Goal: Task Accomplishment & Management: Manage account settings

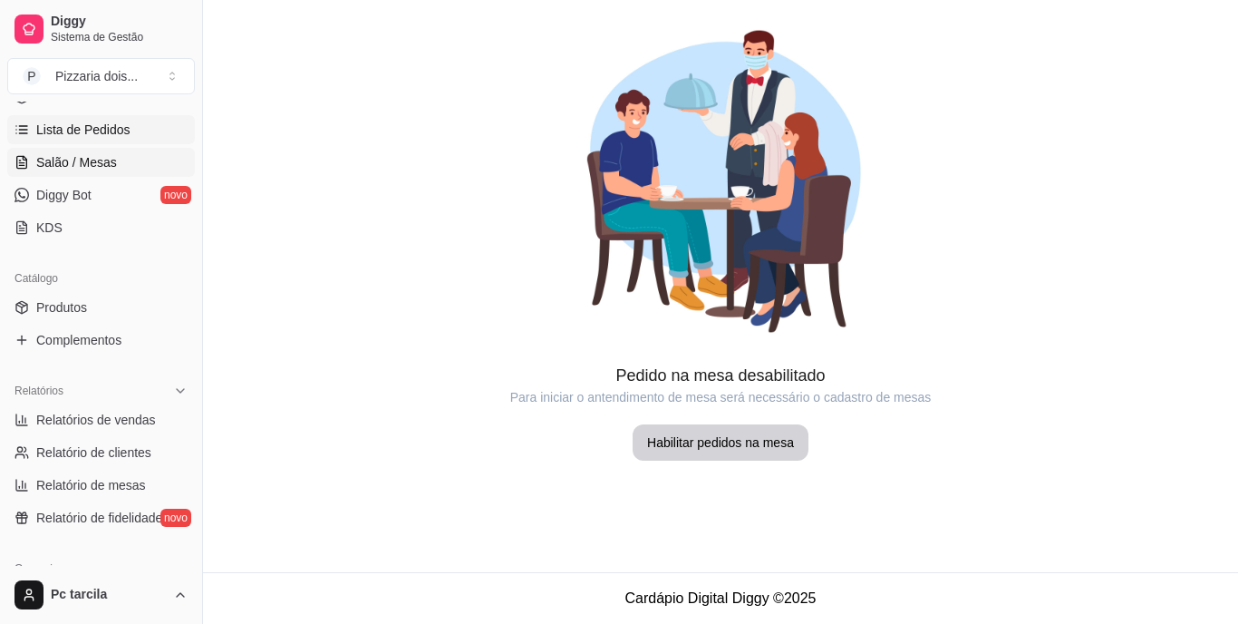
scroll to position [91, 0]
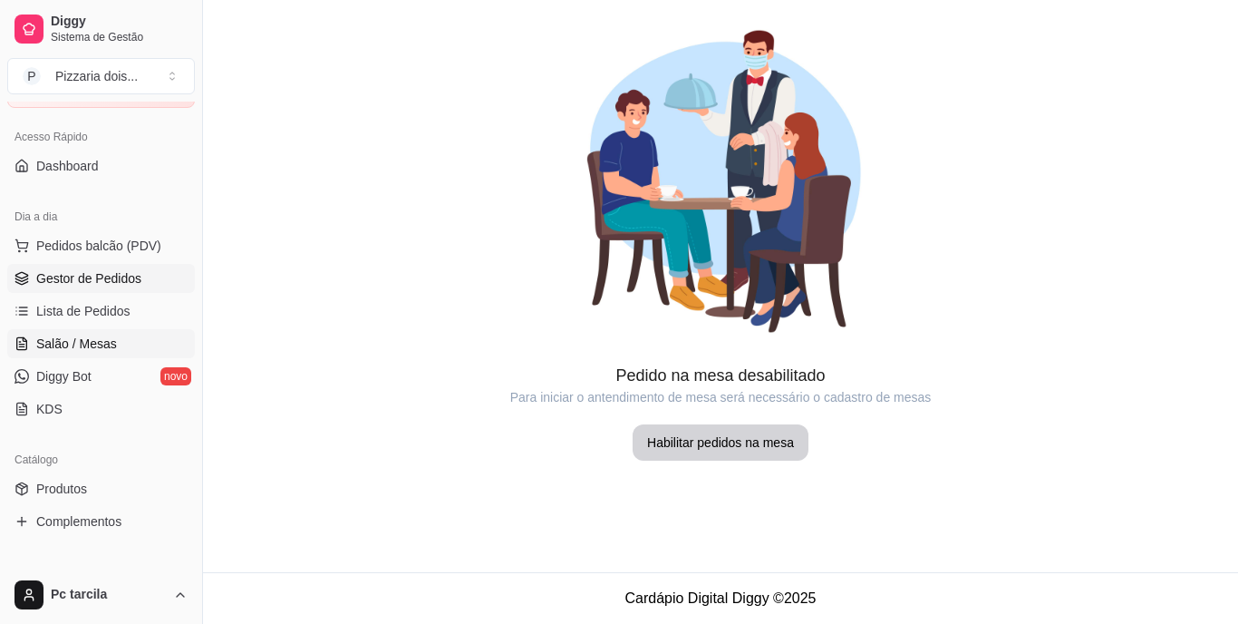
click at [92, 269] on span "Gestor de Pedidos" at bounding box center [88, 278] width 105 height 18
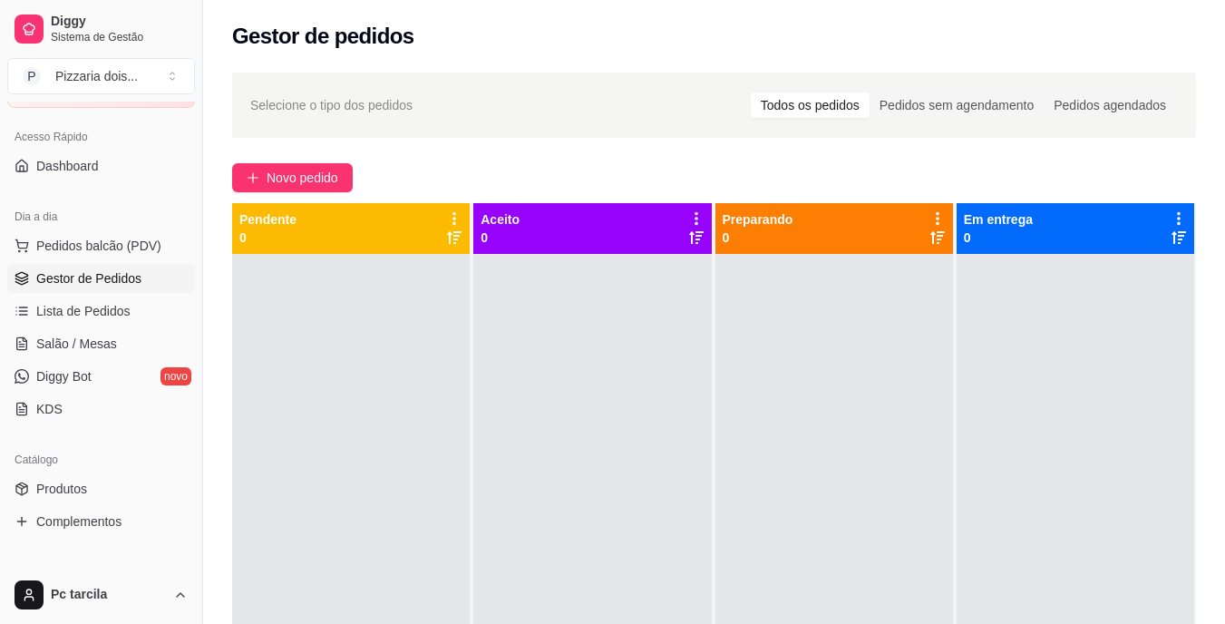
click at [305, 192] on div "Selecione o tipo dos pedidos Todos os pedidos Pedidos sem agendamento Pedidos a…" at bounding box center [714, 455] width 1022 height 787
click at [311, 177] on span "Novo pedido" at bounding box center [302, 178] width 72 height 20
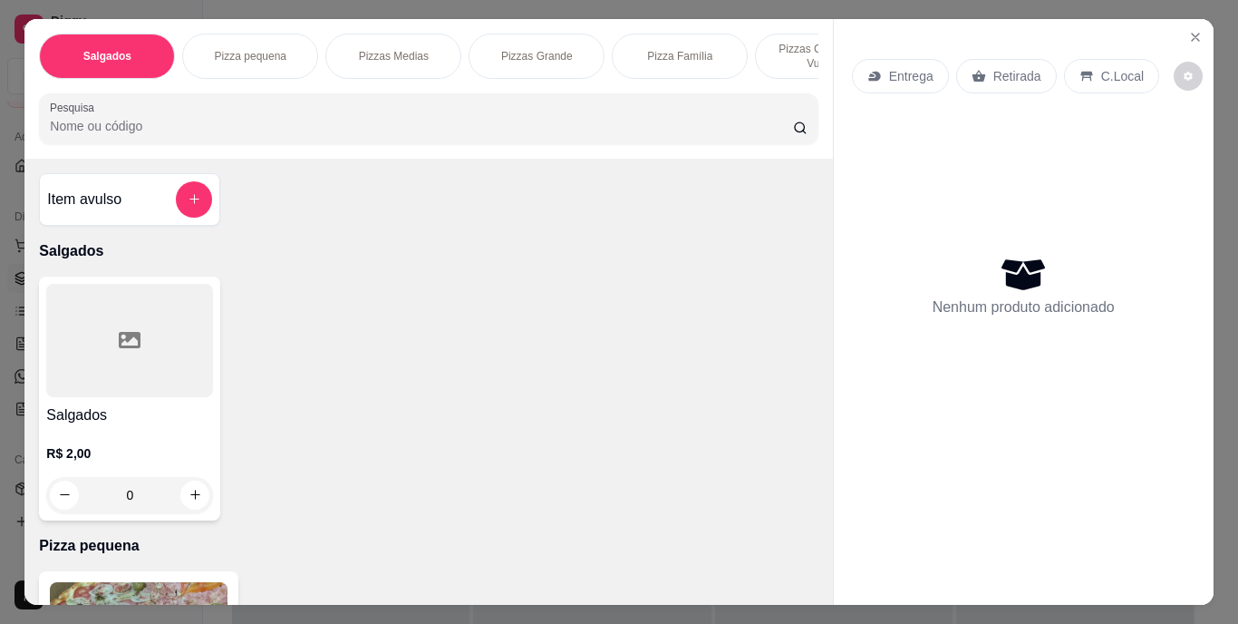
click at [869, 71] on icon at bounding box center [874, 76] width 12 height 10
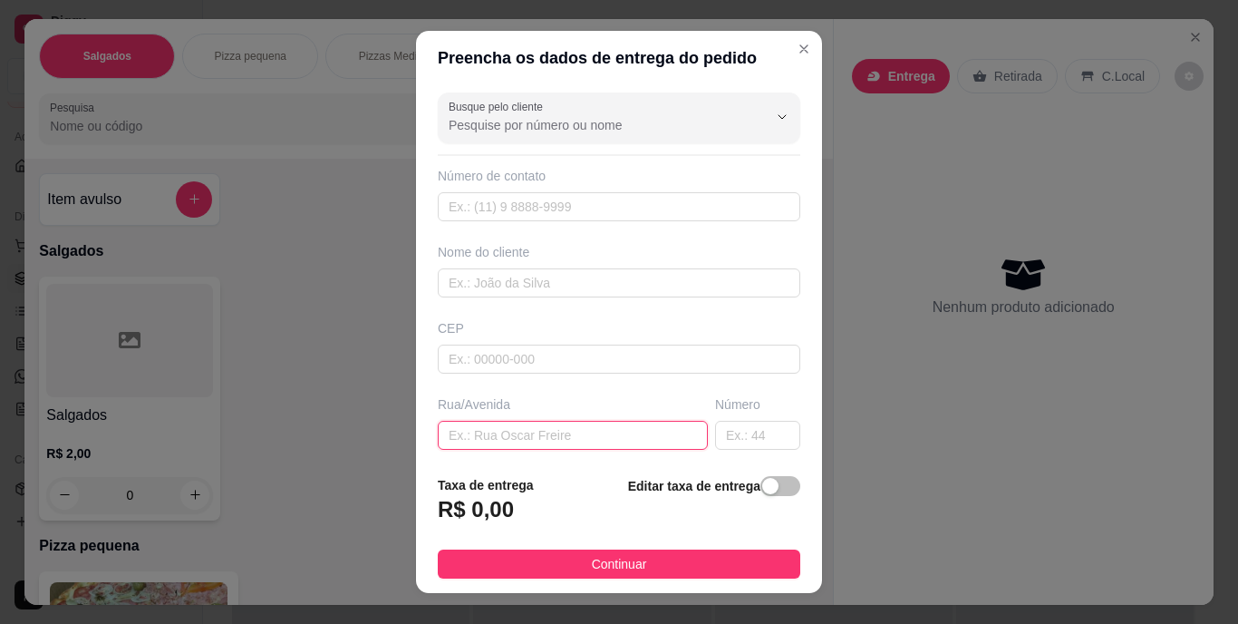
click at [494, 421] on input "text" at bounding box center [573, 435] width 270 height 29
click at [536, 441] on input "text" at bounding box center [573, 435] width 270 height 29
paste input "Em cima da picolitos número 10"
type input "Em cima da picolitos número 10"
click at [715, 434] on input "text" at bounding box center [757, 435] width 85 height 29
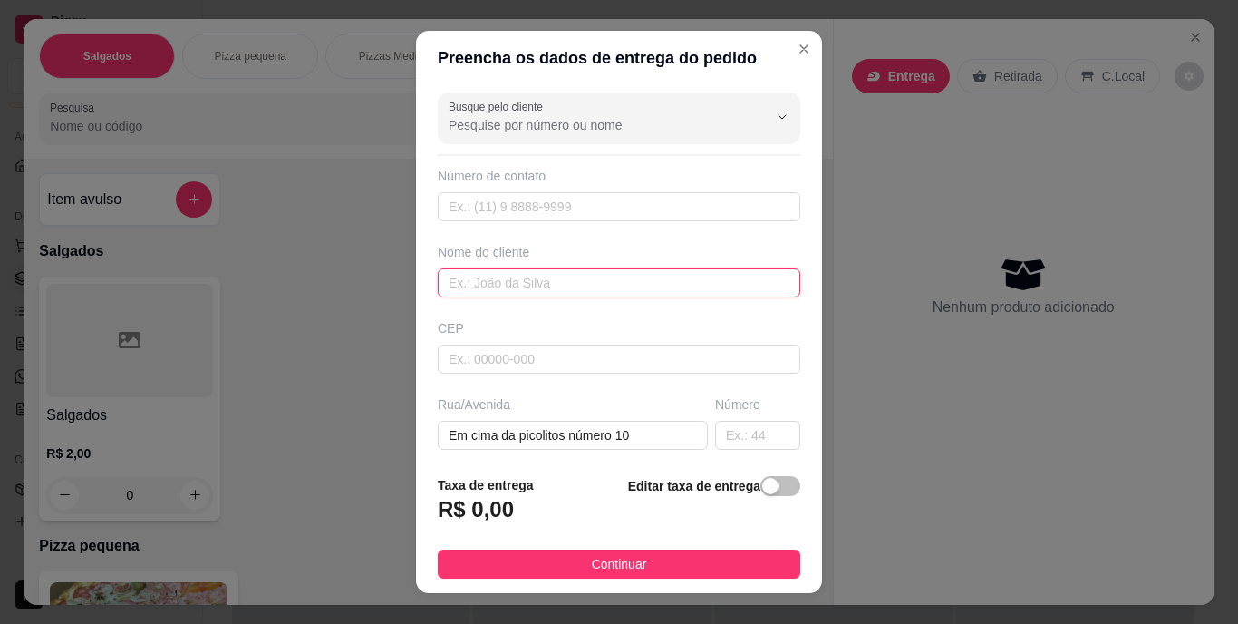
click at [491, 292] on input "text" at bounding box center [619, 282] width 363 height 29
click at [751, 476] on div "Editar taxa de entrega" at bounding box center [714, 505] width 172 height 60
click at [762, 483] on div "button" at bounding box center [770, 486] width 16 height 16
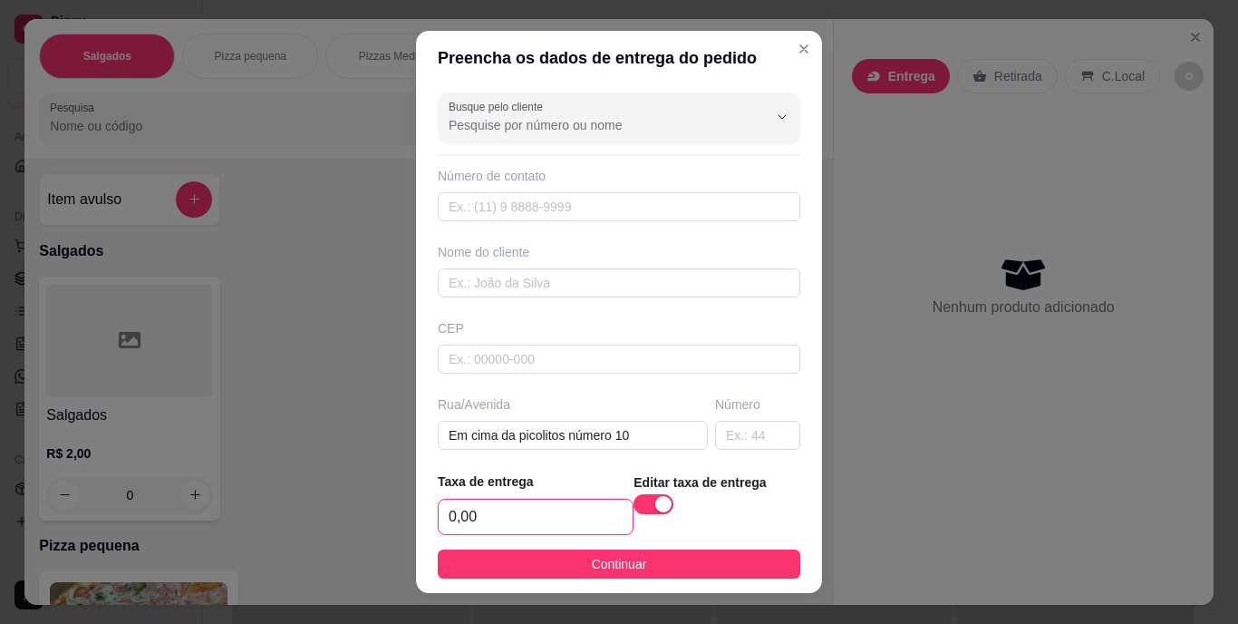
click at [583, 513] on input "0,00" at bounding box center [536, 516] width 194 height 34
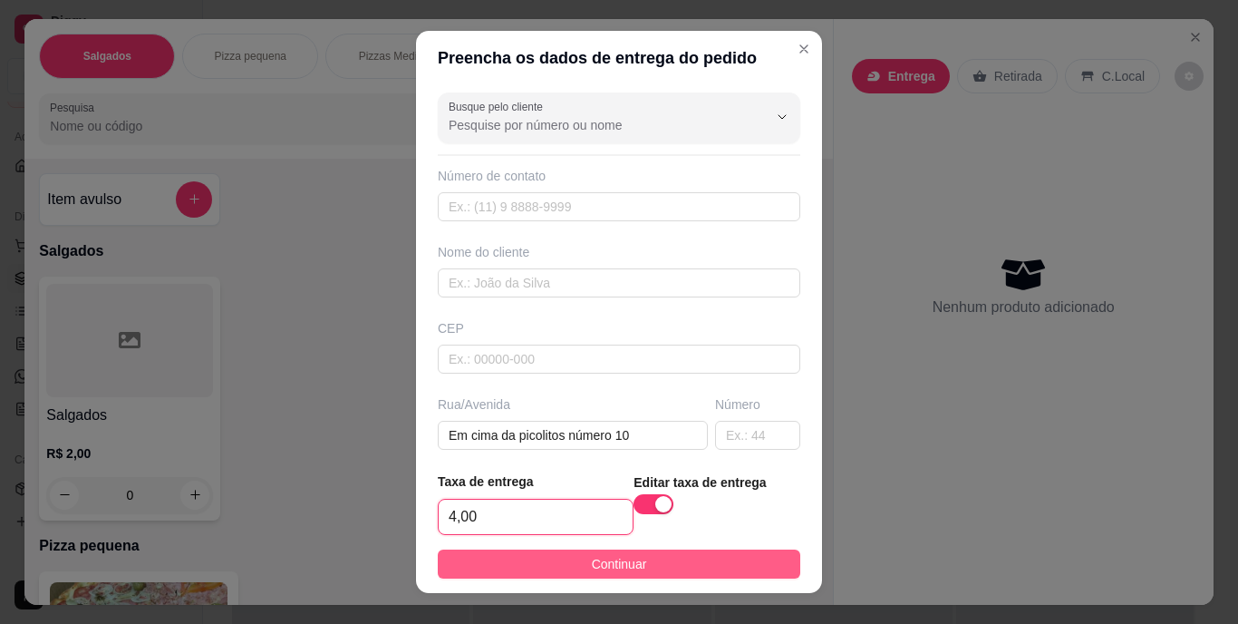
type input "4,00"
click at [574, 562] on button "Continuar" at bounding box center [619, 563] width 363 height 29
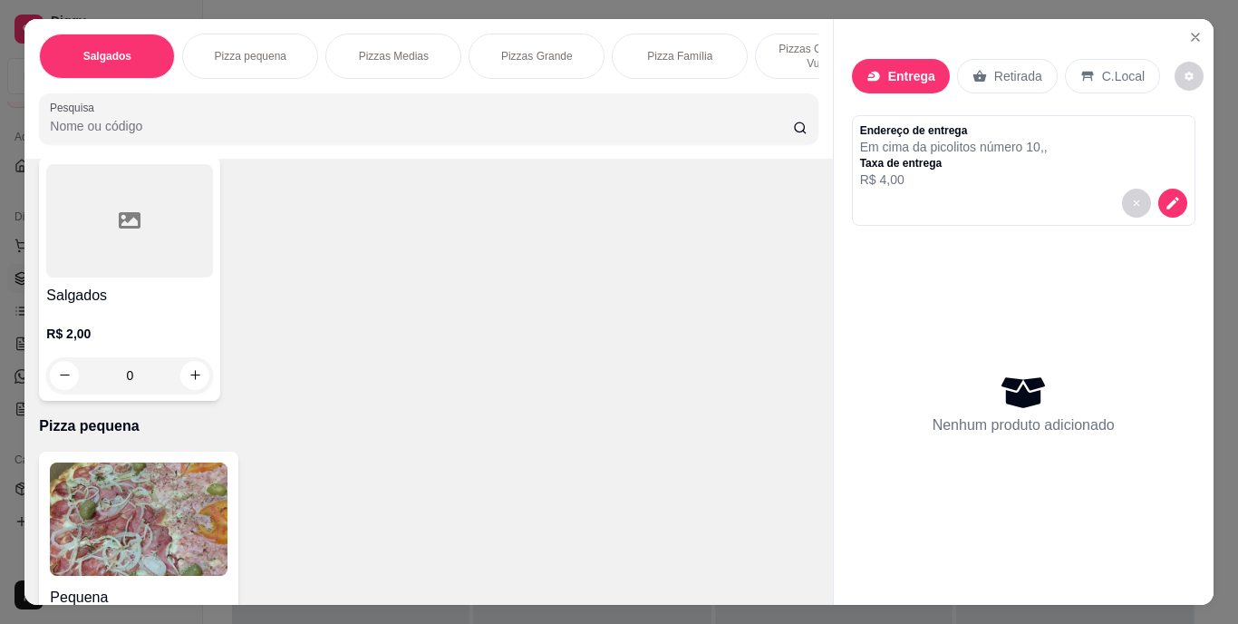
scroll to position [181, 0]
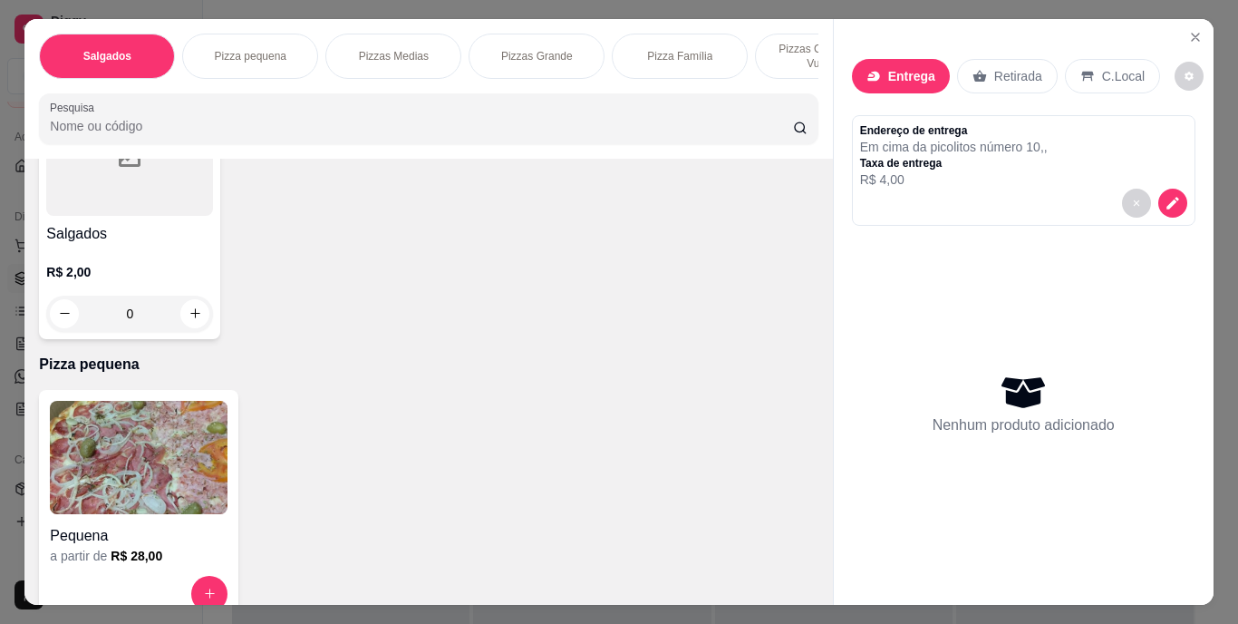
click at [130, 460] on img at bounding box center [139, 457] width 178 height 113
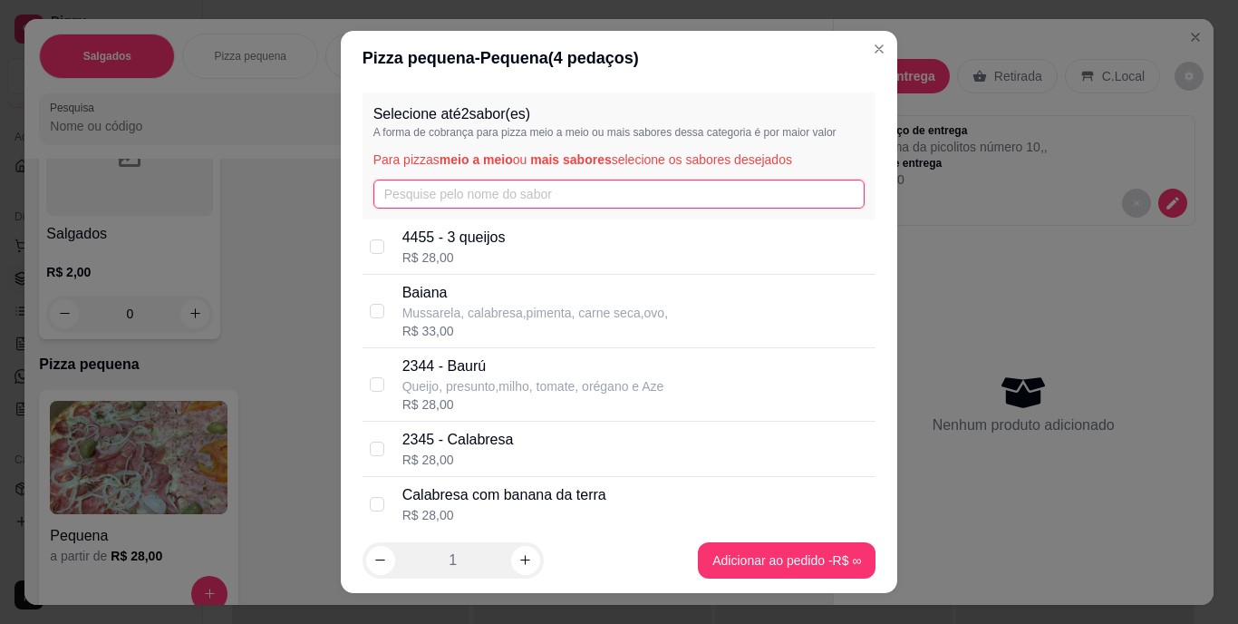
click at [424, 199] on input "text" at bounding box center [619, 193] width 492 height 29
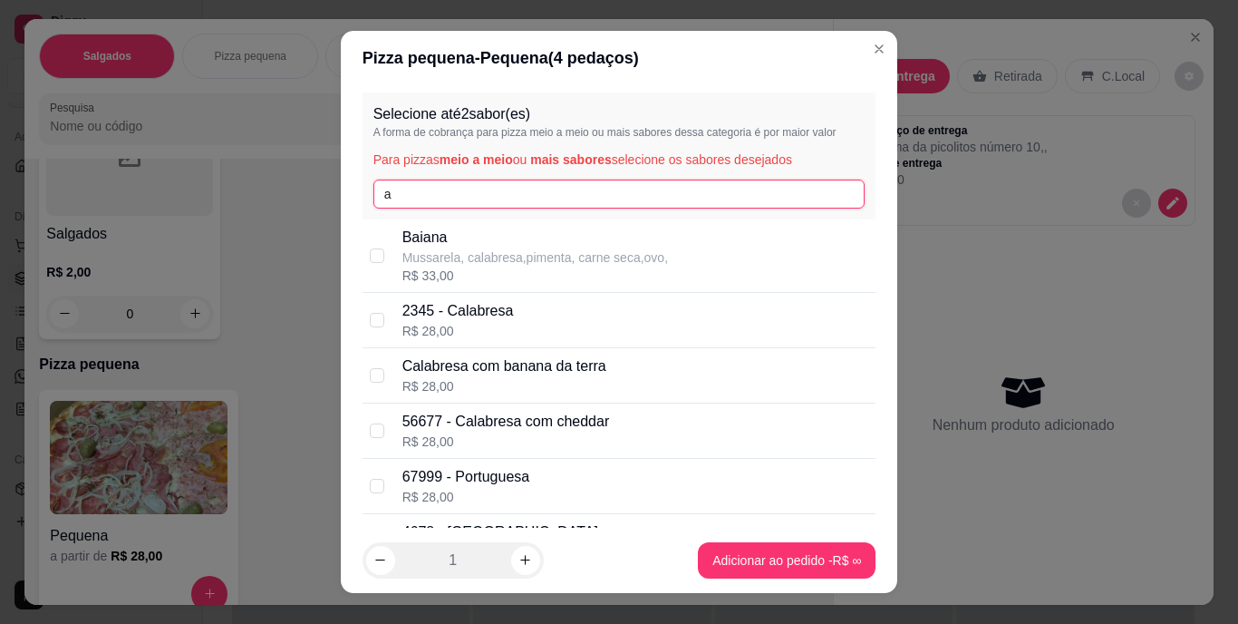
type input "a"
type input "A"
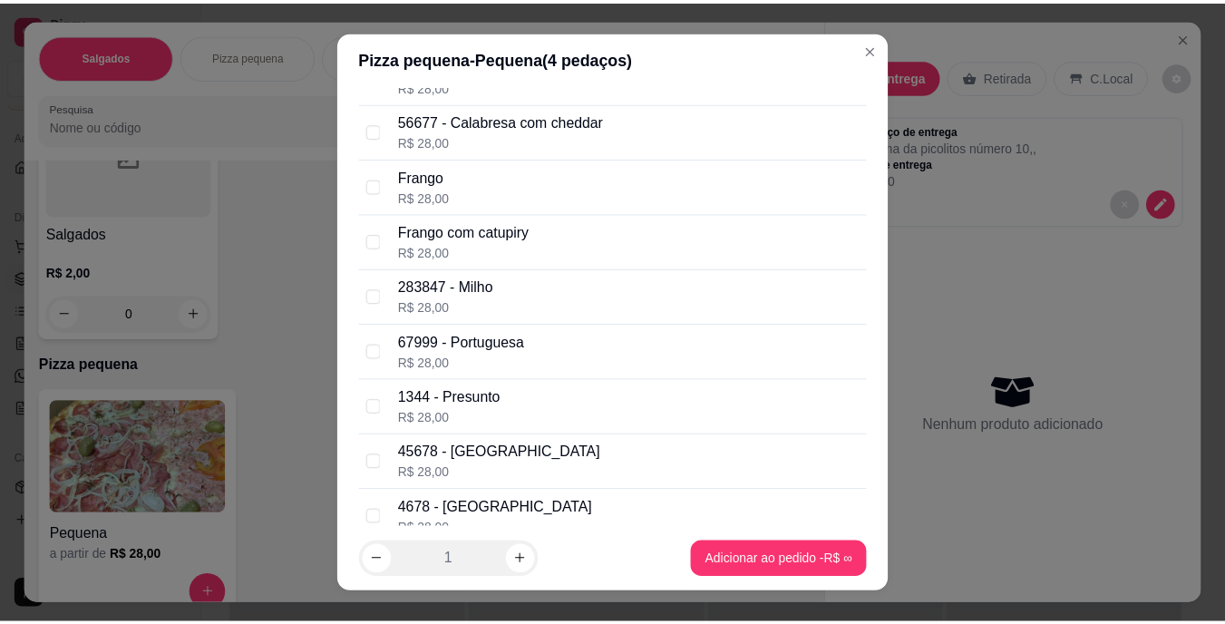
scroll to position [164, 0]
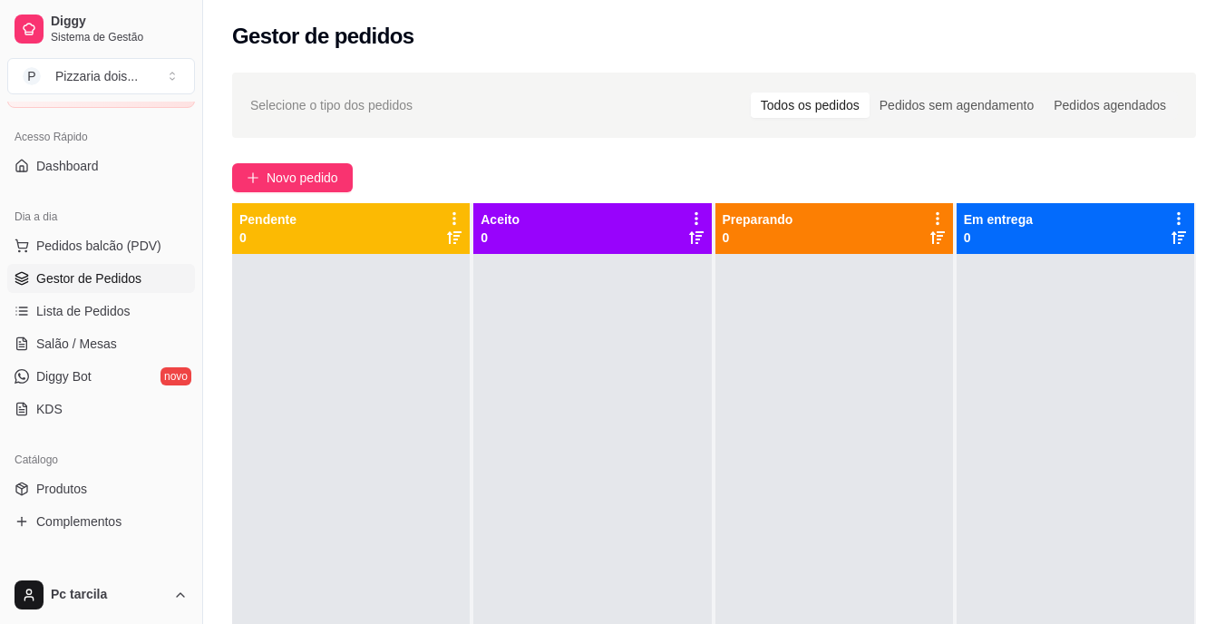
scroll to position [181, 0]
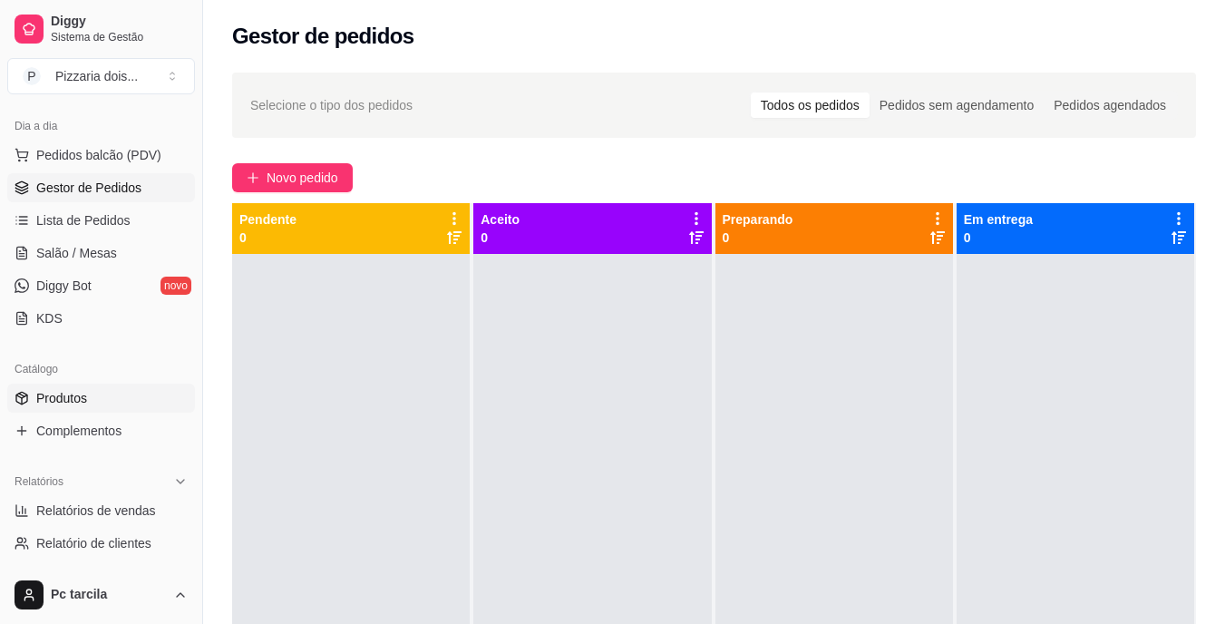
click at [96, 408] on link "Produtos" at bounding box center [101, 397] width 188 height 29
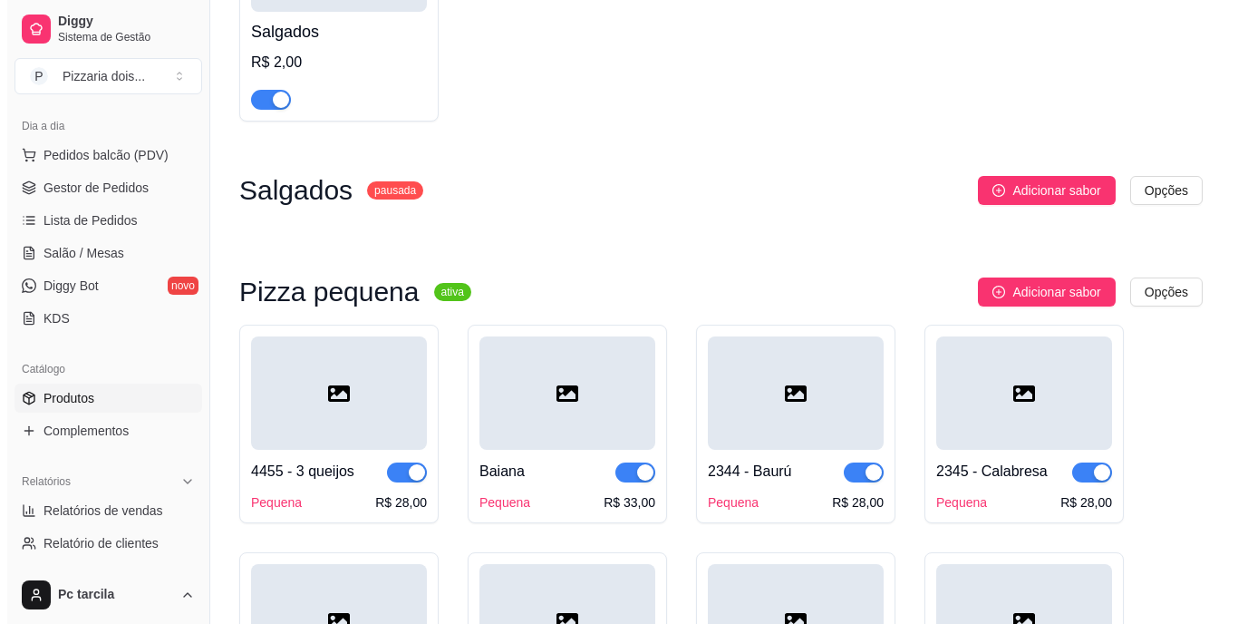
scroll to position [1813, 0]
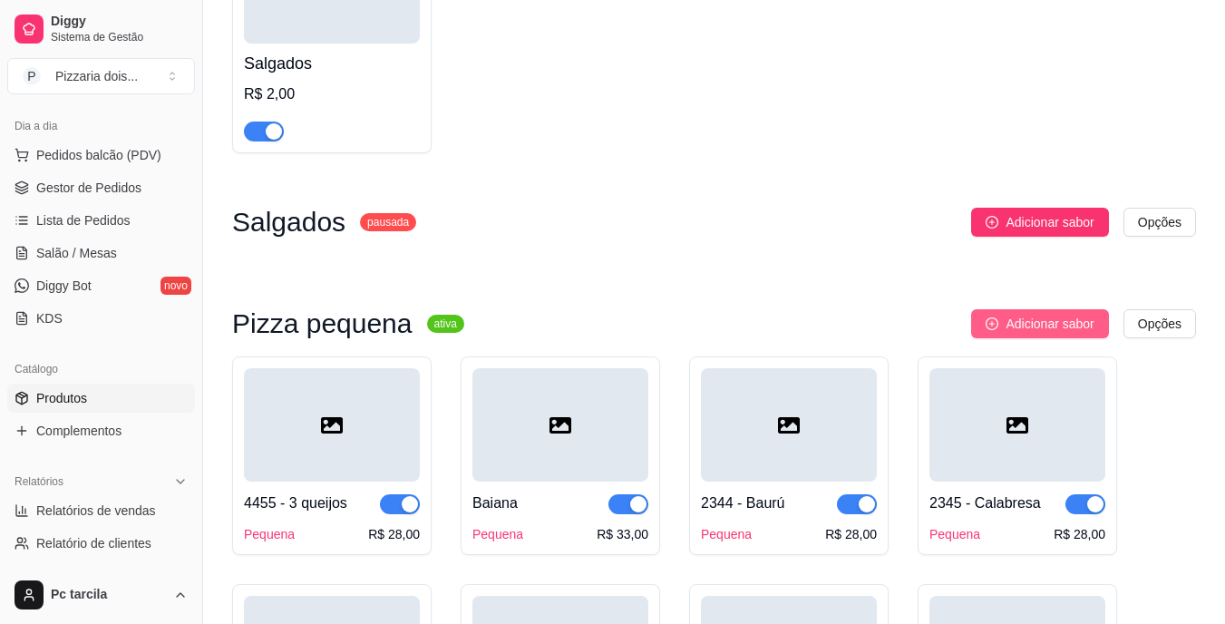
click at [986, 338] on button "Adicionar sabor" at bounding box center [1039, 323] width 137 height 29
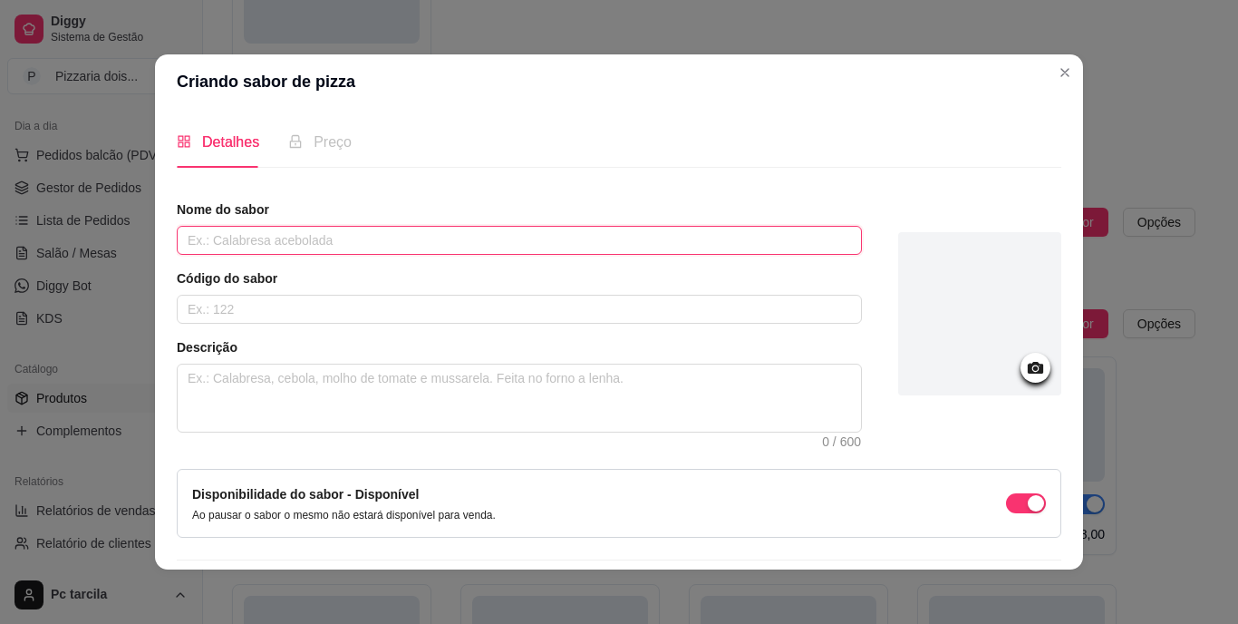
click at [456, 242] on input "text" at bounding box center [519, 240] width 685 height 29
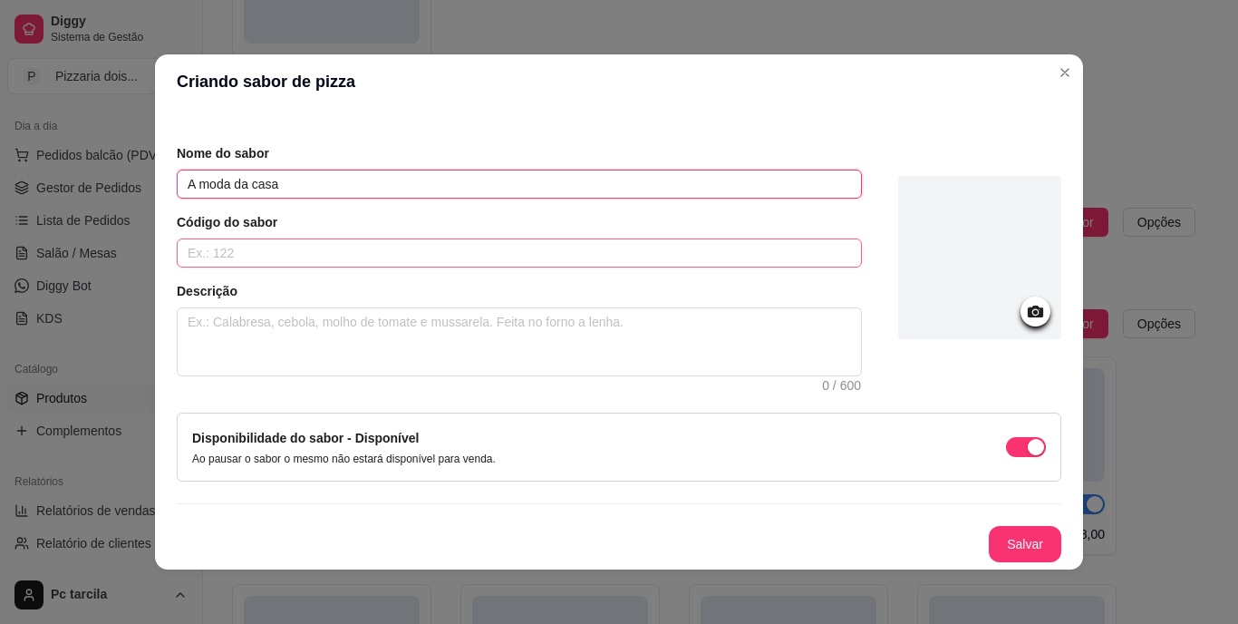
scroll to position [0, 0]
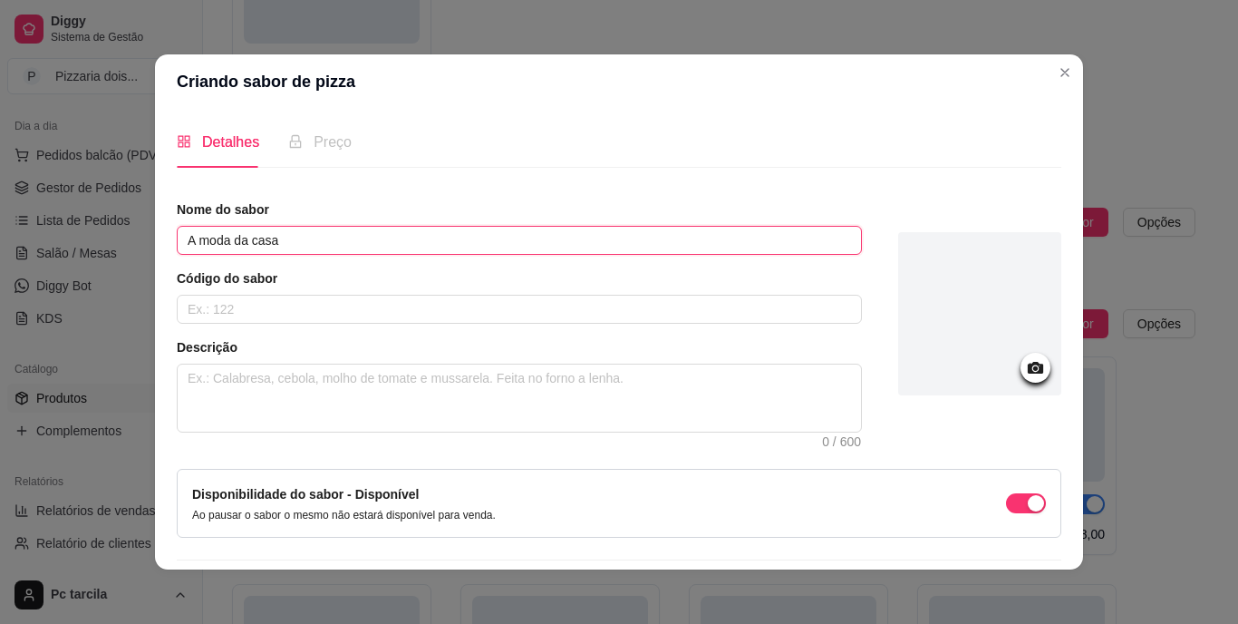
type input "A moda da casa"
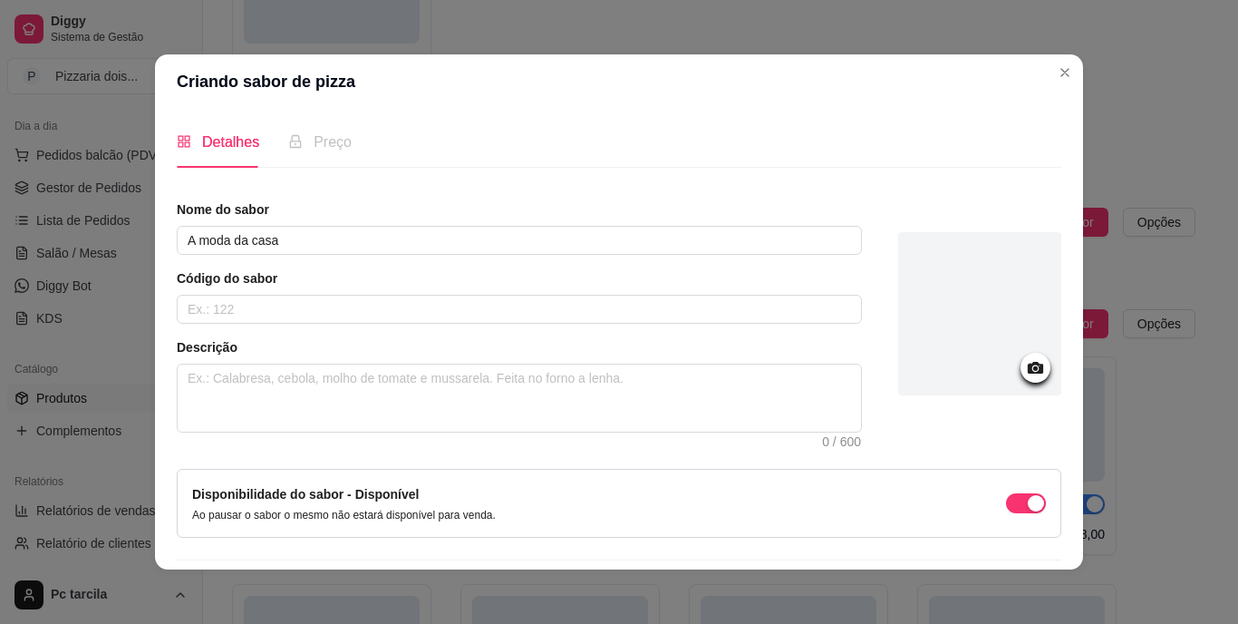
click at [329, 154] on div "Preço" at bounding box center [319, 142] width 63 height 52
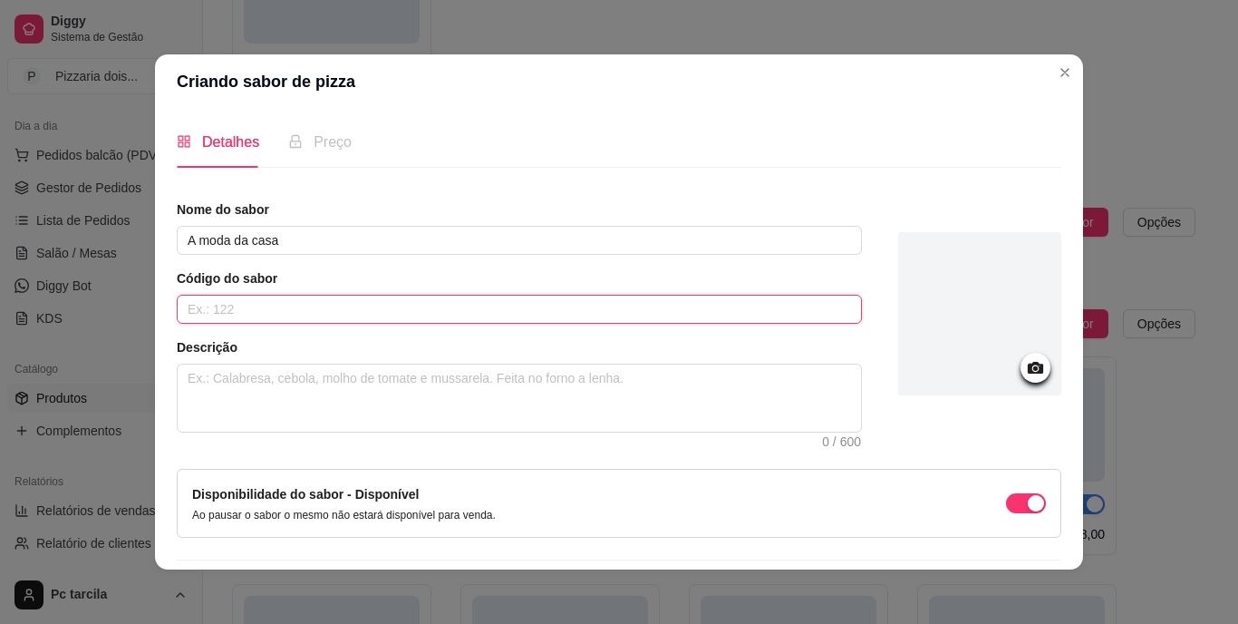
click at [624, 314] on input "text" at bounding box center [519, 309] width 685 height 29
type input "d"
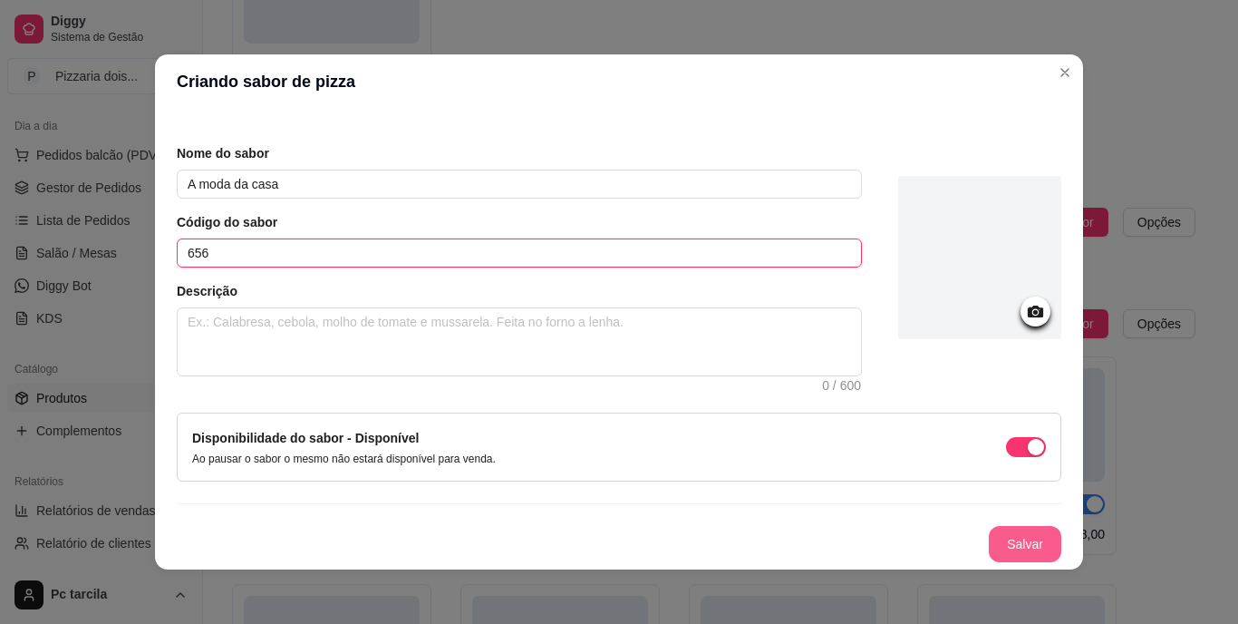
type input "656"
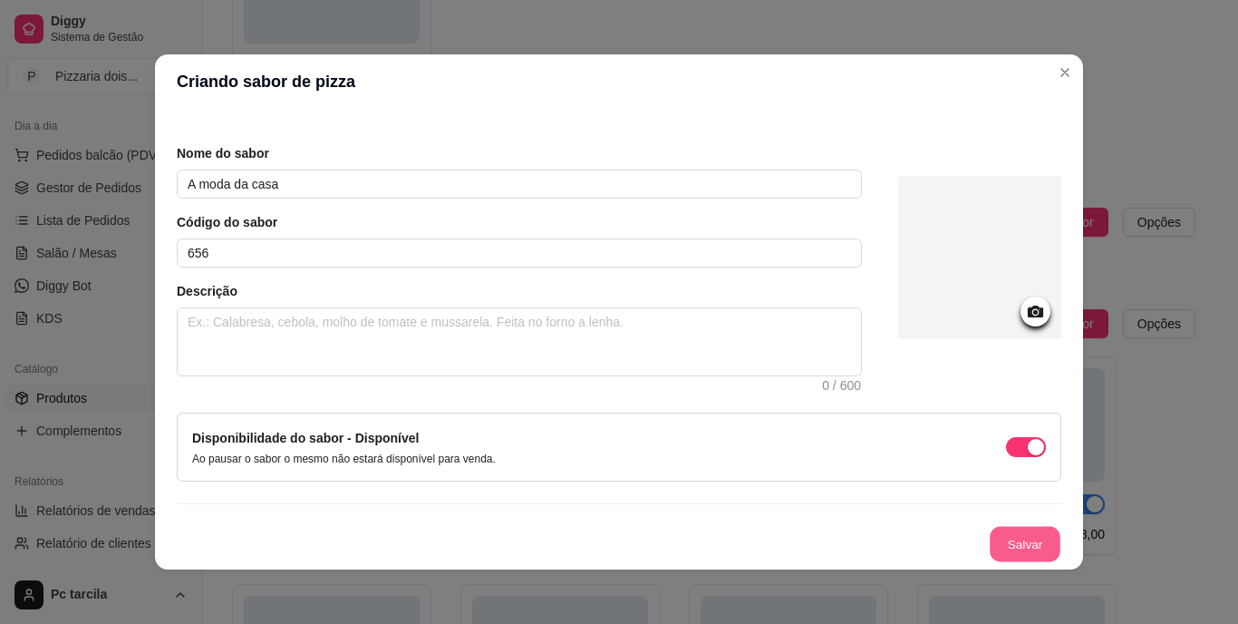
click at [1002, 542] on button "Salvar" at bounding box center [1025, 544] width 71 height 35
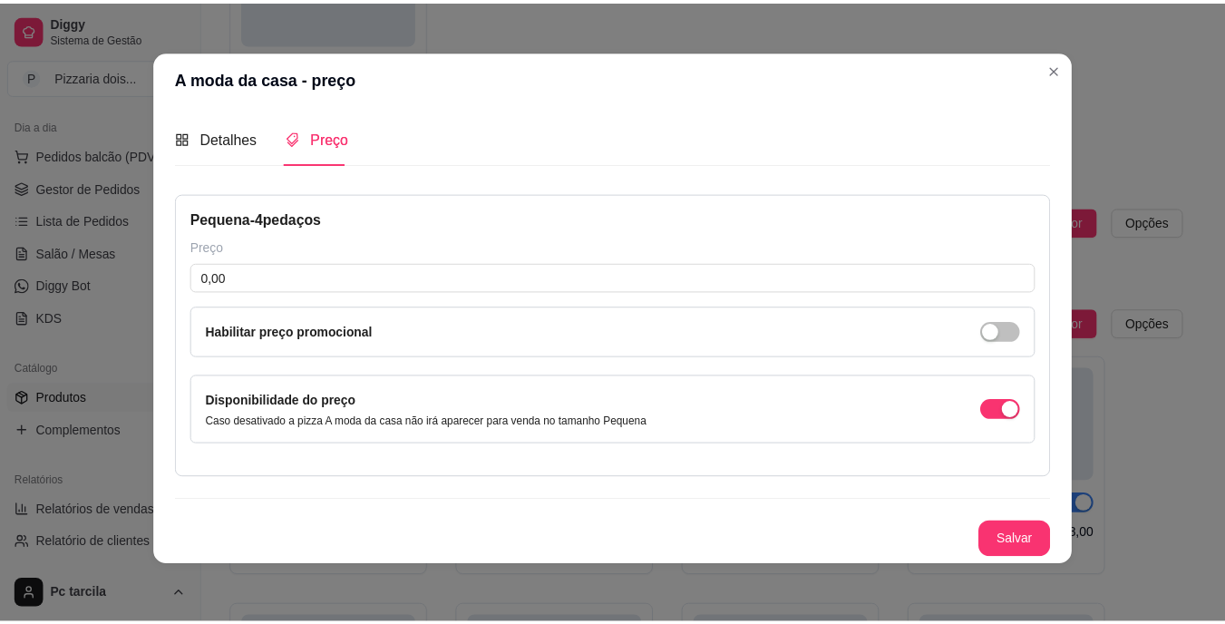
scroll to position [0, 0]
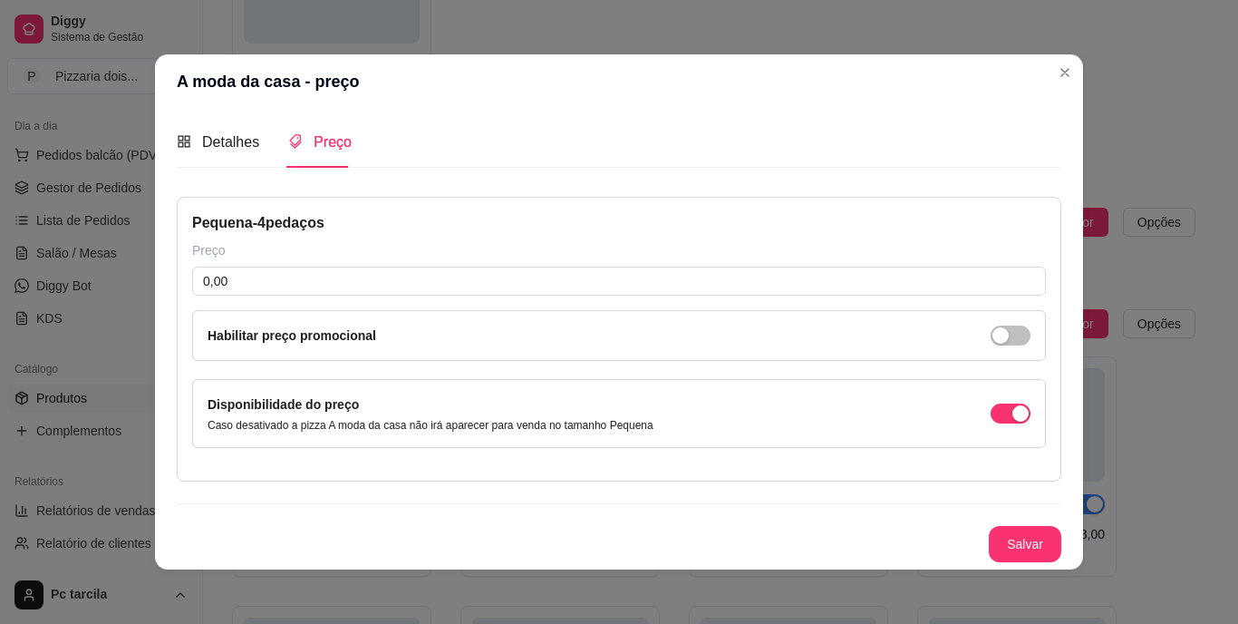
click at [680, 302] on div "Pequena - 4 pedaços Preço 0,00 Habilitar preço promocional Disponibilidade do p…" at bounding box center [619, 339] width 885 height 285
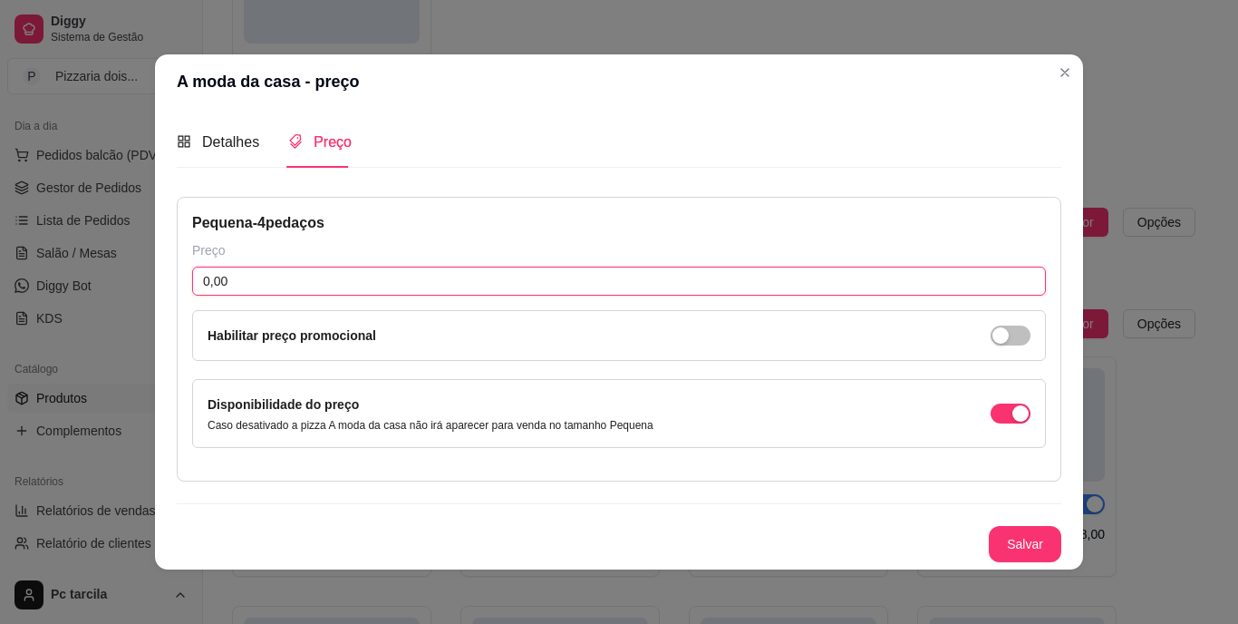
click at [678, 292] on input "0,00" at bounding box center [619, 280] width 854 height 29
type input "28,00"
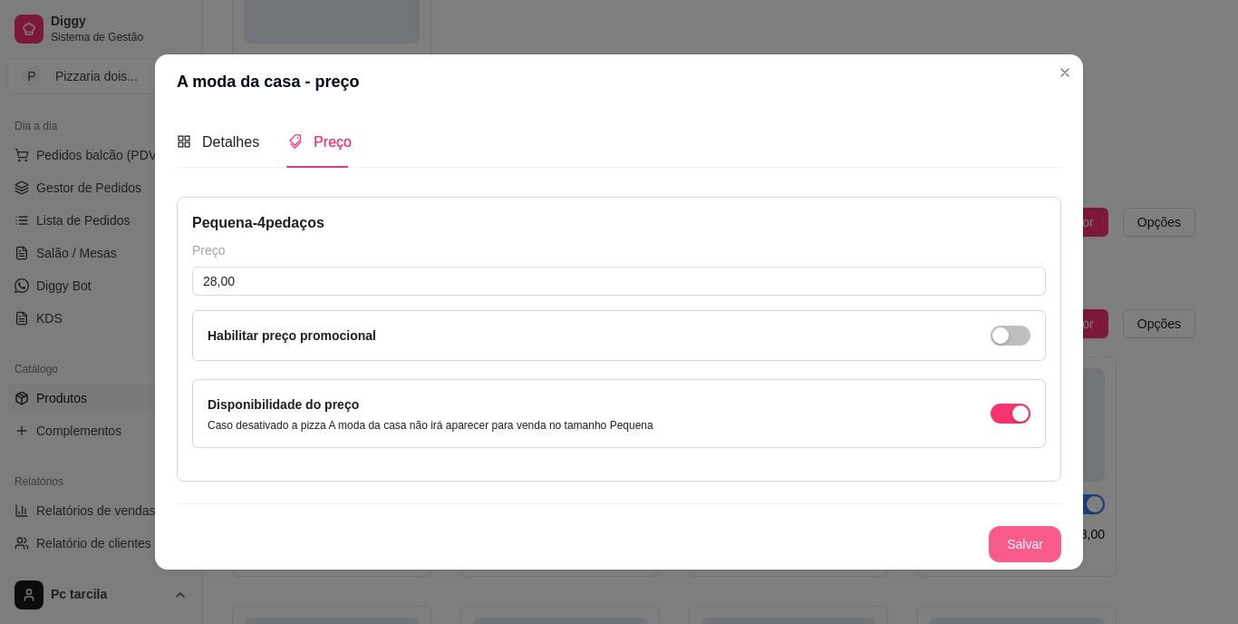
click at [1013, 531] on button "Salvar" at bounding box center [1025, 544] width 73 height 36
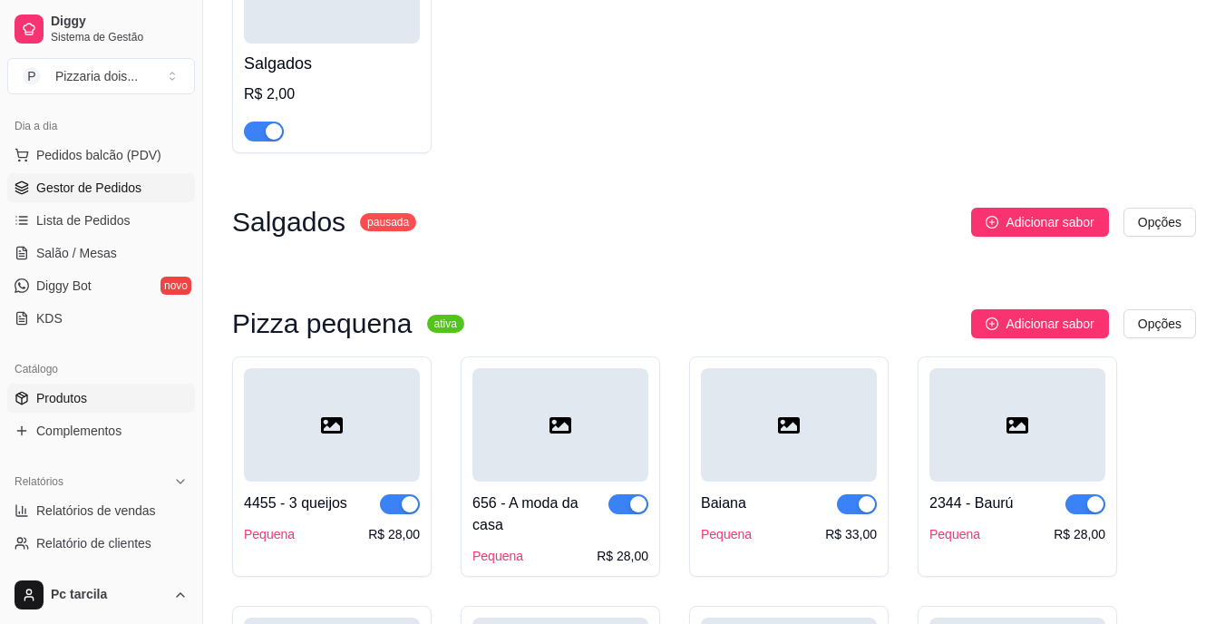
click at [78, 182] on span "Gestor de Pedidos" at bounding box center [88, 188] width 105 height 18
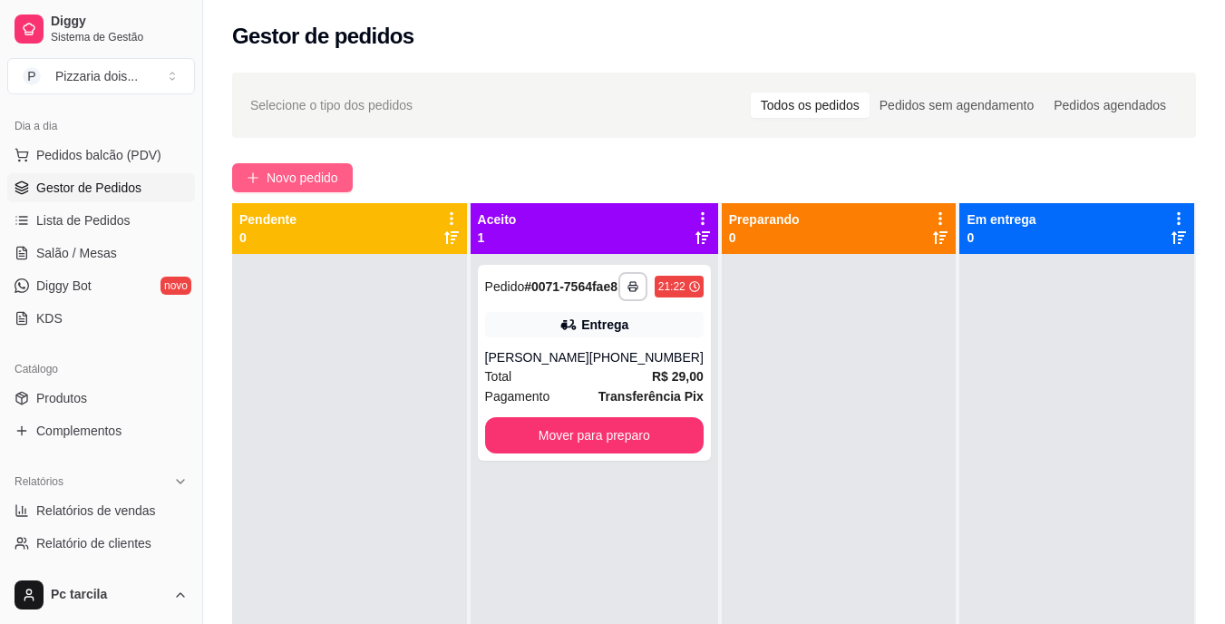
click at [351, 172] on button "Novo pedido" at bounding box center [292, 177] width 121 height 29
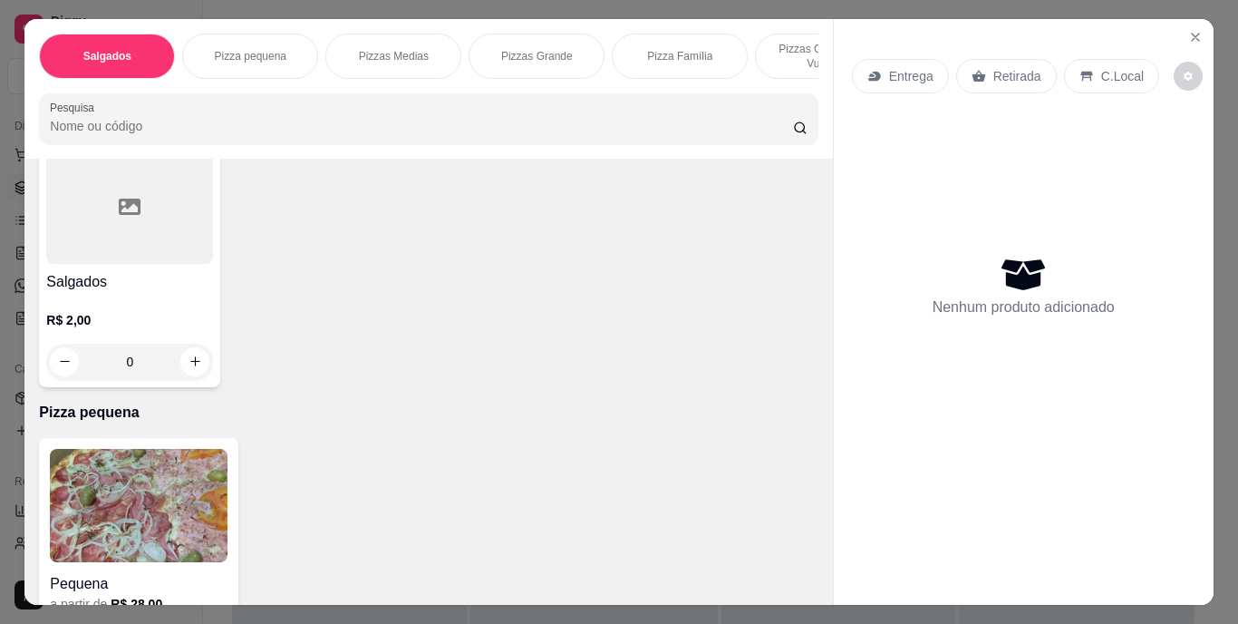
scroll to position [272, 0]
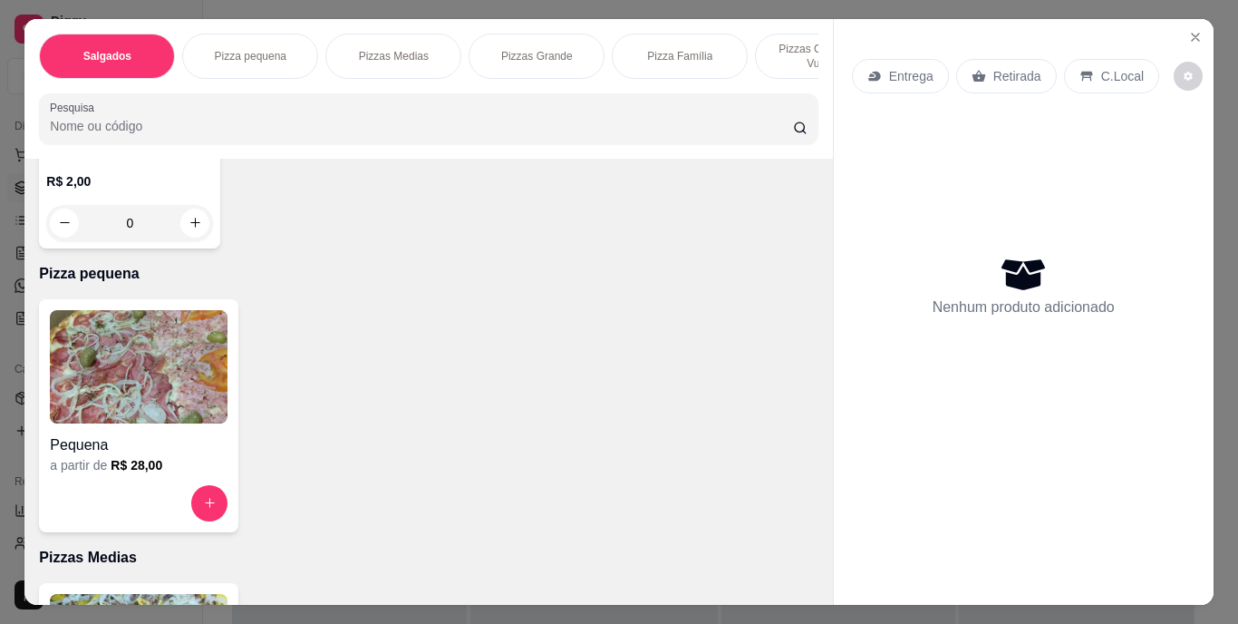
click at [141, 439] on div "Pequena" at bounding box center [139, 439] width 178 height 33
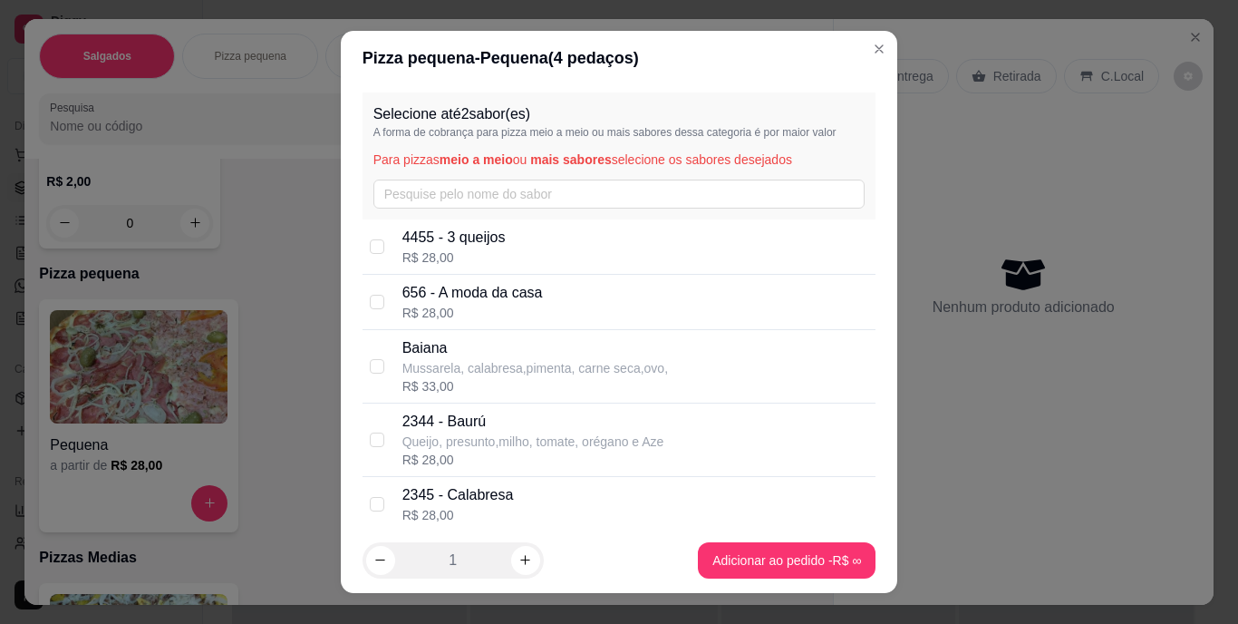
click at [486, 300] on p "656 - A moda da casa" at bounding box center [472, 293] width 140 height 22
checkbox input "true"
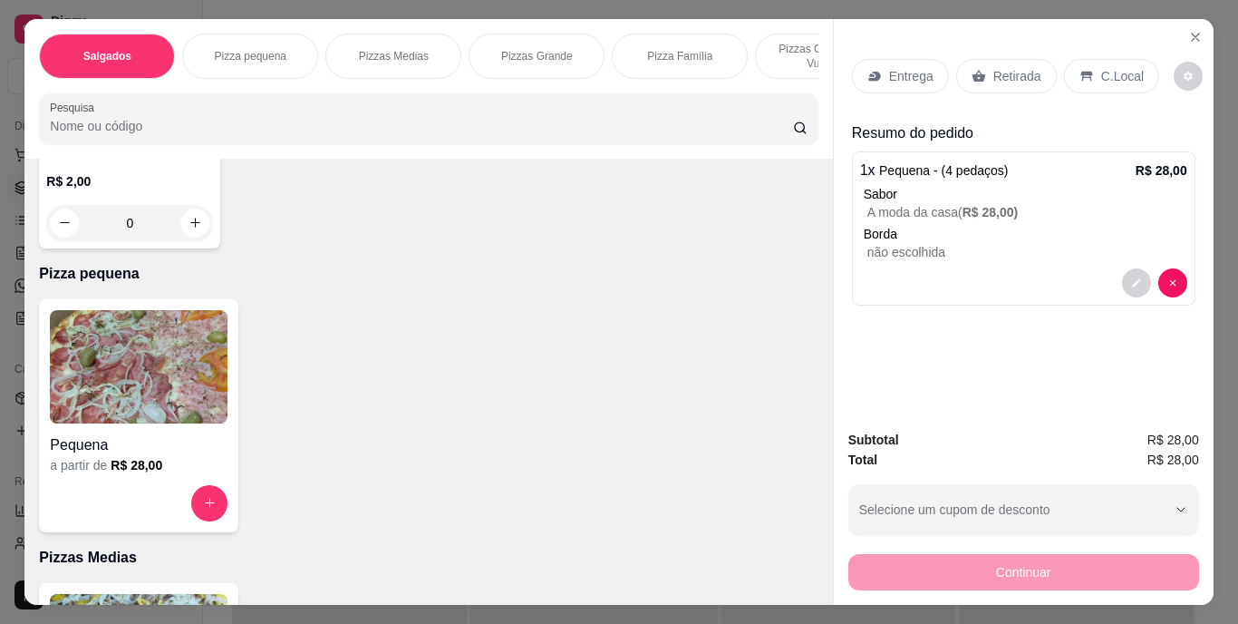
click at [911, 82] on div "Entrega" at bounding box center [900, 76] width 97 height 34
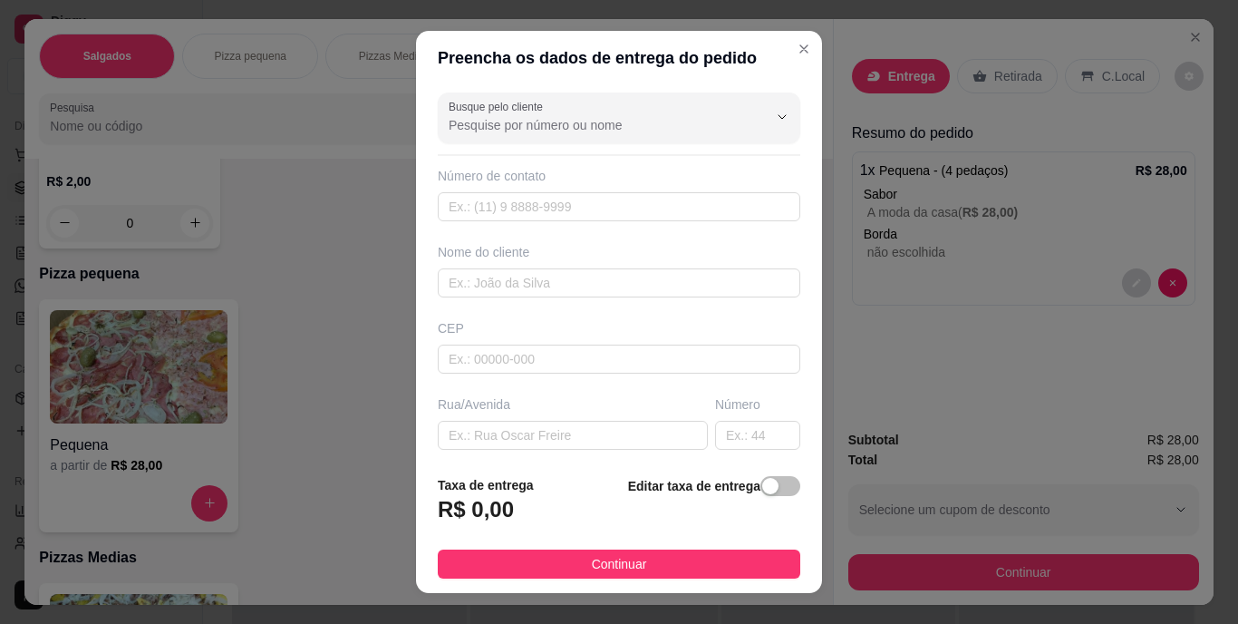
click at [773, 480] on span "button" at bounding box center [780, 486] width 40 height 20
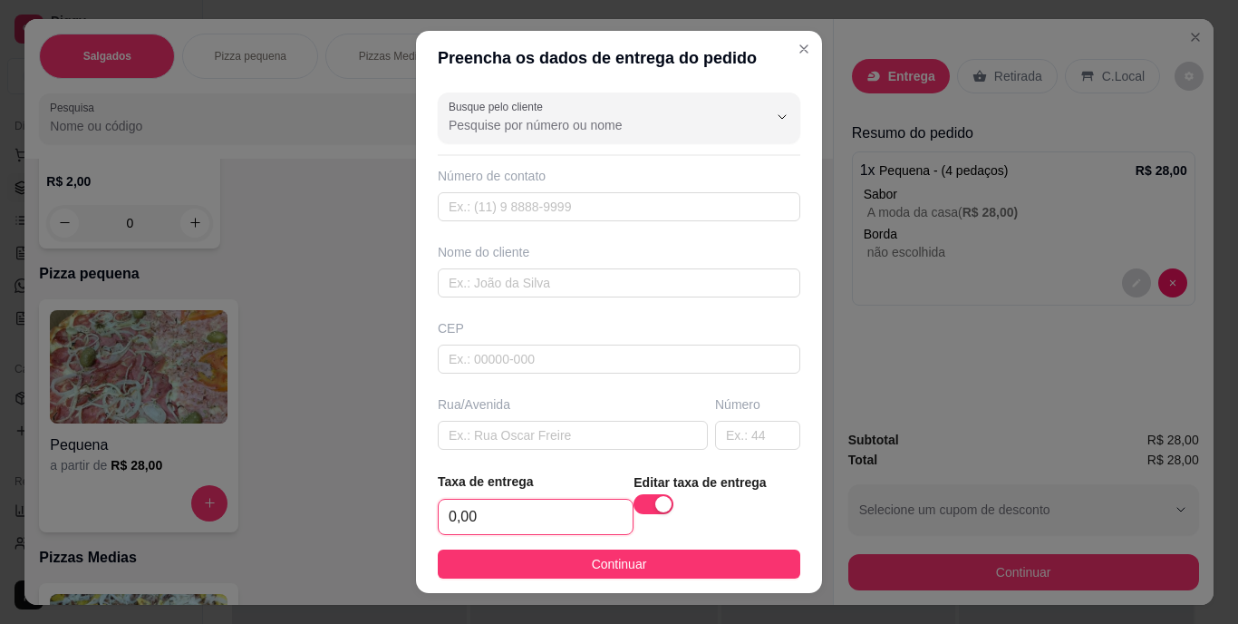
click at [525, 509] on input "0,00" at bounding box center [536, 516] width 194 height 34
type input "4,00"
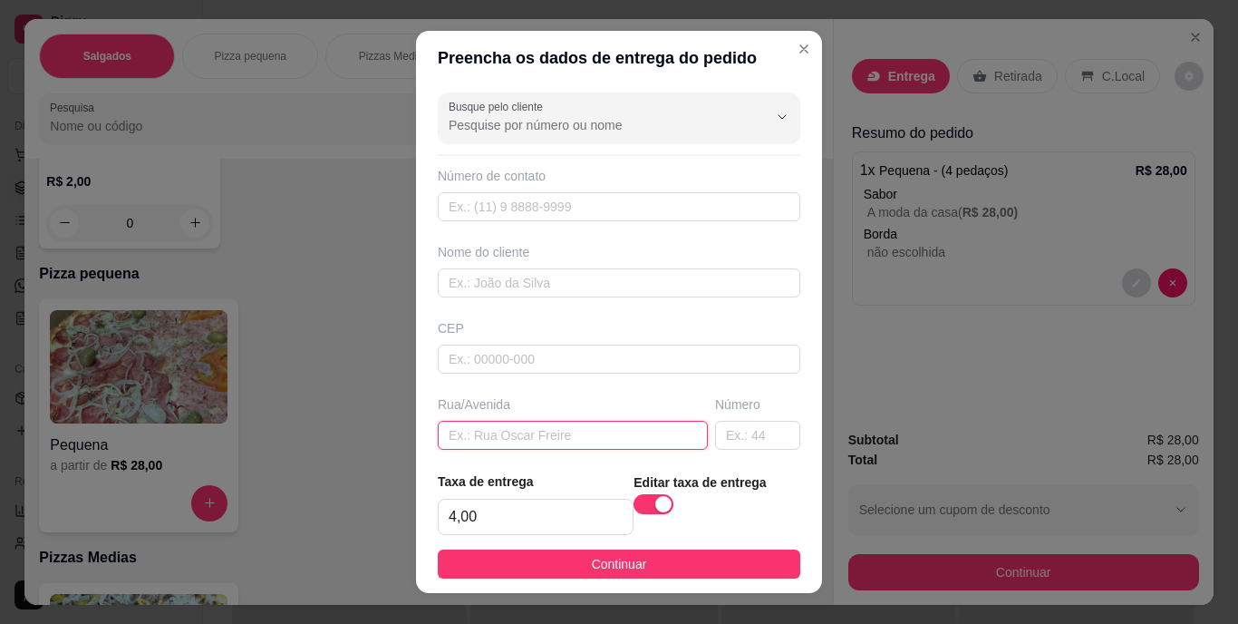
click at [563, 443] on input "text" at bounding box center [573, 435] width 270 height 29
paste input "Em cima da picolitos número 10"
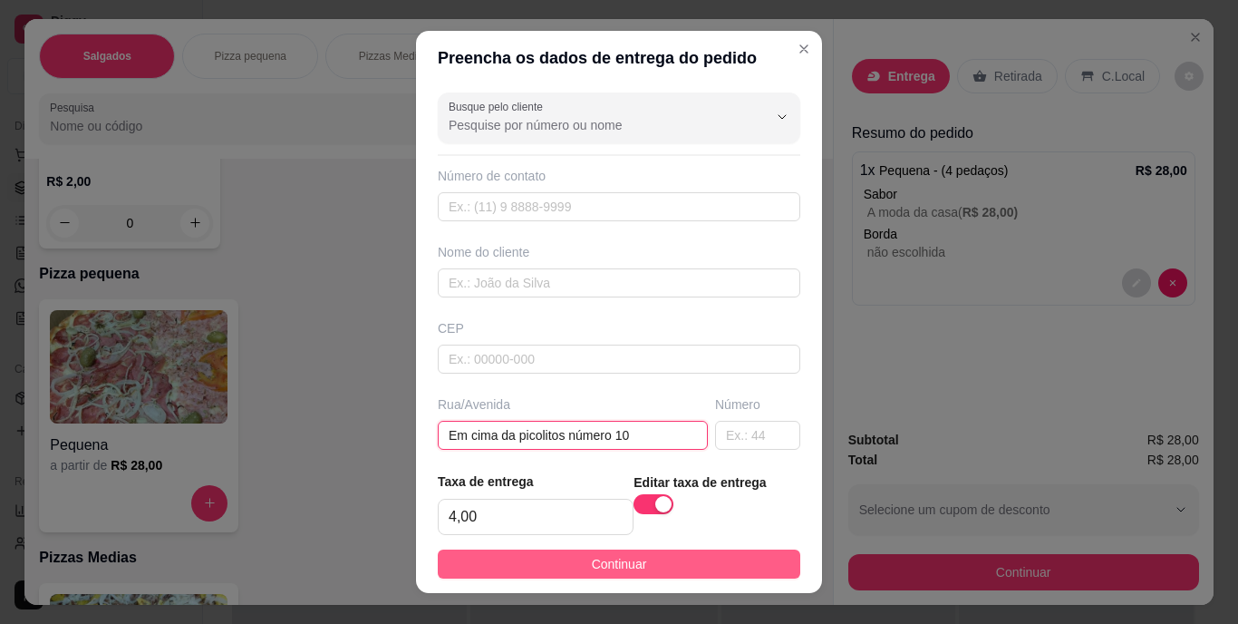
type input "Em cima da picolitos número 10"
click at [596, 564] on span "Continuar" at bounding box center [619, 564] width 55 height 20
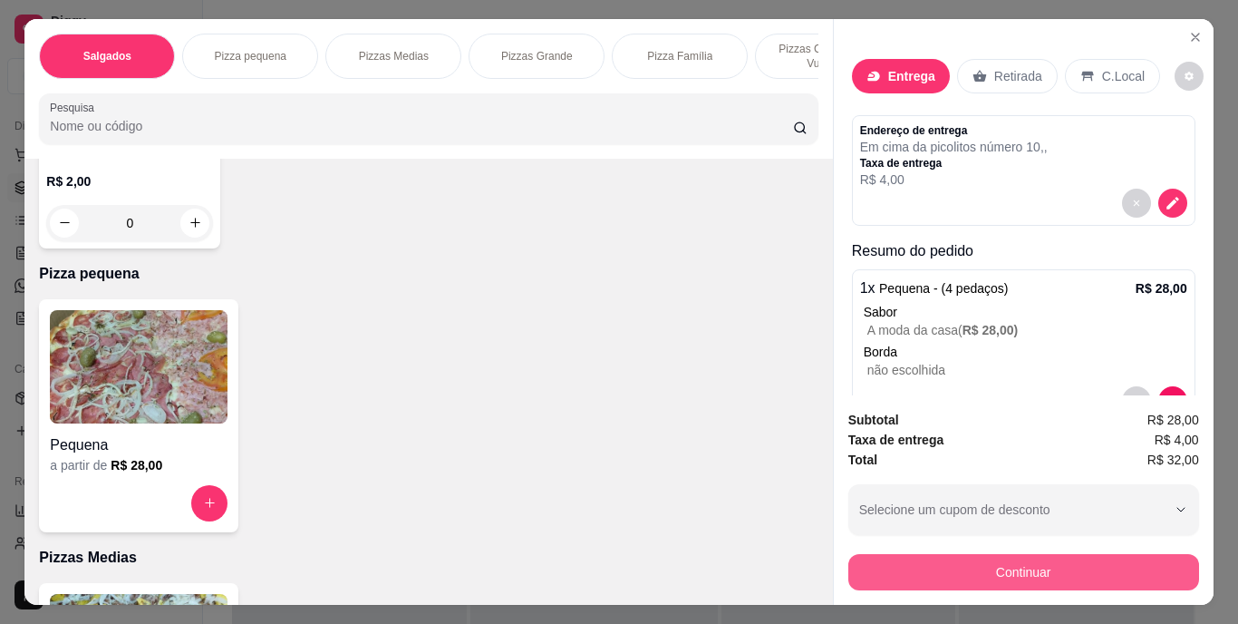
click at [1059, 565] on button "Continuar" at bounding box center [1023, 572] width 351 height 36
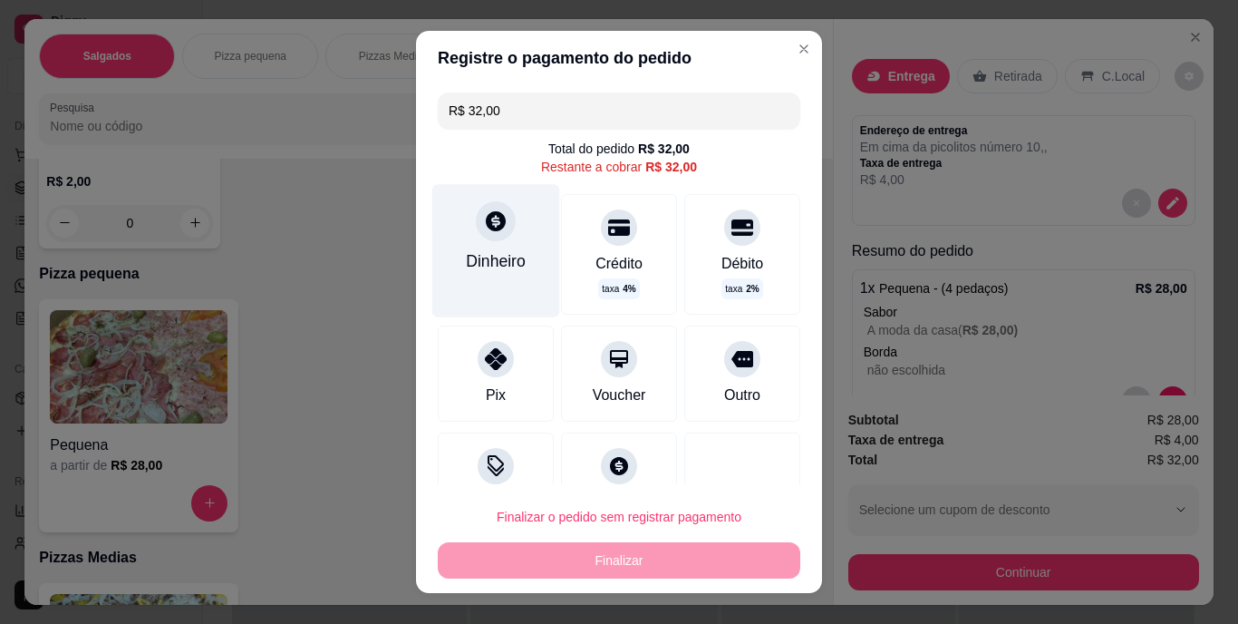
click at [489, 234] on div at bounding box center [496, 221] width 40 height 40
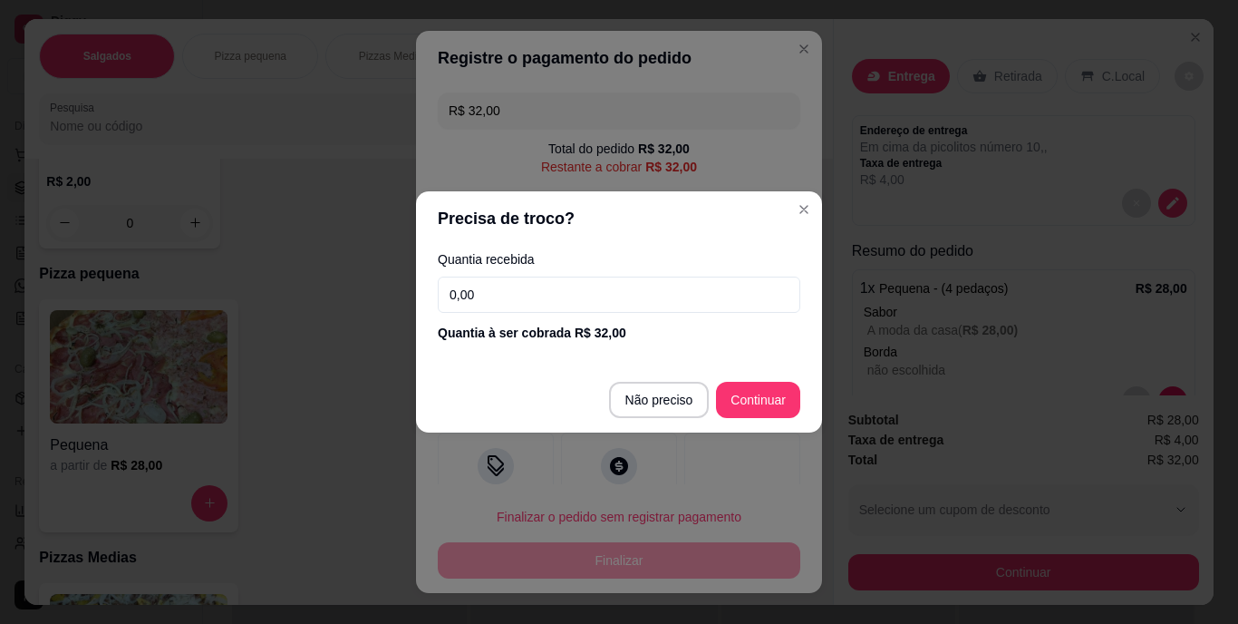
click at [573, 297] on input "0,00" at bounding box center [619, 294] width 363 height 36
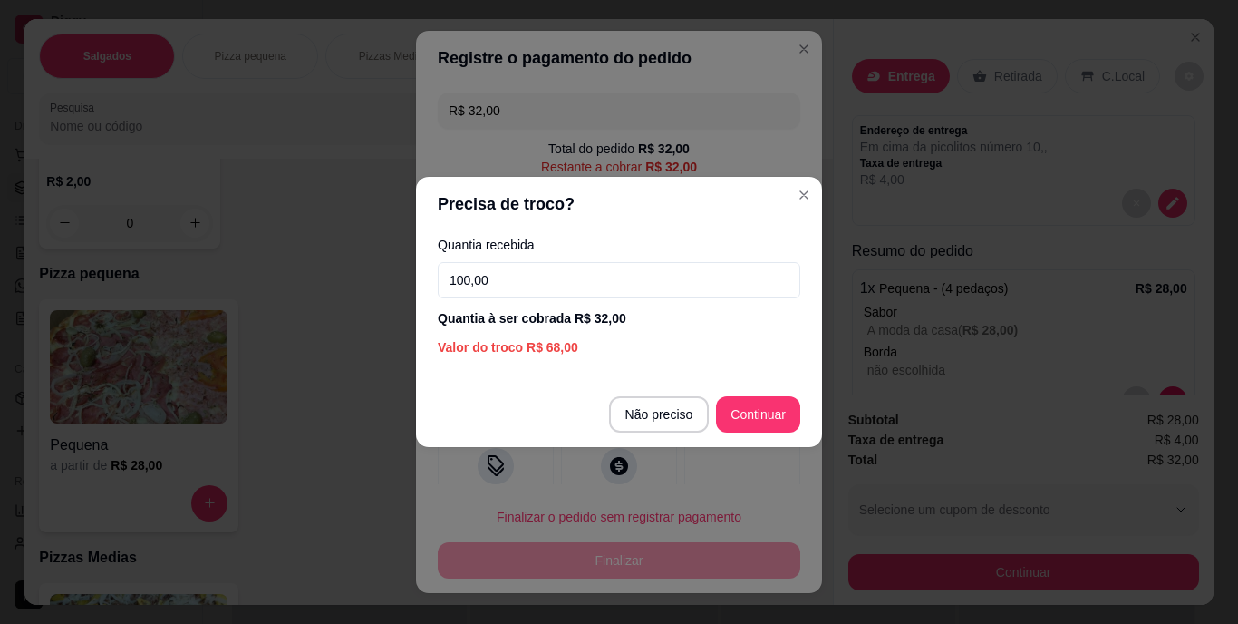
type input "100,00"
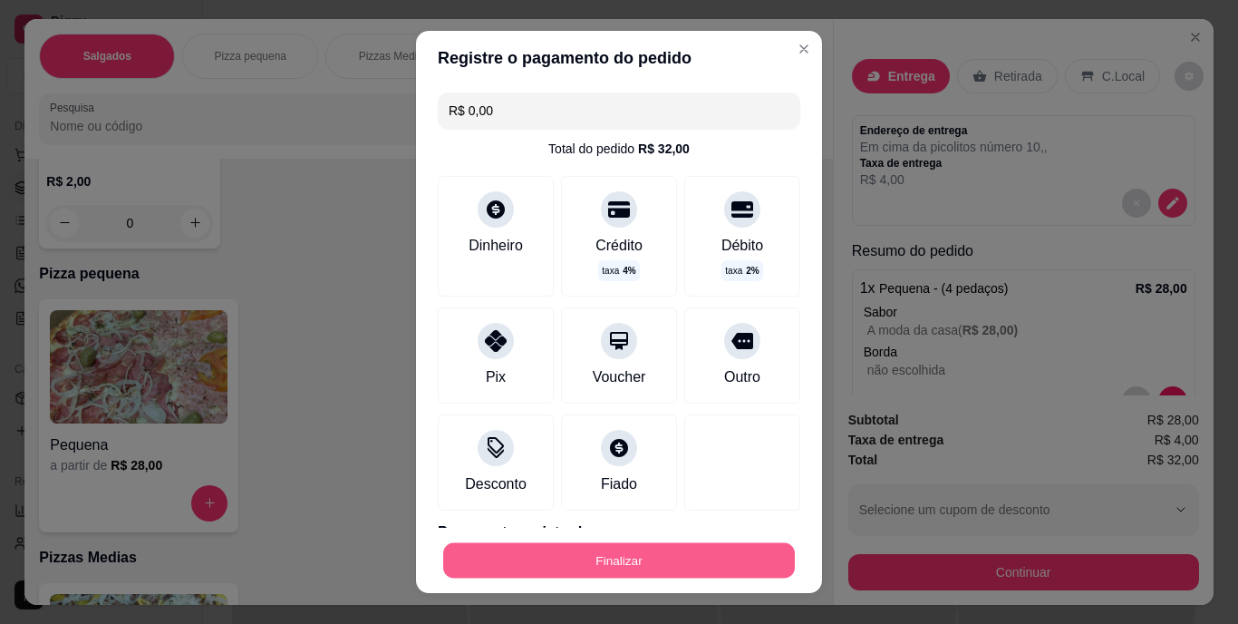
click at [675, 550] on button "Finalizar" at bounding box center [619, 559] width 352 height 35
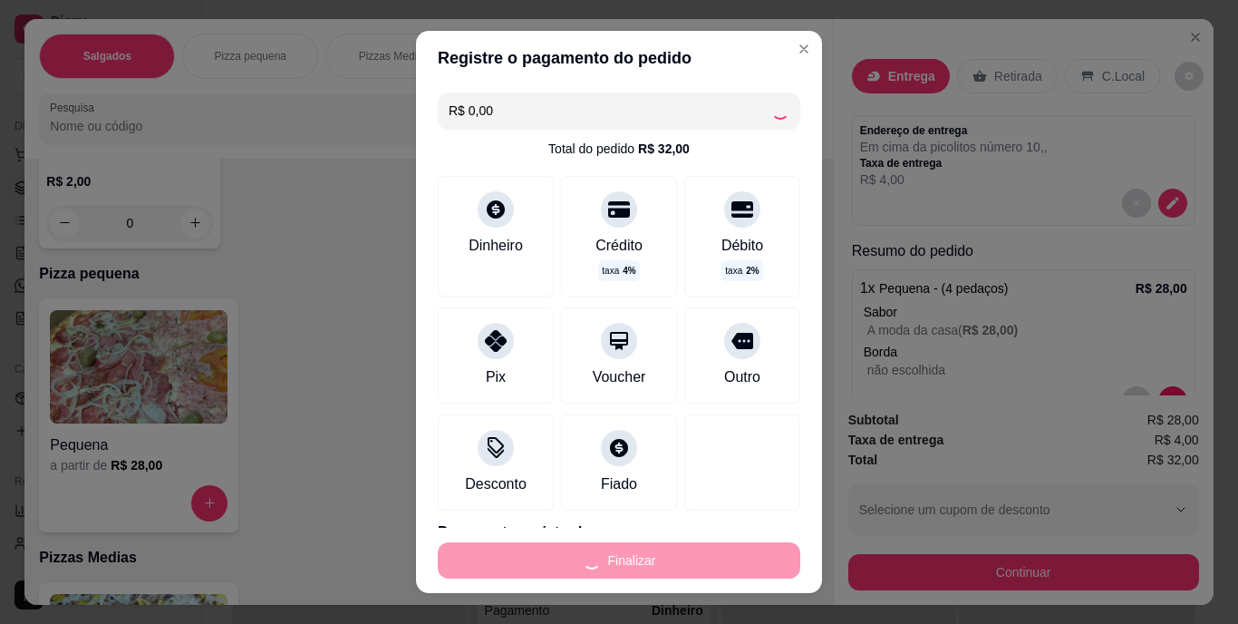
type input "-R$ 32,00"
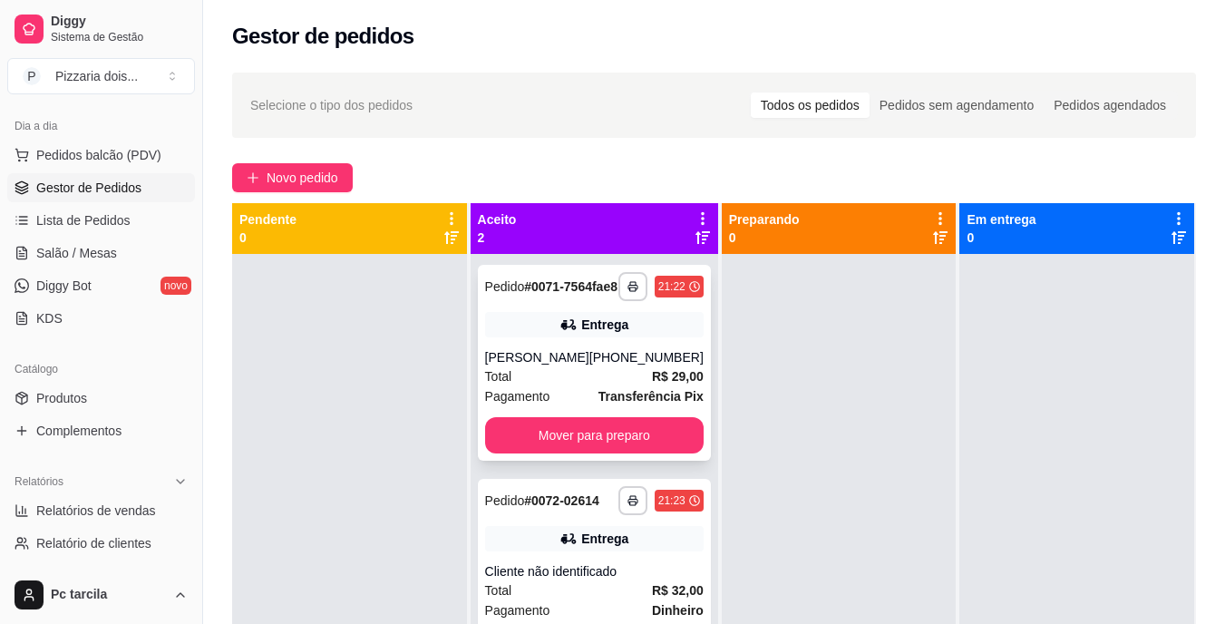
click at [663, 358] on div "**********" at bounding box center [594, 363] width 233 height 196
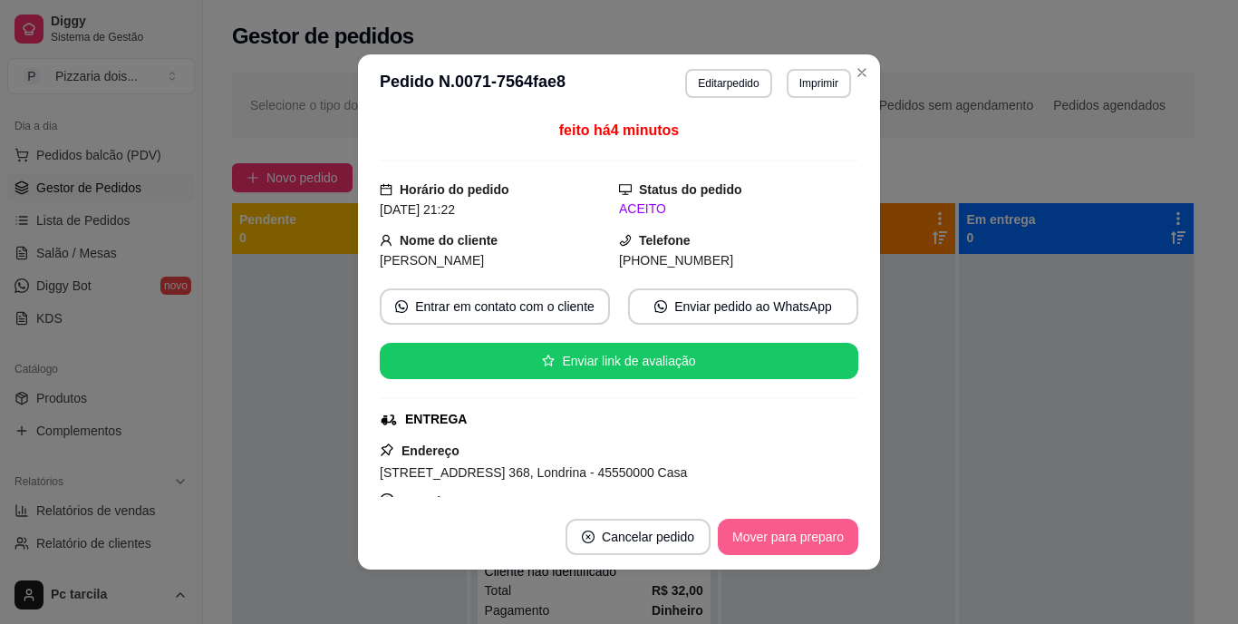
click at [760, 540] on button "Mover para preparo" at bounding box center [788, 536] width 140 height 36
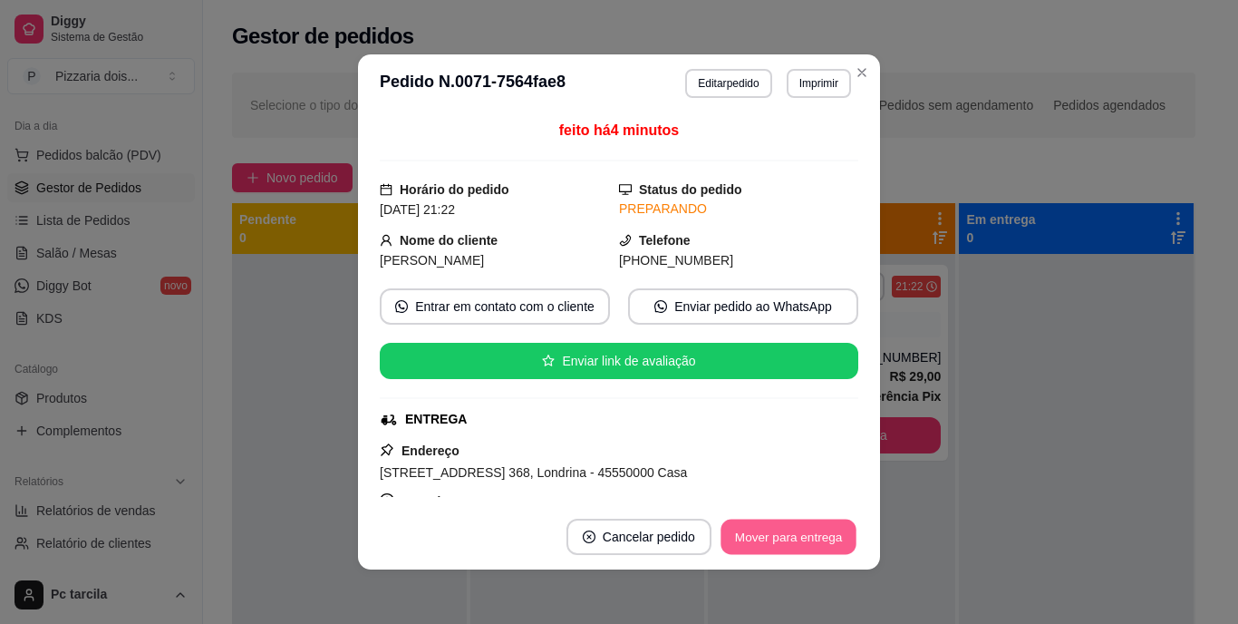
click at [761, 540] on button "Mover para entrega" at bounding box center [789, 536] width 136 height 35
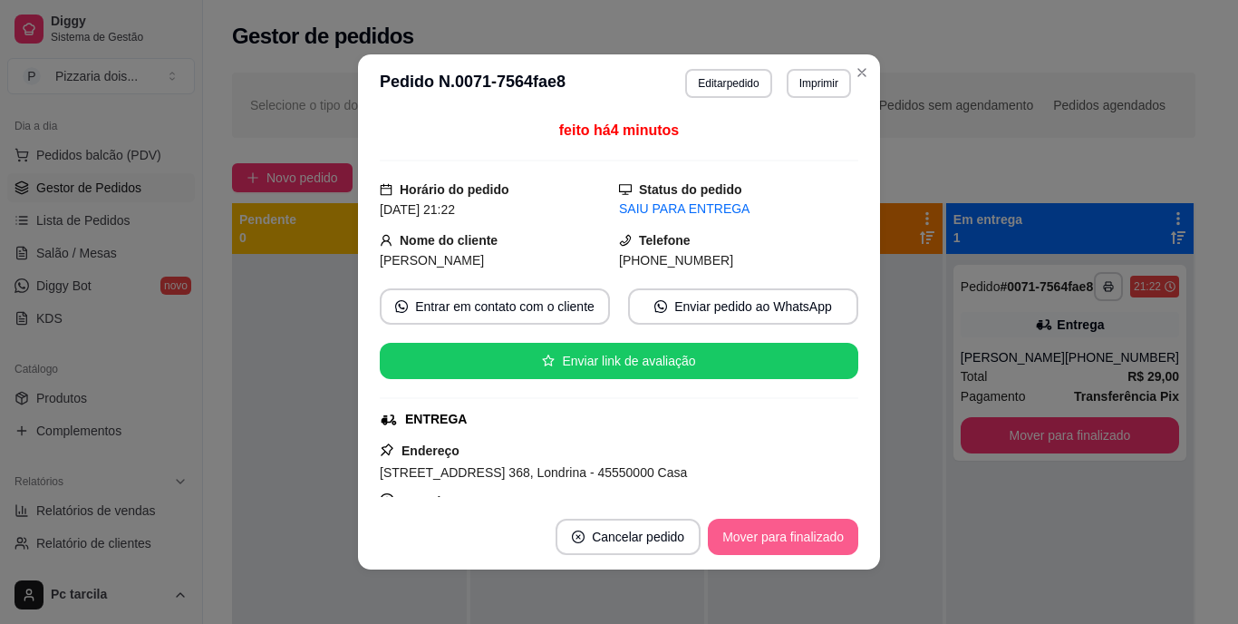
click at [761, 540] on button "Mover para finalizado" at bounding box center [783, 536] width 150 height 36
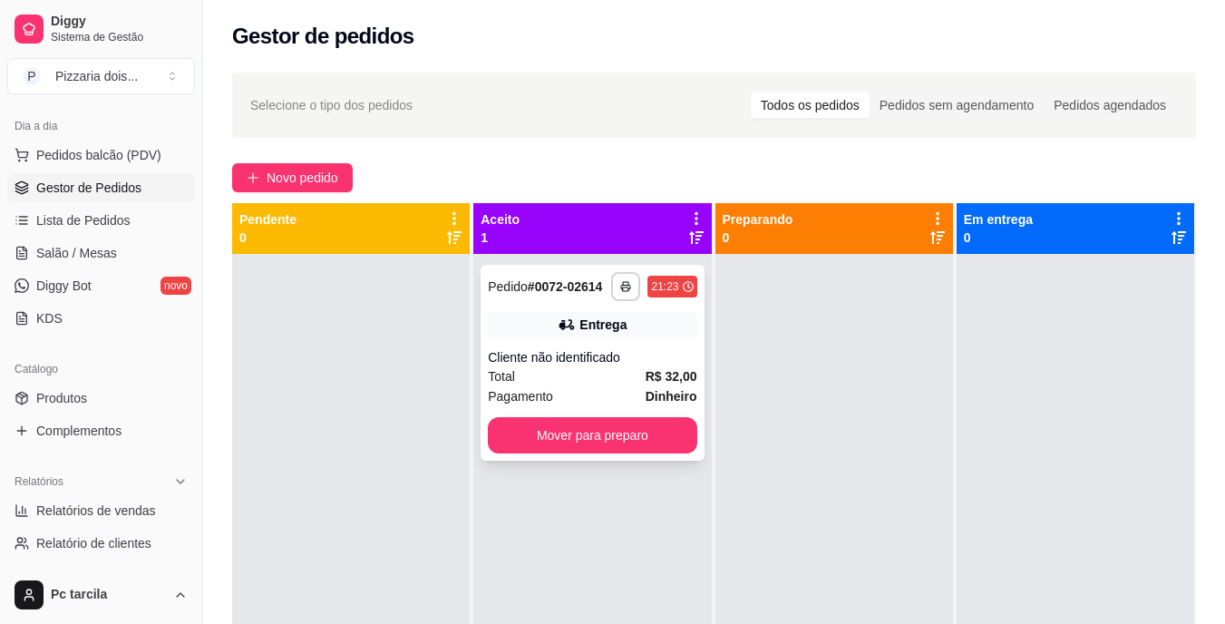
click at [678, 397] on strong "Dinheiro" at bounding box center [671, 396] width 52 height 15
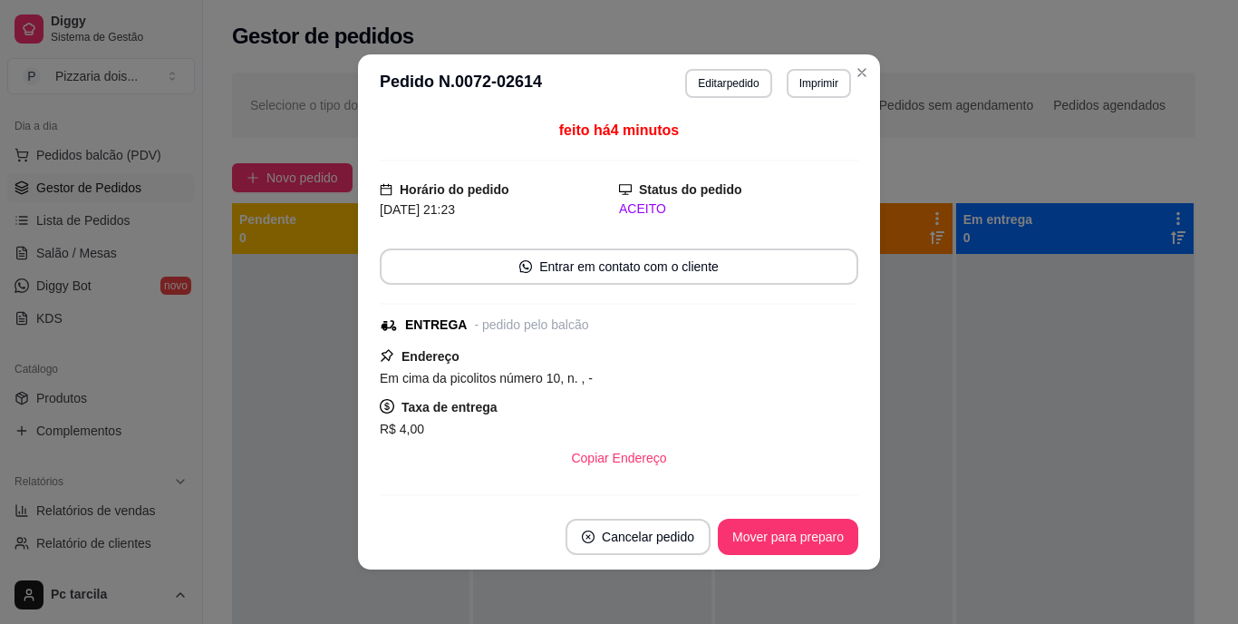
click at [784, 517] on footer "Cancelar pedido Mover para preparo" at bounding box center [619, 536] width 522 height 65
click at [786, 518] on footer "Cancelar pedido Mover para preparo" at bounding box center [619, 536] width 522 height 65
click at [789, 520] on button "Mover para preparo" at bounding box center [788, 536] width 140 height 36
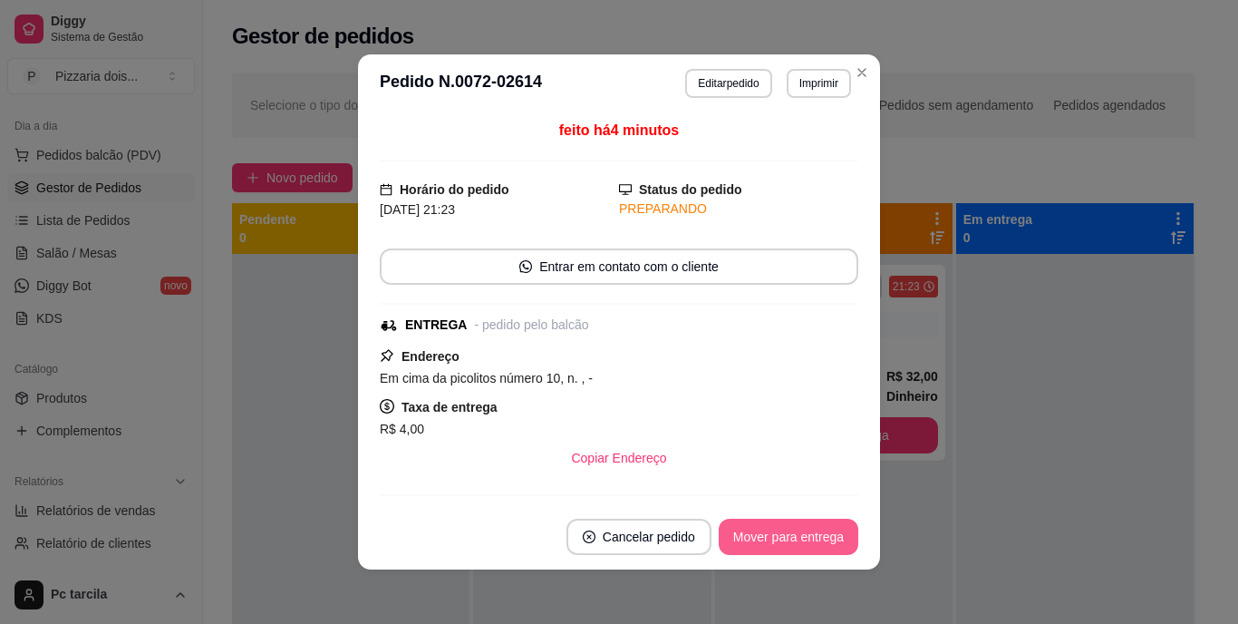
click at [794, 528] on button "Mover para entrega" at bounding box center [789, 536] width 140 height 36
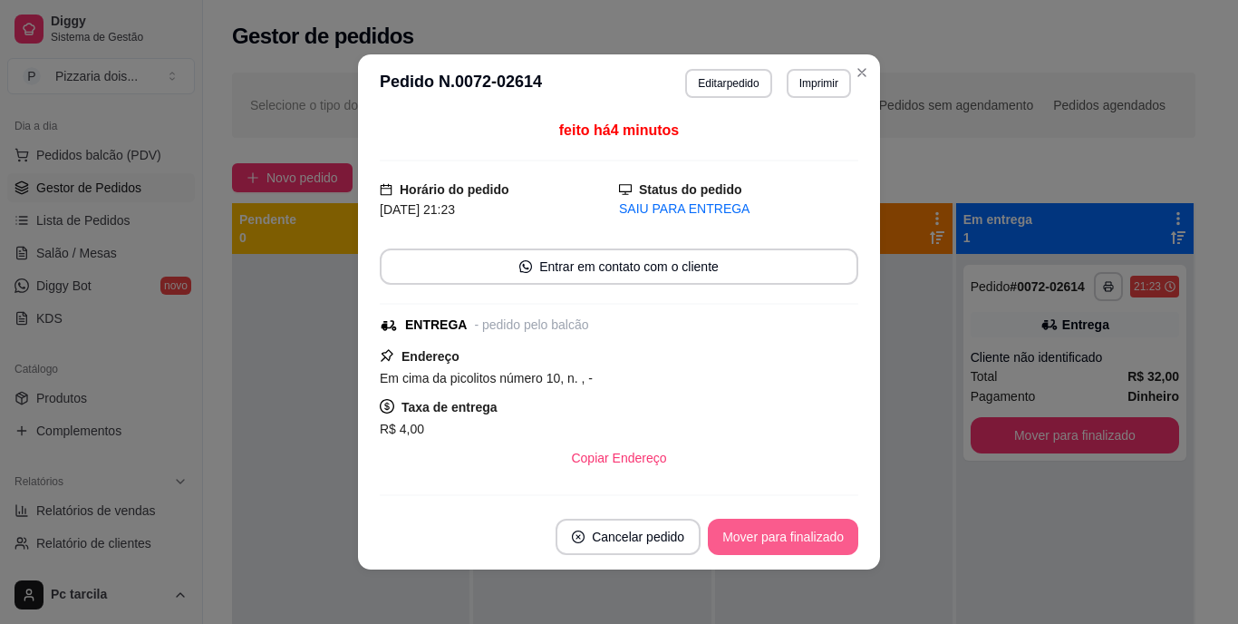
click at [807, 529] on button "Mover para finalizado" at bounding box center [783, 536] width 150 height 36
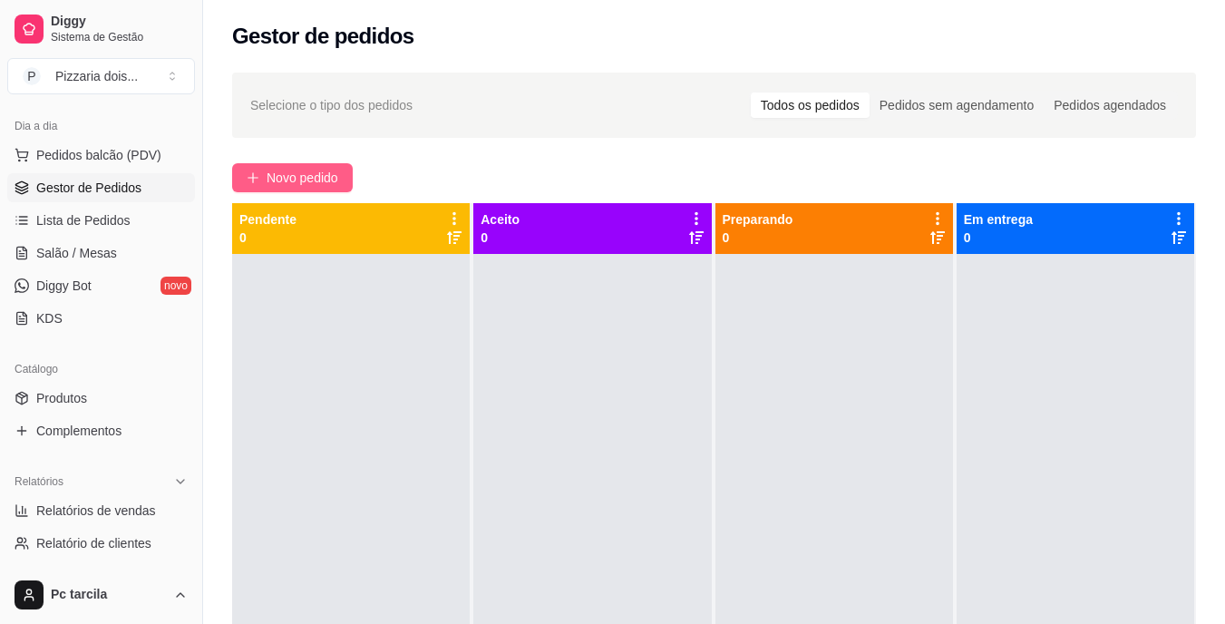
click at [333, 173] on span "Novo pedido" at bounding box center [302, 178] width 72 height 20
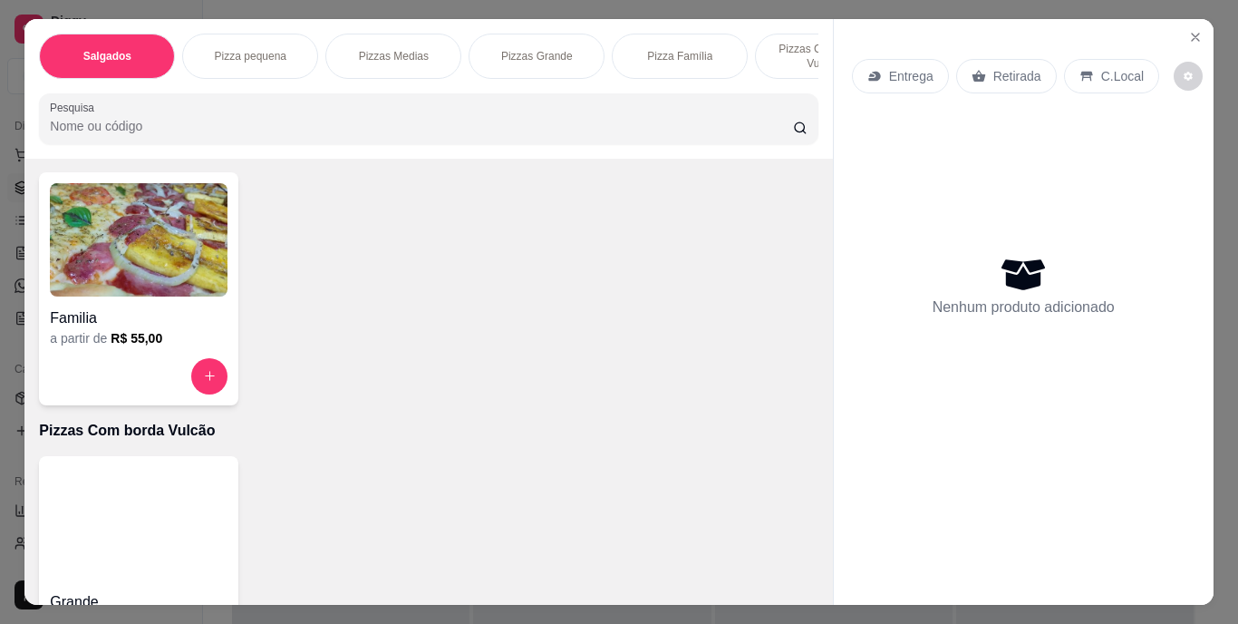
scroll to position [1178, 0]
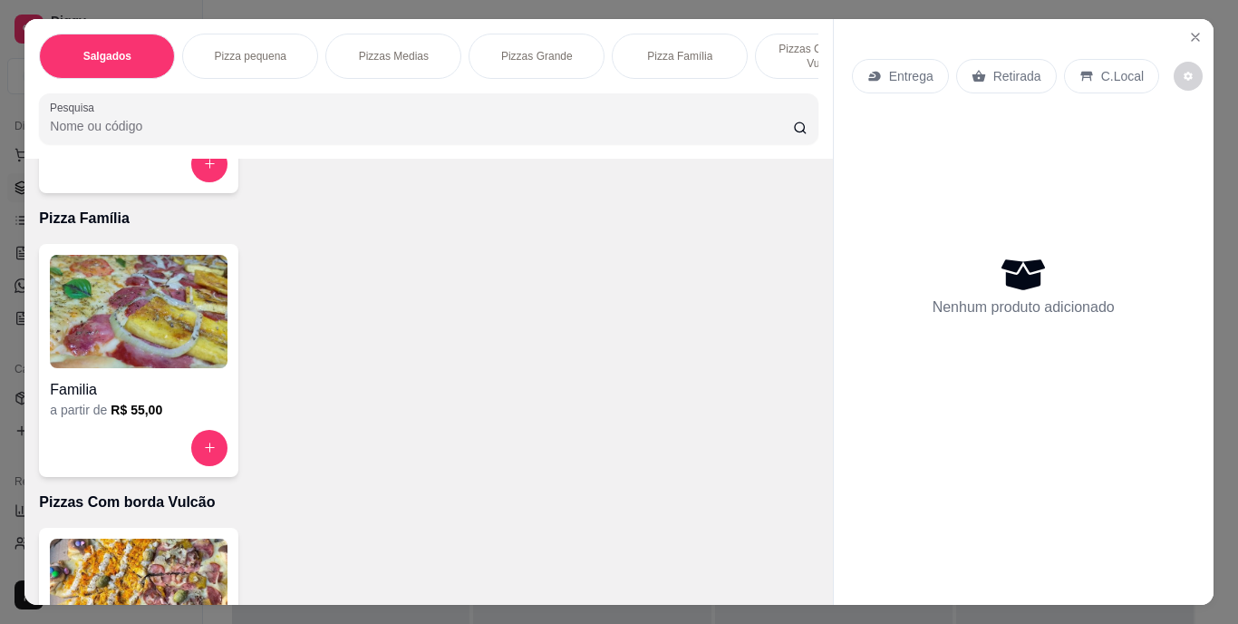
click at [162, 290] on img at bounding box center [139, 311] width 178 height 113
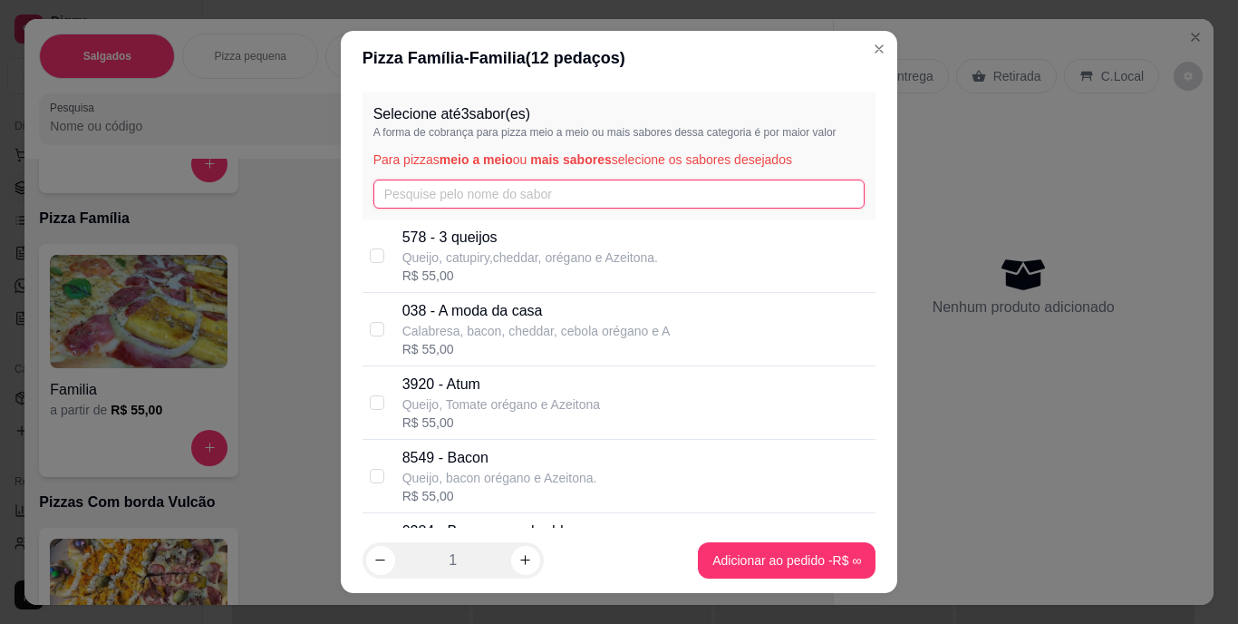
click at [435, 189] on input "text" at bounding box center [619, 193] width 492 height 29
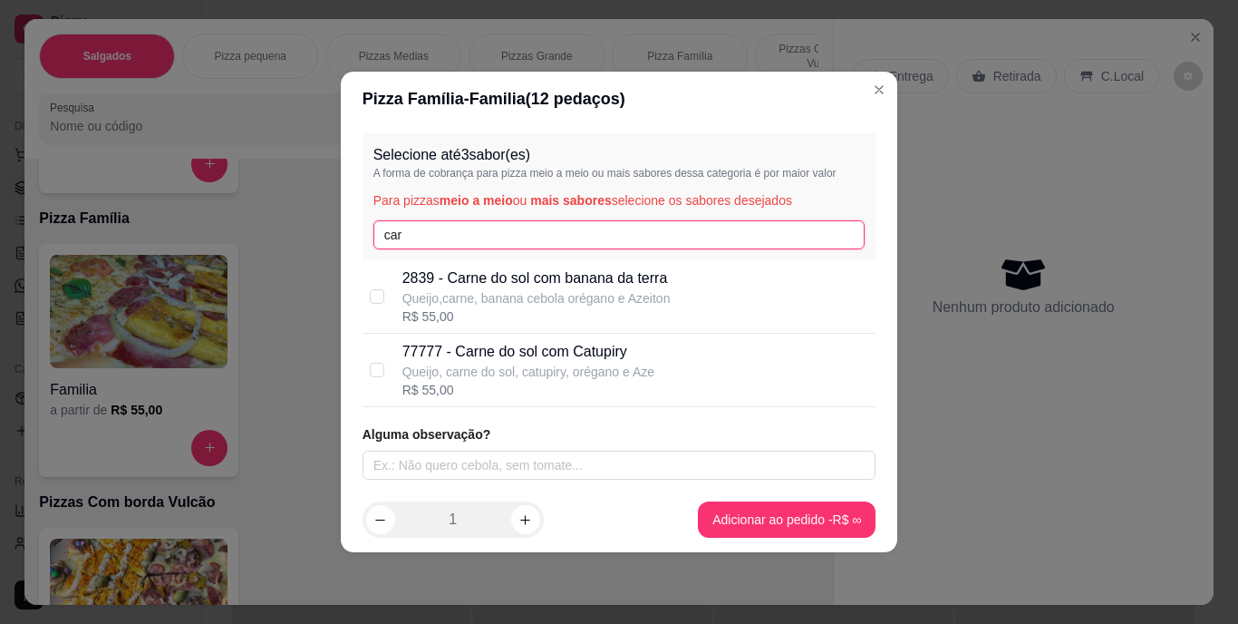
type input "car"
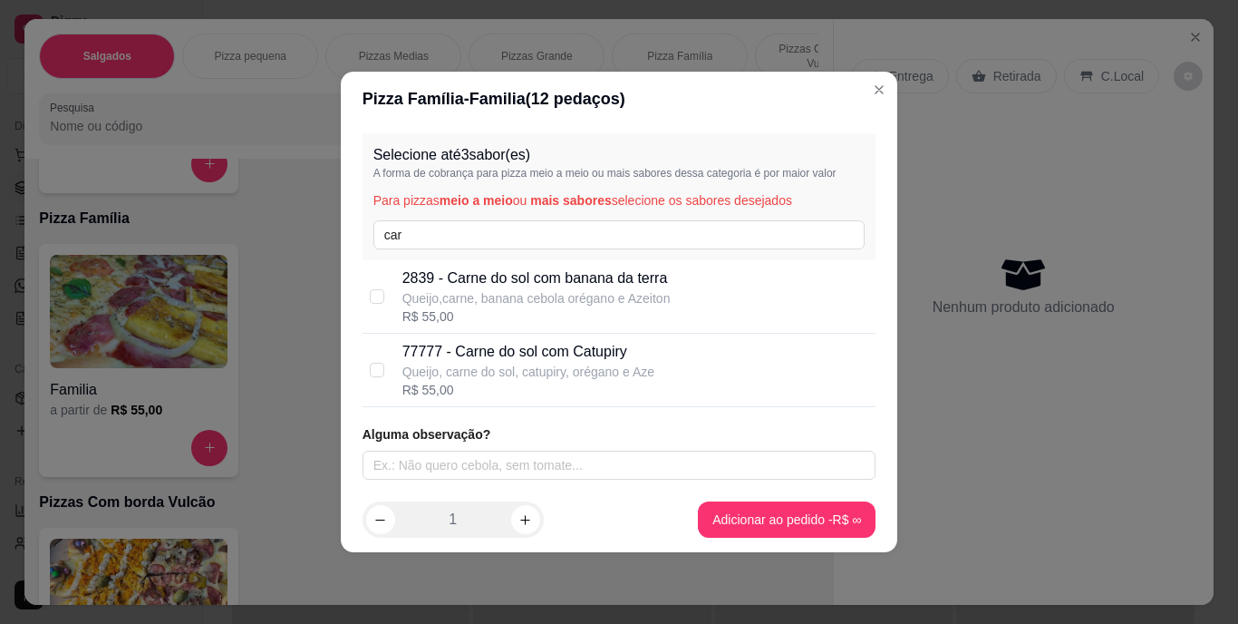
click at [471, 275] on p "2839 - Carne do sol com banana da terra" at bounding box center [536, 278] width 268 height 22
checkbox input "true"
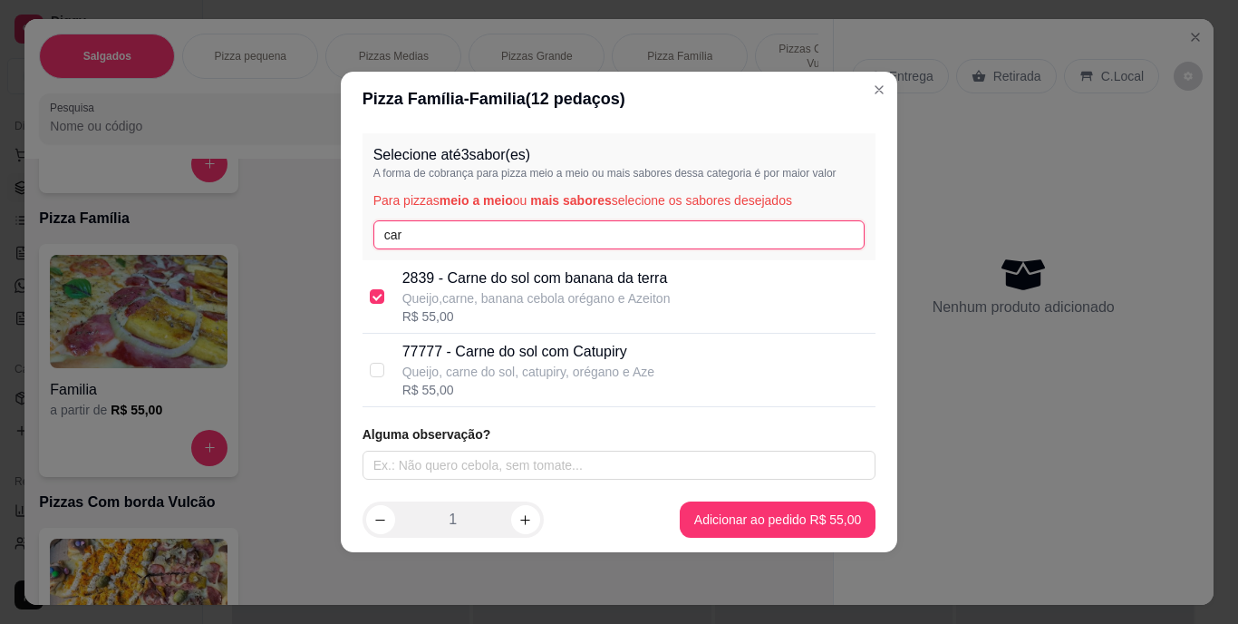
drag, startPoint x: 442, startPoint y: 230, endPoint x: 284, endPoint y: 228, distance: 158.6
click at [284, 228] on div "Pizza Família - Familia ( 12 pedaços) Selecione até 3 sabor(es) A forma de cobr…" at bounding box center [619, 312] width 1238 height 624
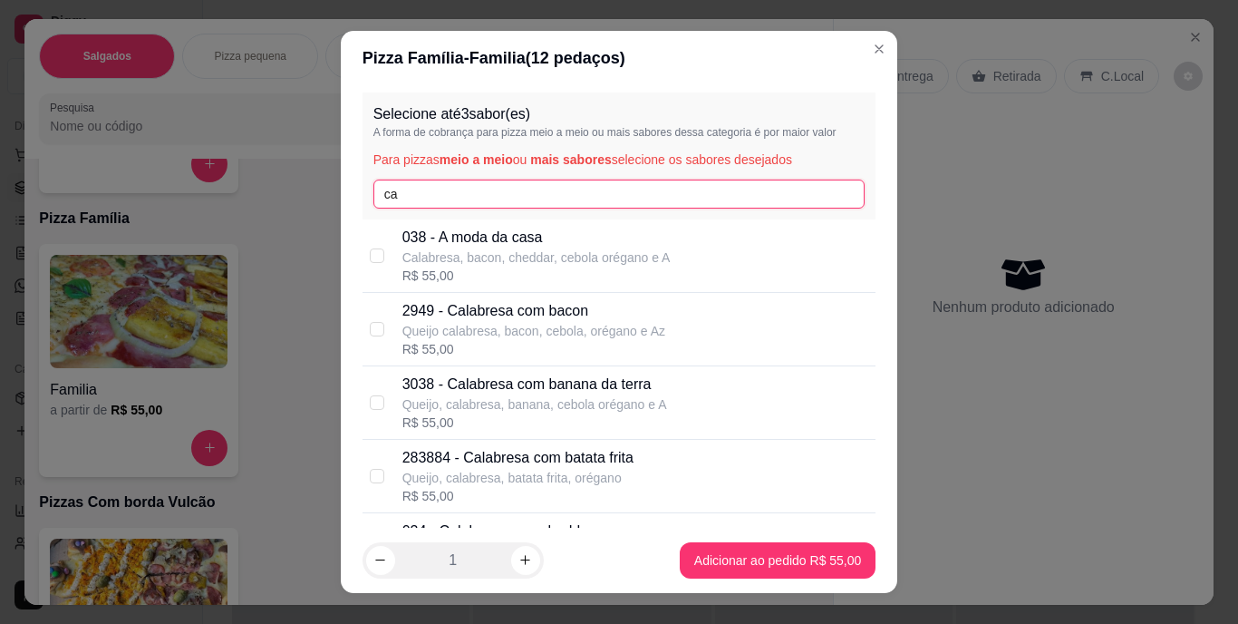
scroll to position [272, 0]
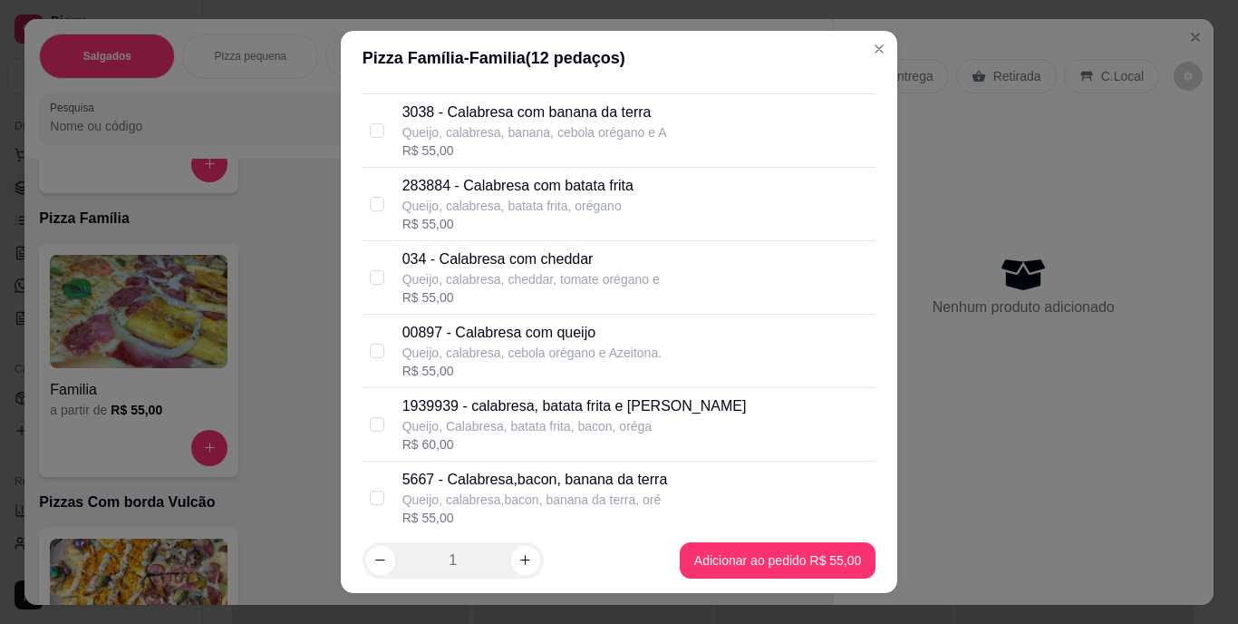
type input "ca"
click at [552, 341] on p "00897 - Calabresa com queijo" at bounding box center [531, 333] width 259 height 22
checkbox input "true"
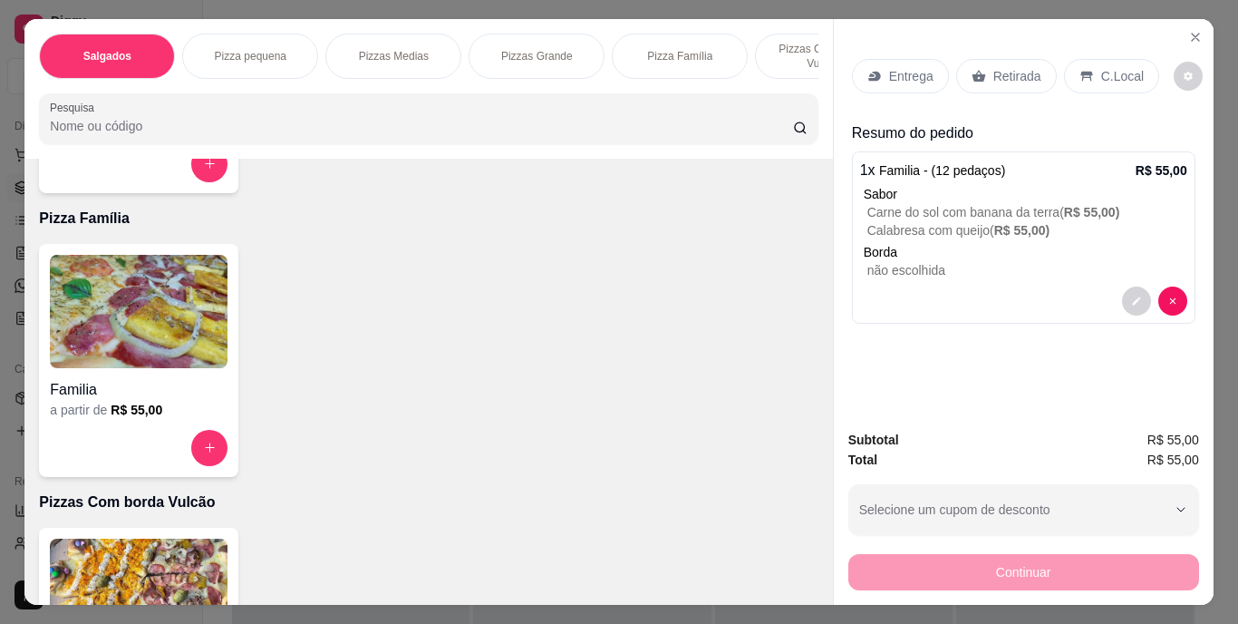
click at [889, 67] on p "Entrega" at bounding box center [911, 76] width 44 height 18
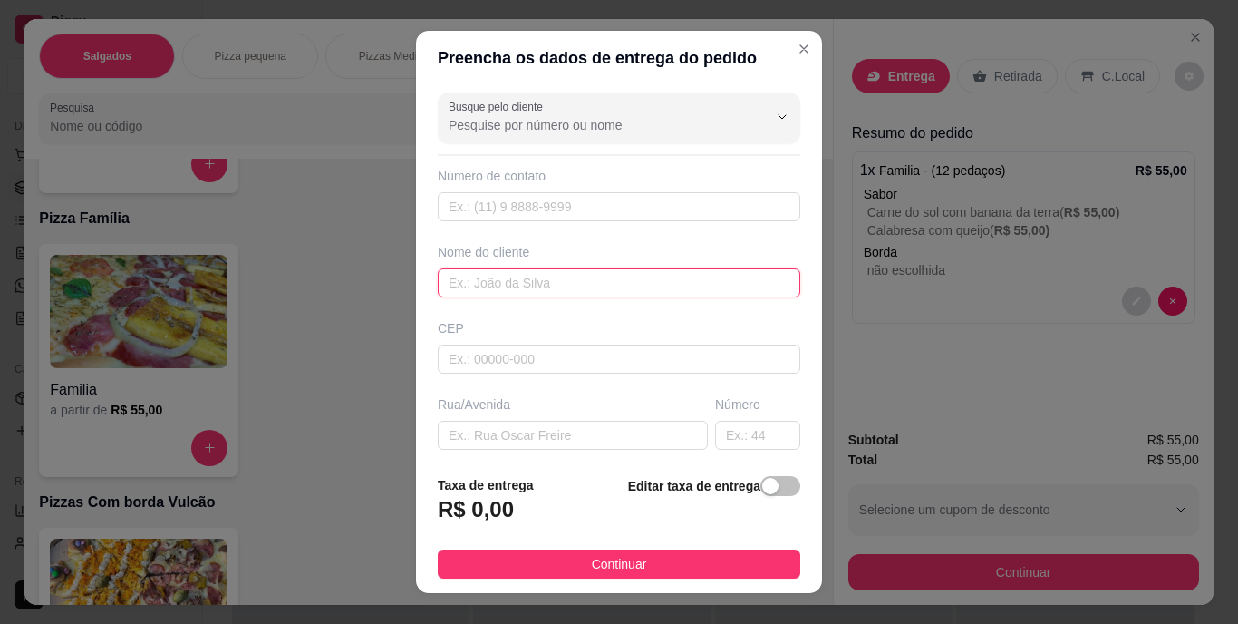
click at [693, 270] on input "text" at bounding box center [619, 282] width 363 height 29
type input "Cleber dantas"
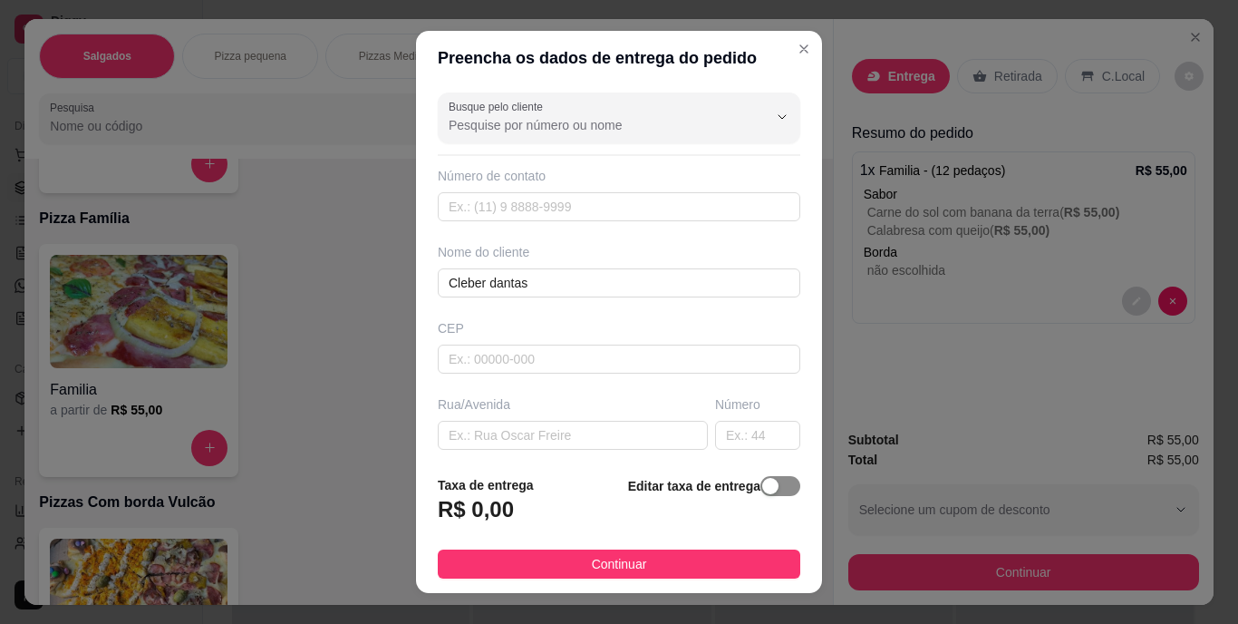
click at [760, 478] on span "button" at bounding box center [780, 486] width 40 height 20
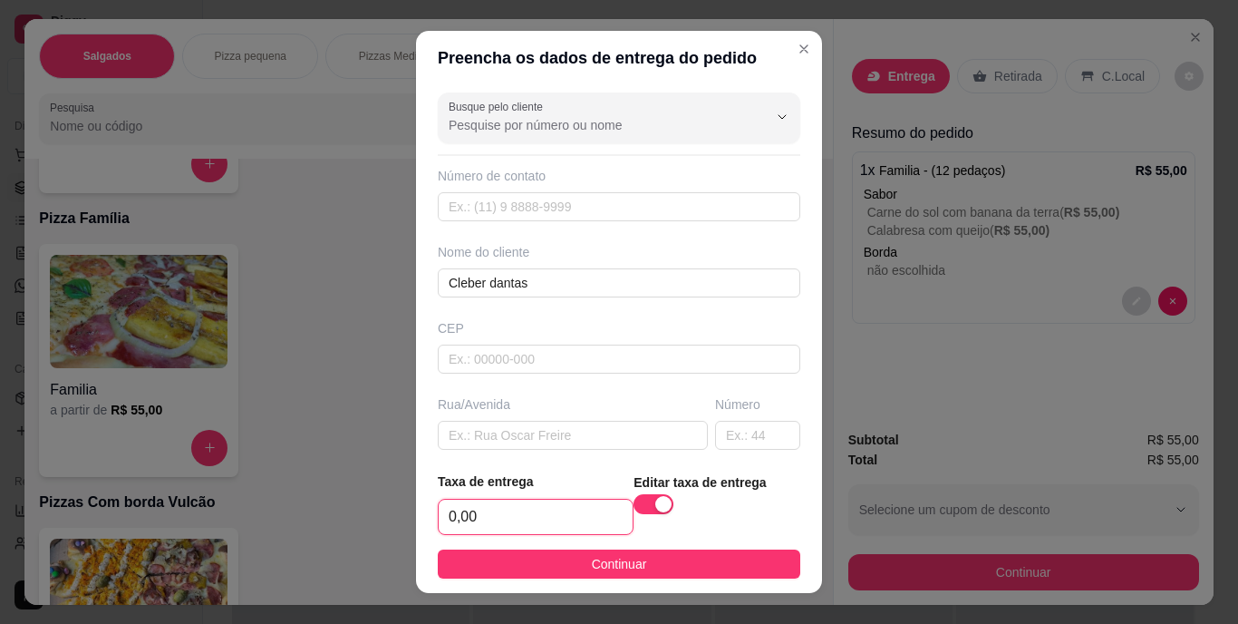
click at [577, 514] on input "0,00" at bounding box center [536, 516] width 194 height 34
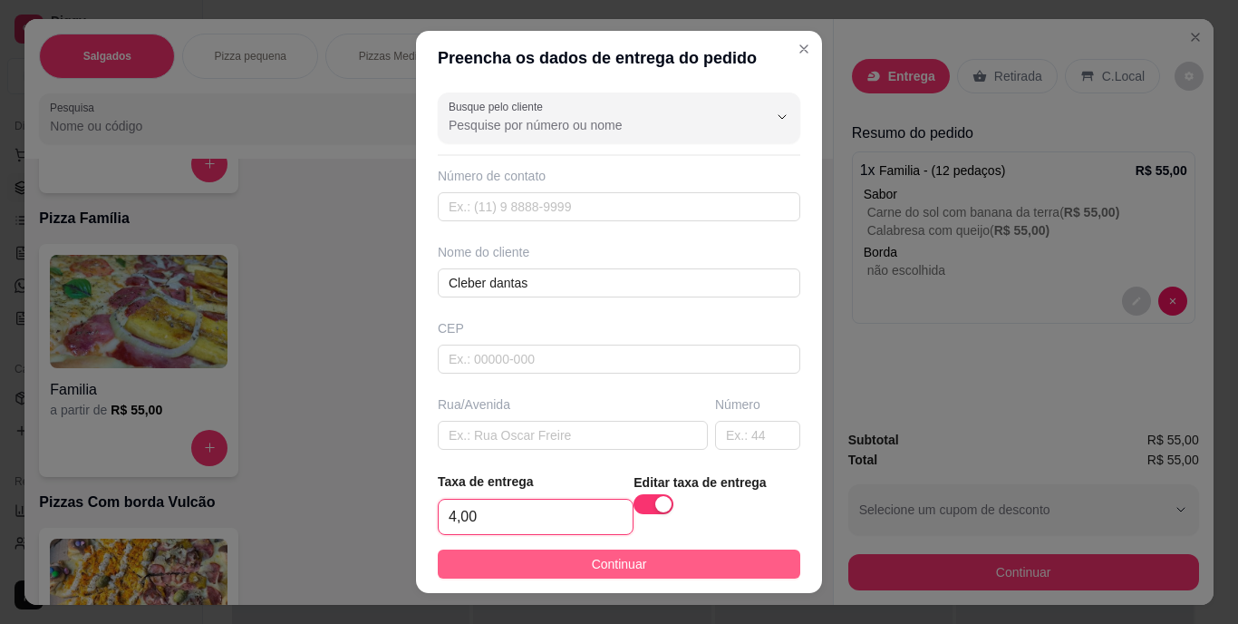
type input "4,00"
click at [601, 552] on button "Continuar" at bounding box center [619, 563] width 363 height 29
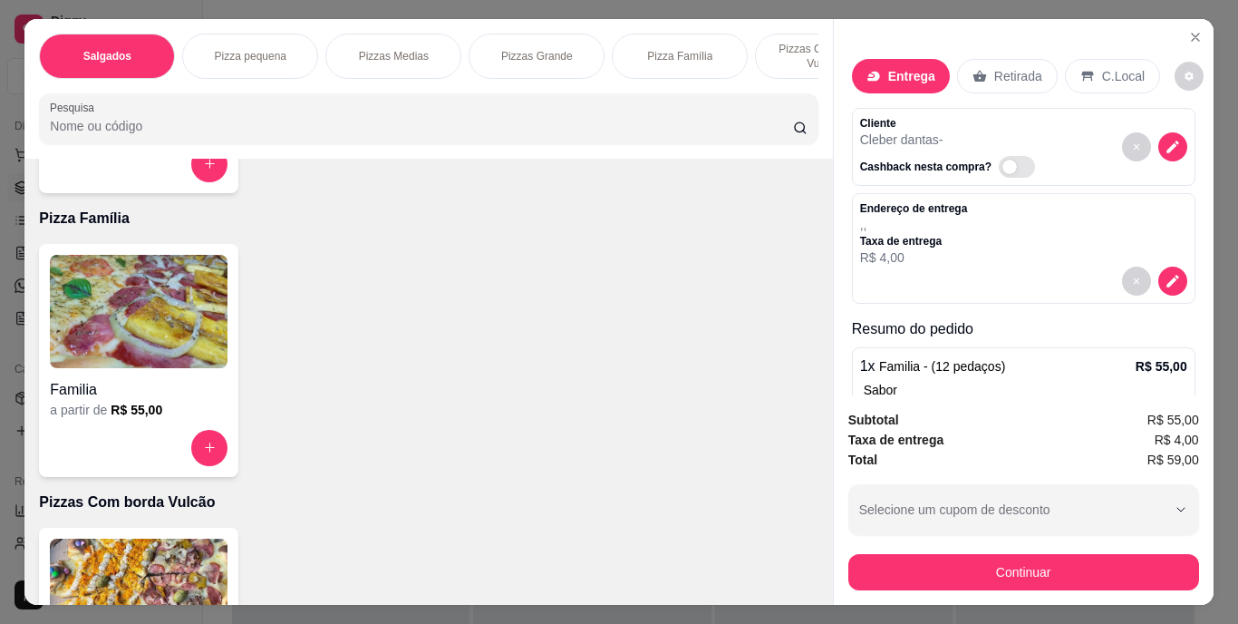
scroll to position [0, 682]
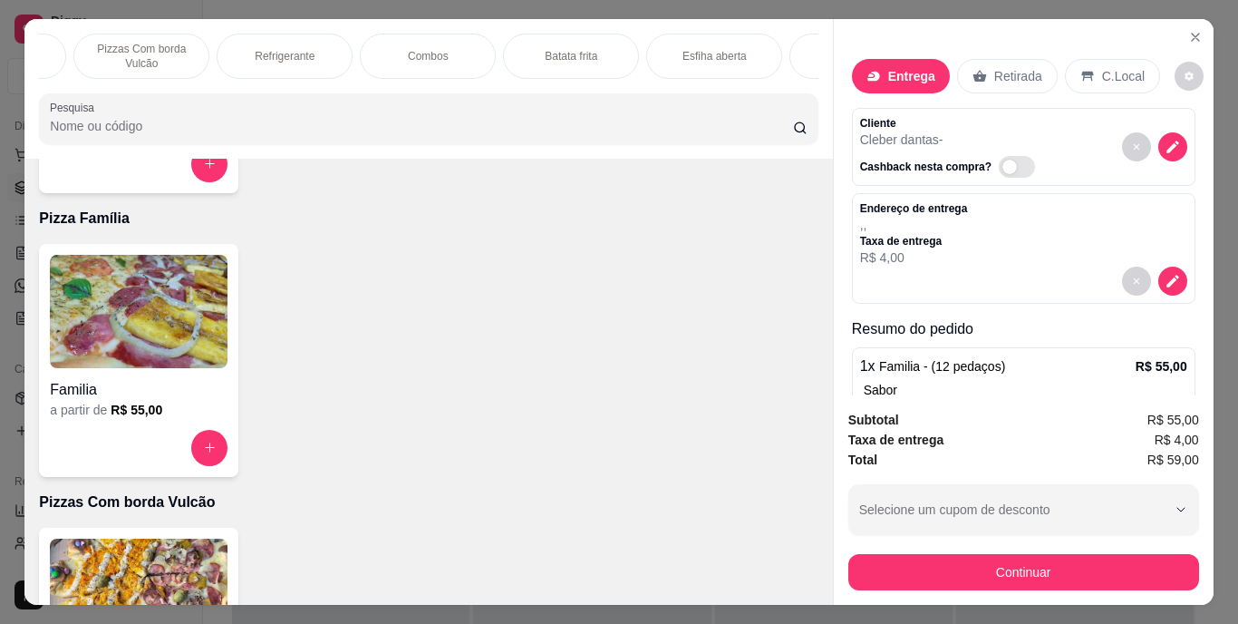
click at [299, 49] on p "Refrigerante" at bounding box center [285, 56] width 60 height 15
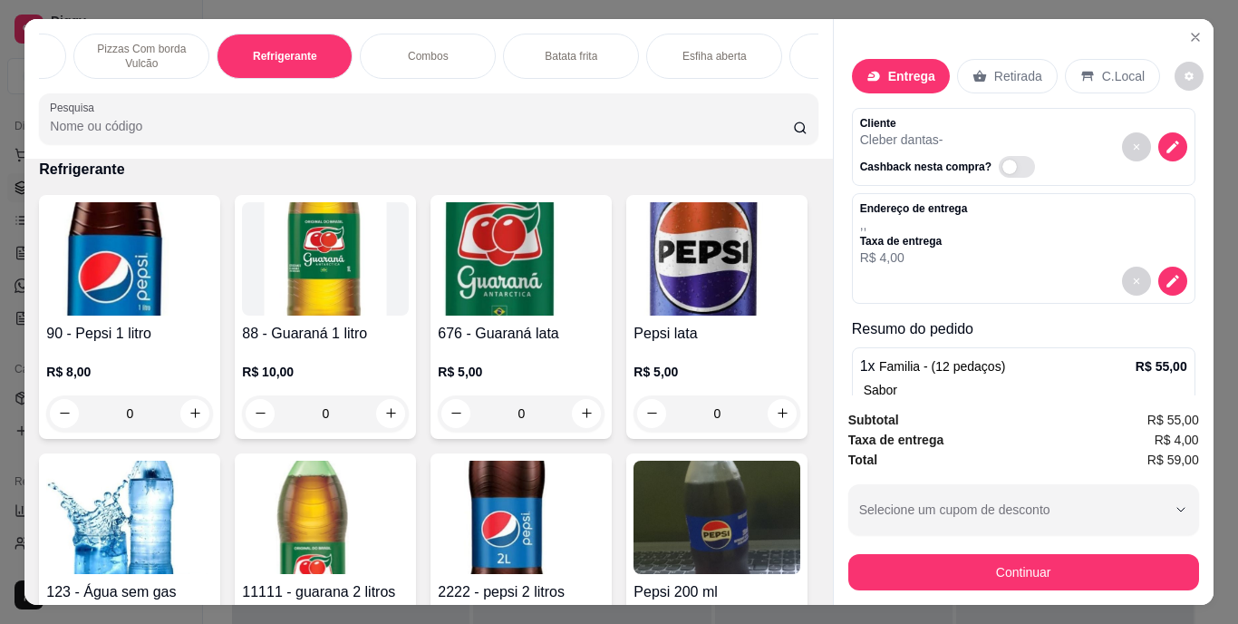
scroll to position [46, 0]
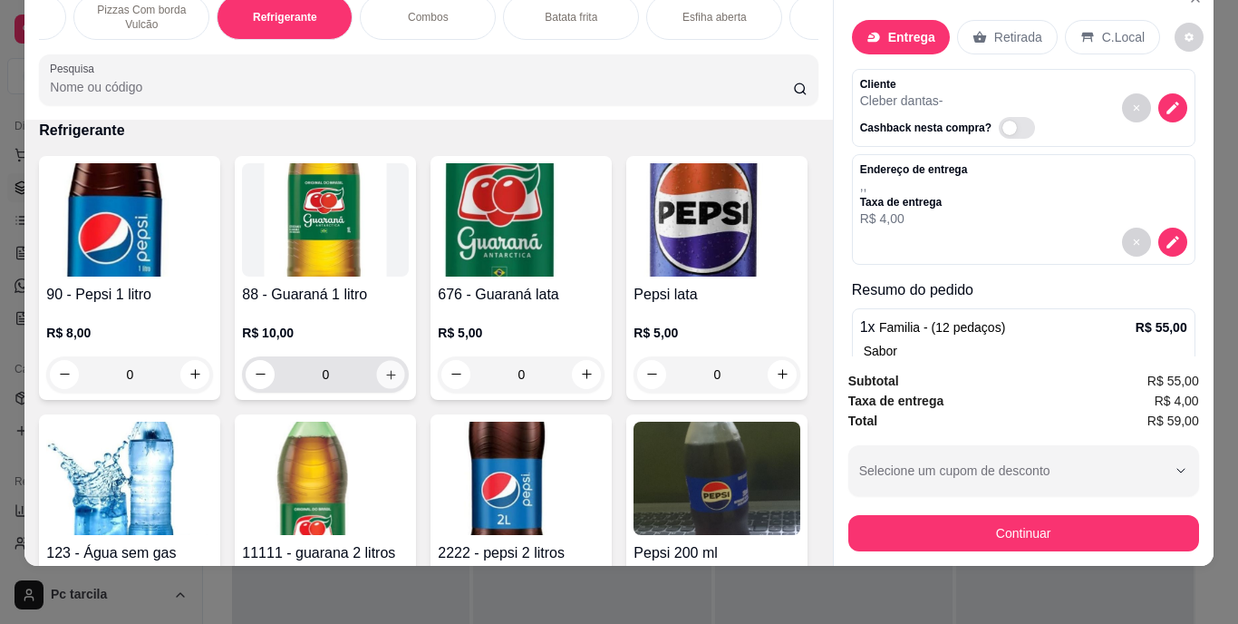
click at [384, 371] on icon "increase-product-quantity" at bounding box center [391, 374] width 14 height 14
type input "1"
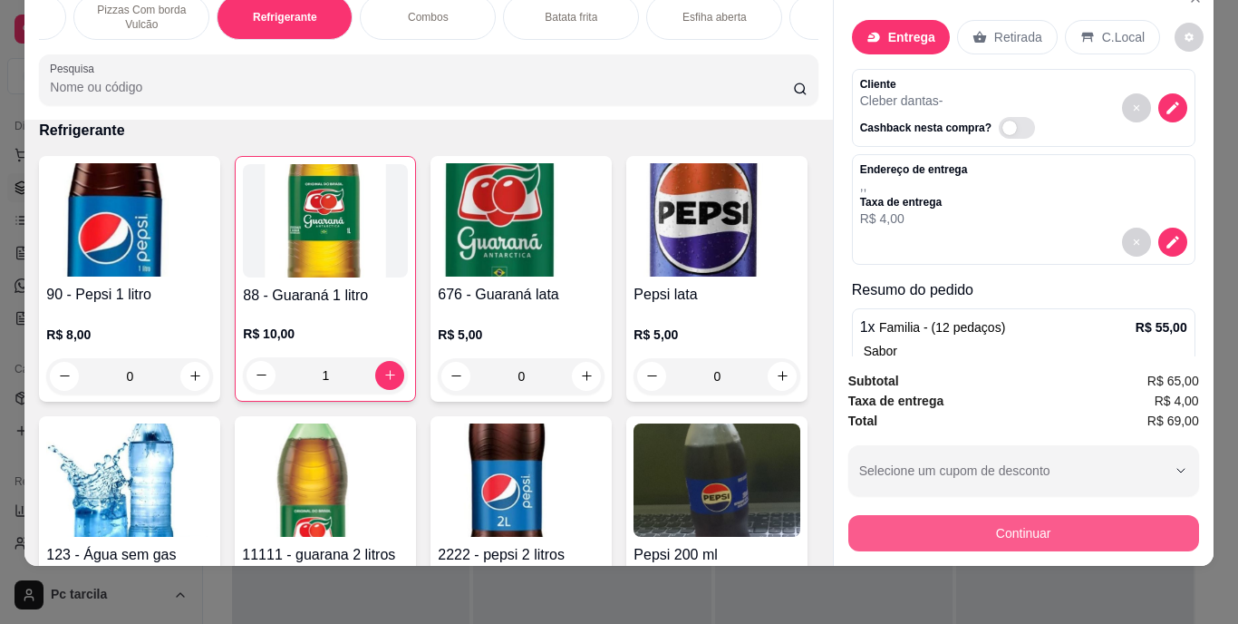
click at [961, 524] on button "Continuar" at bounding box center [1023, 533] width 351 height 36
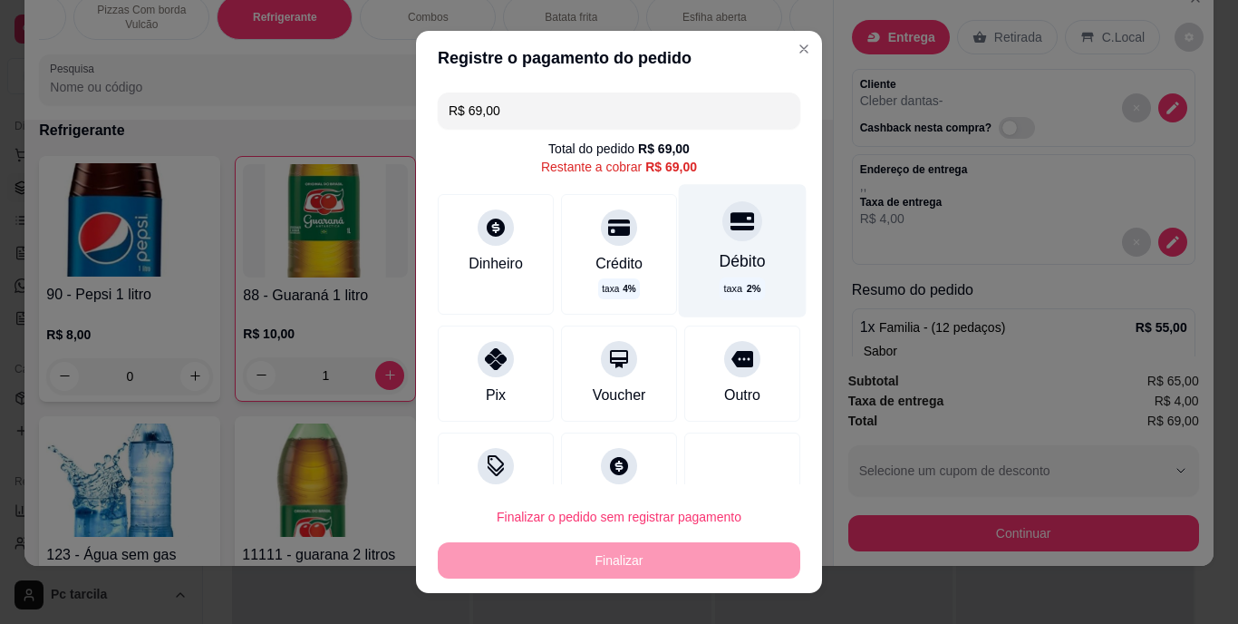
click at [706, 243] on div "Débito taxa 2 %" at bounding box center [743, 251] width 128 height 132
type input "R$ 0,00"
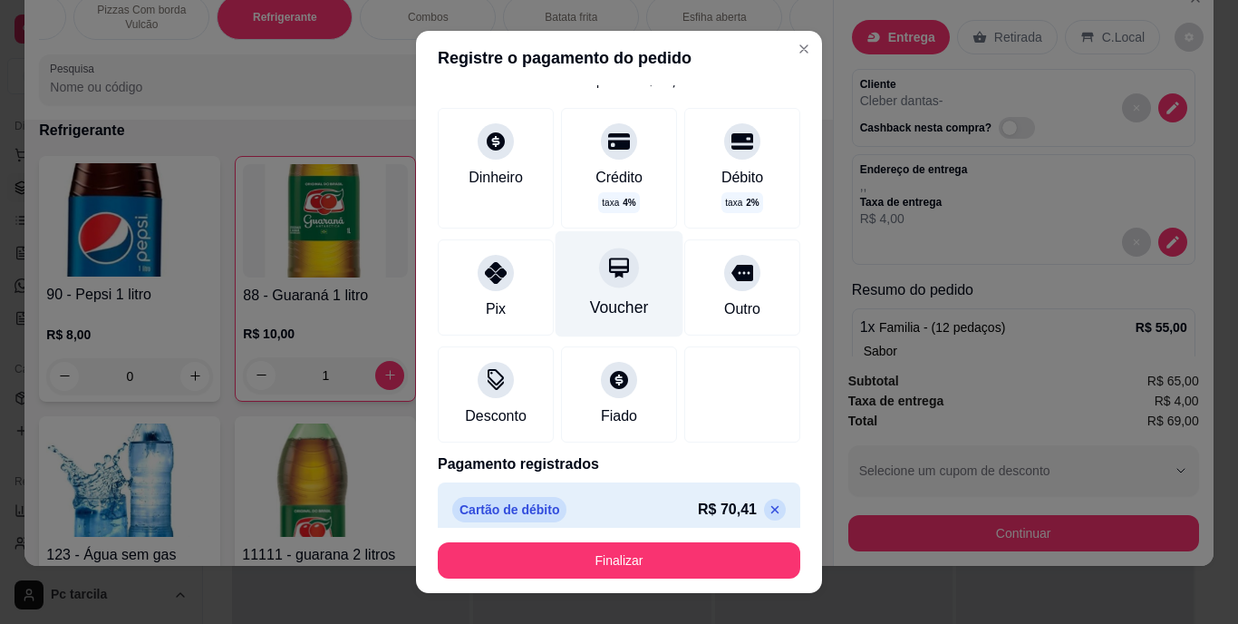
scroll to position [84, 0]
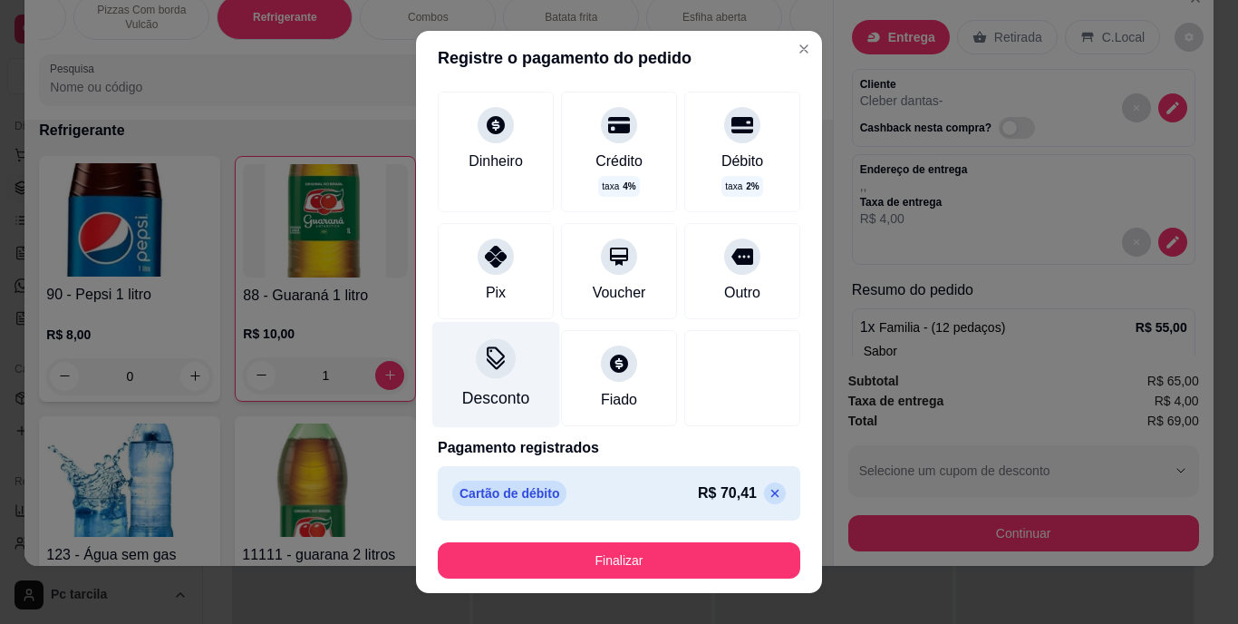
click at [485, 364] on icon at bounding box center [496, 359] width 24 height 24
click at [582, 364] on input at bounding box center [619, 362] width 363 height 36
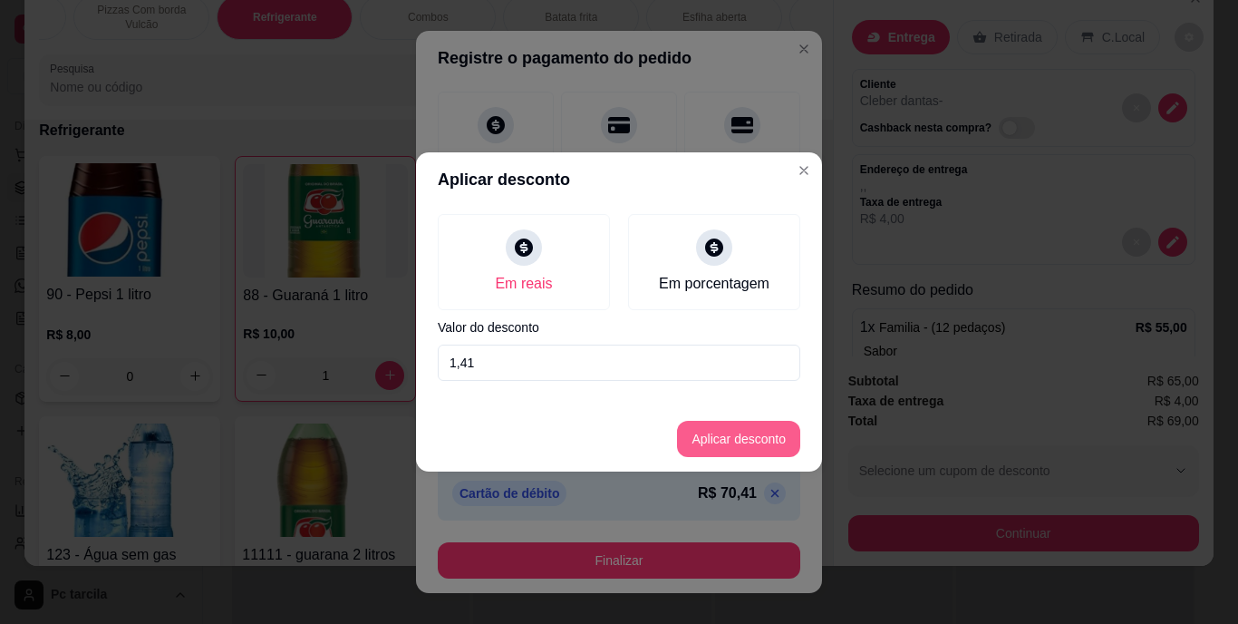
type input "1,41"
click at [700, 431] on button "Aplicar desconto" at bounding box center [738, 439] width 123 height 36
type input "-R$ 1,41"
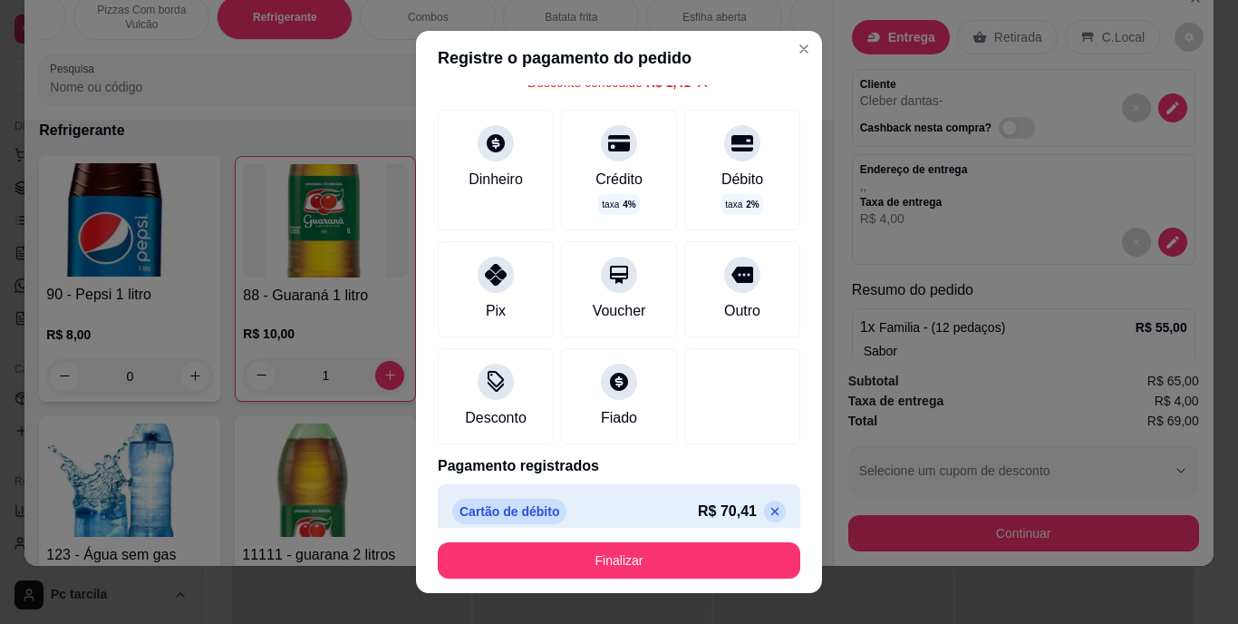
scroll to position [102, 0]
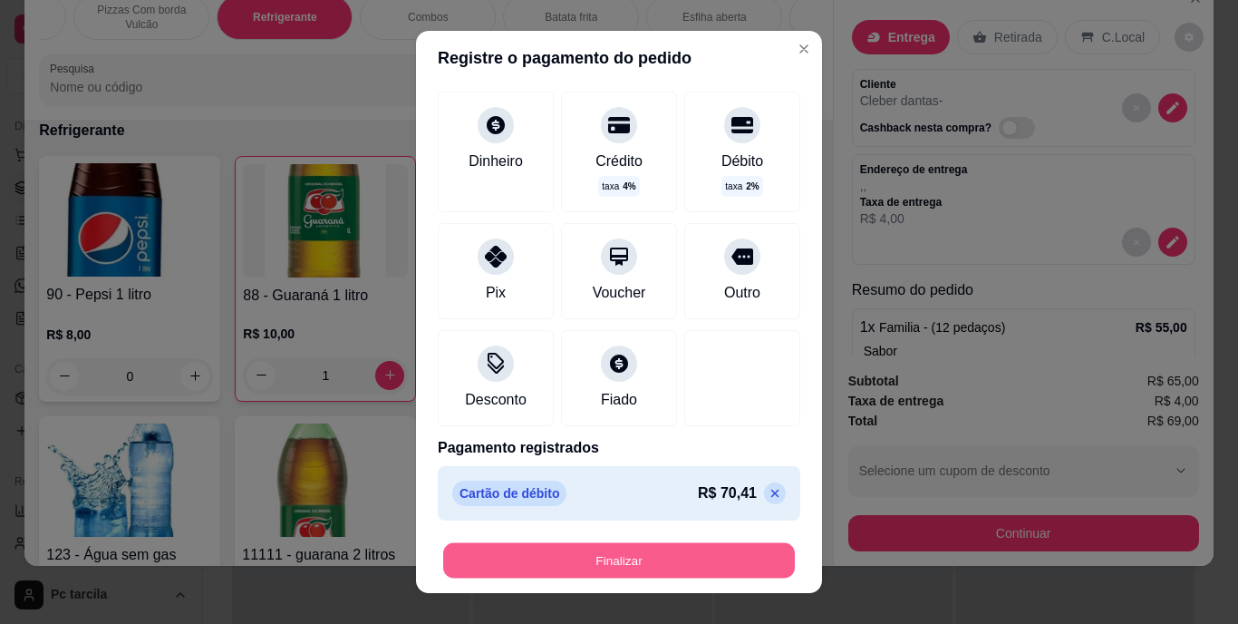
click at [674, 542] on button "Finalizar" at bounding box center [619, 559] width 352 height 35
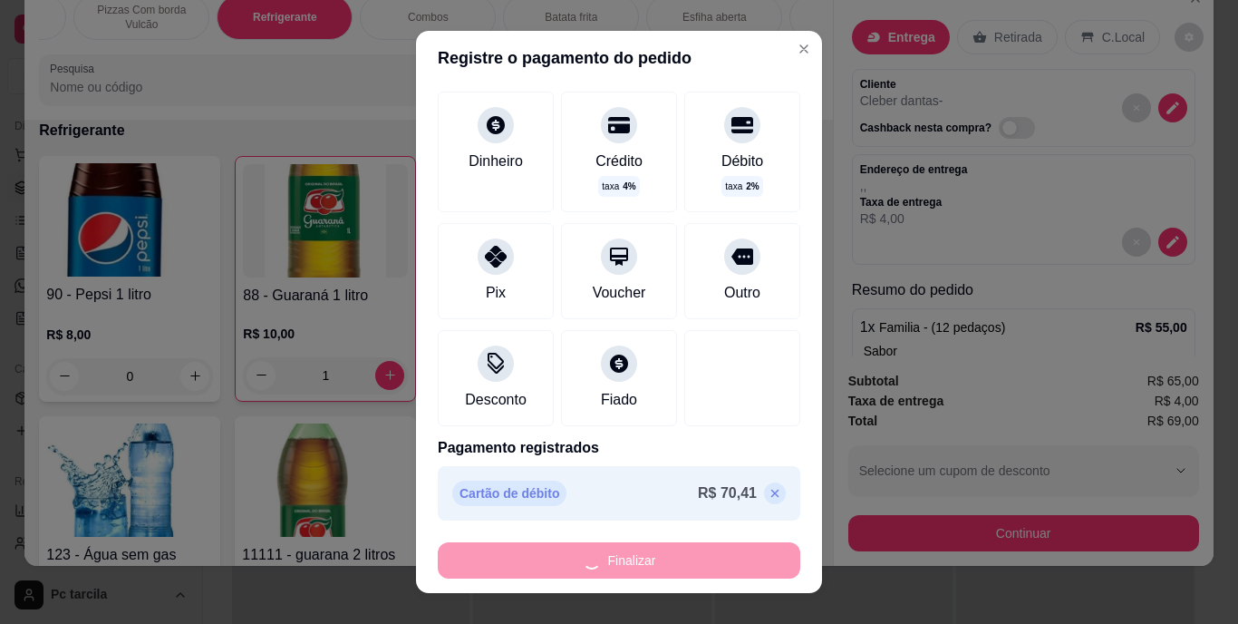
type input "0"
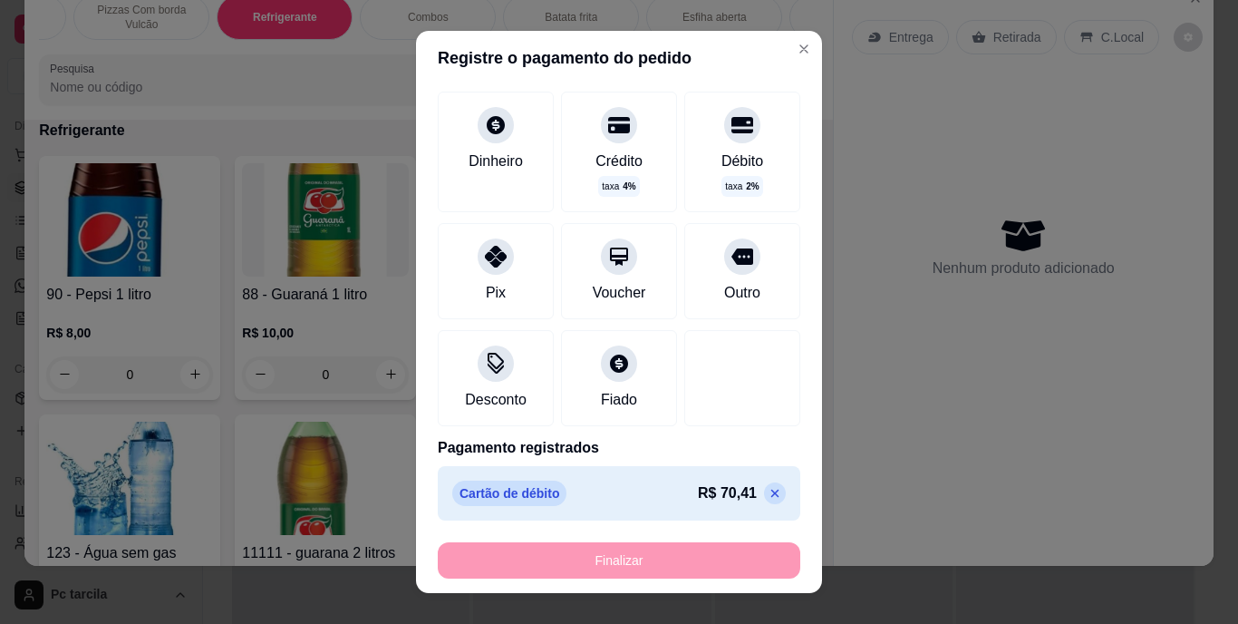
type input "-R$ 70,41"
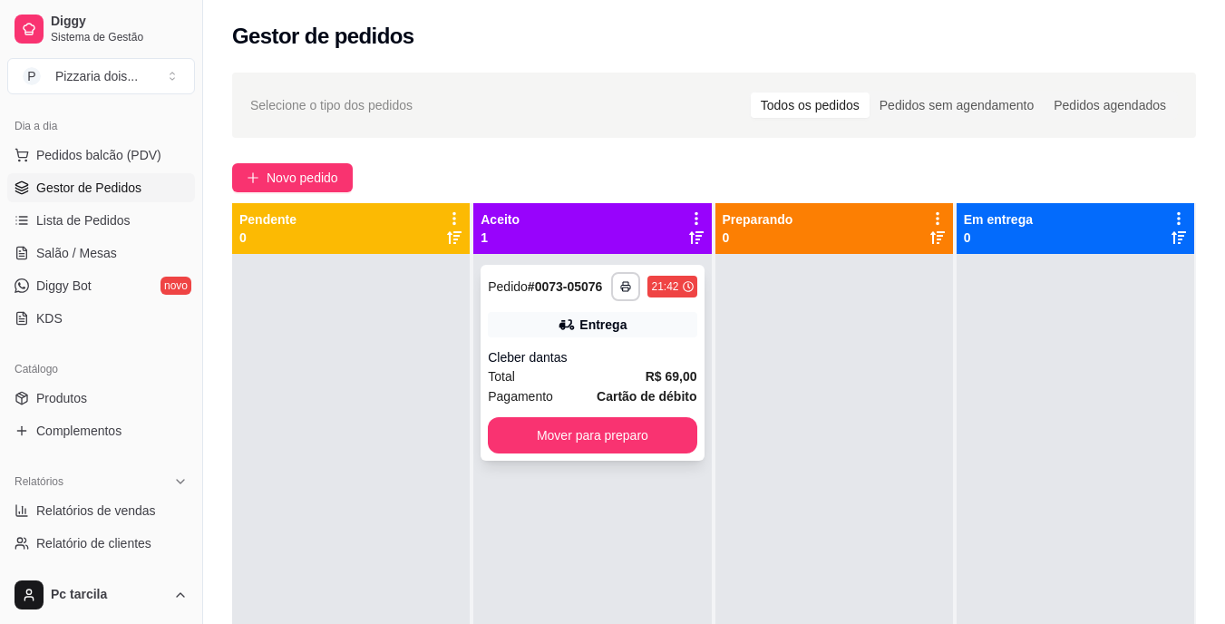
click at [645, 390] on strong "Cartão de débito" at bounding box center [646, 396] width 100 height 15
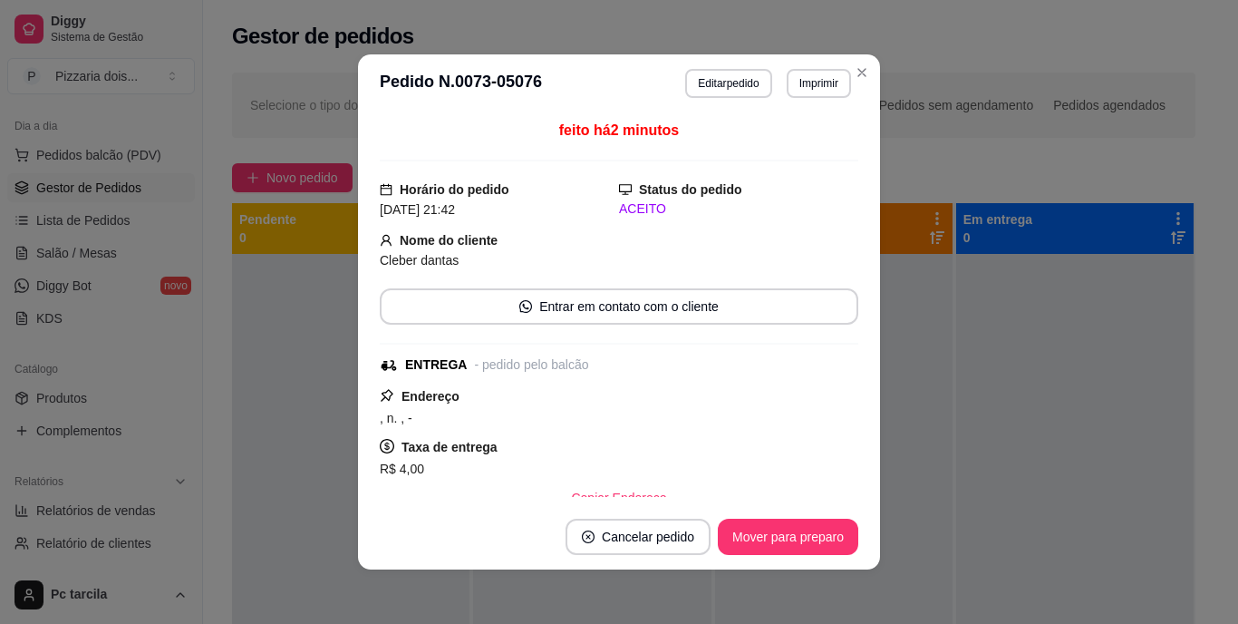
click at [726, 516] on footer "Cancelar pedido Mover para preparo" at bounding box center [619, 536] width 522 height 65
click at [733, 525] on button "Mover para preparo" at bounding box center [788, 536] width 140 height 36
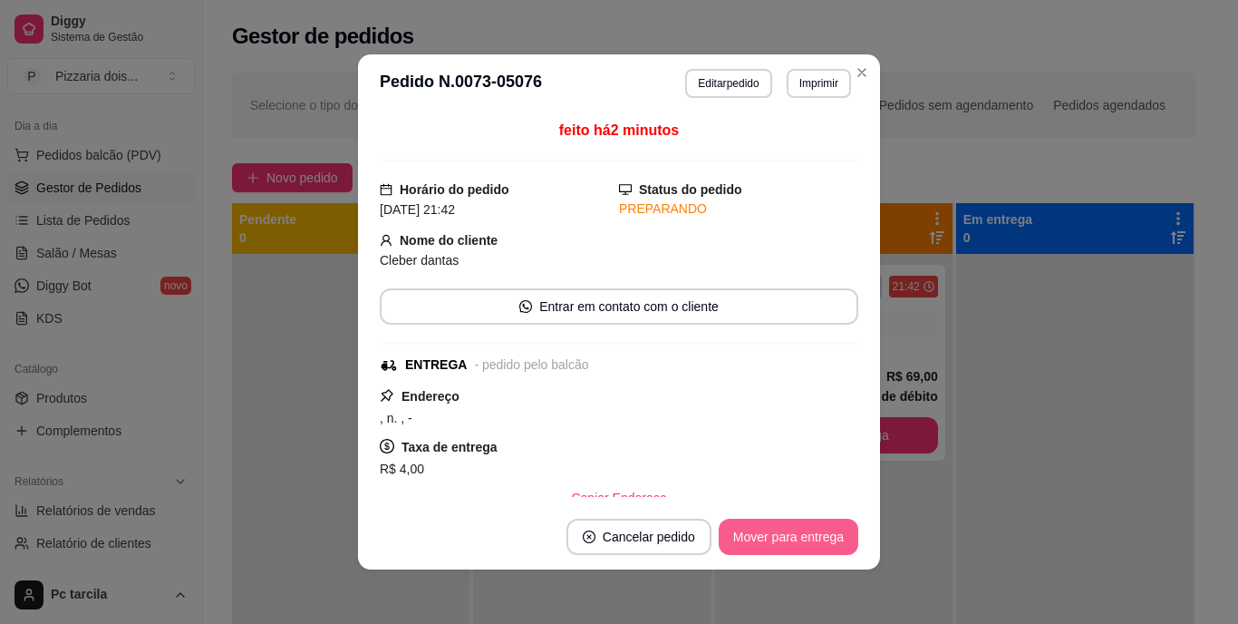
click at [741, 541] on button "Mover para entrega" at bounding box center [789, 536] width 140 height 36
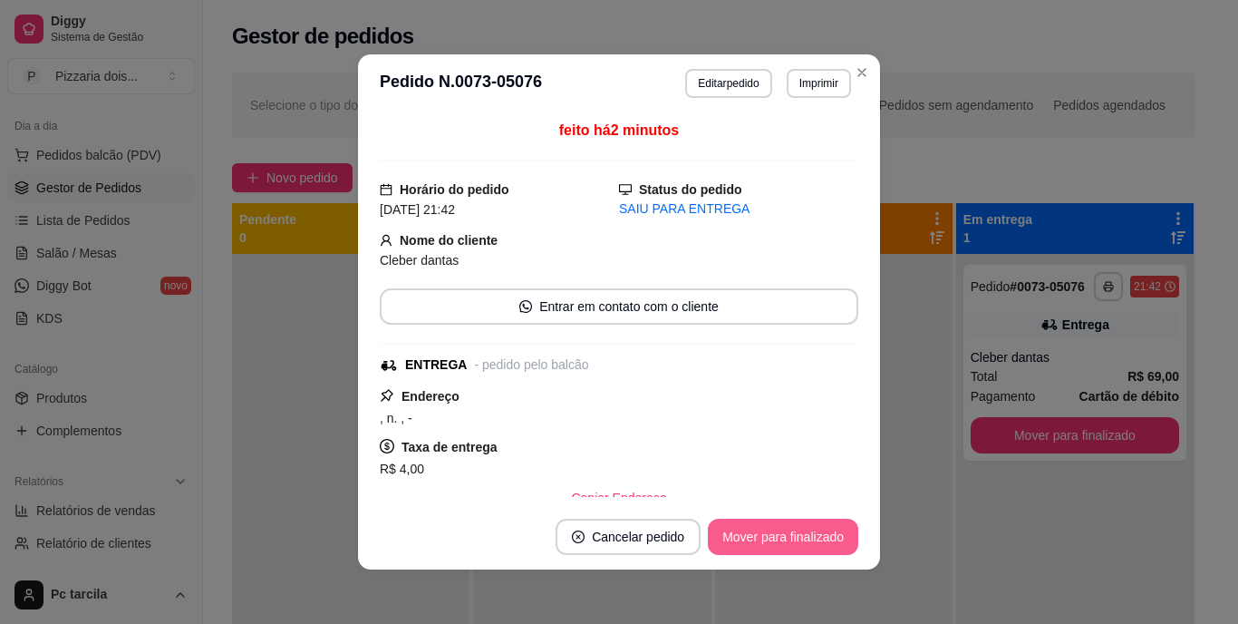
click at [744, 542] on button "Mover para finalizado" at bounding box center [783, 536] width 150 height 36
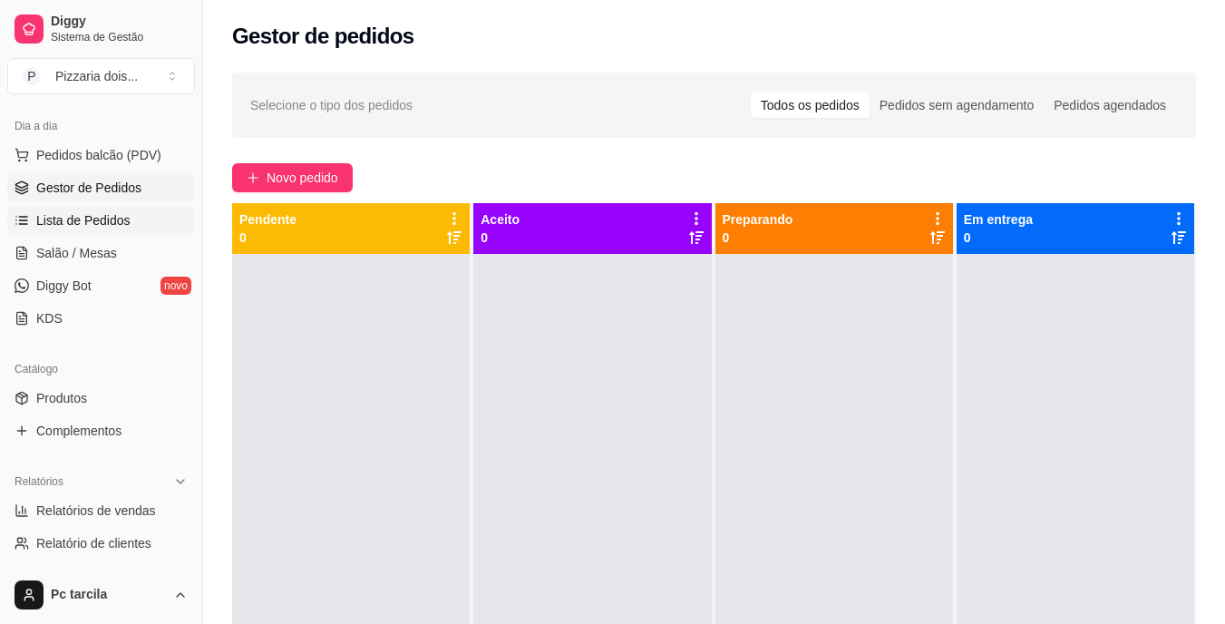
click at [62, 216] on span "Lista de Pedidos" at bounding box center [83, 220] width 94 height 18
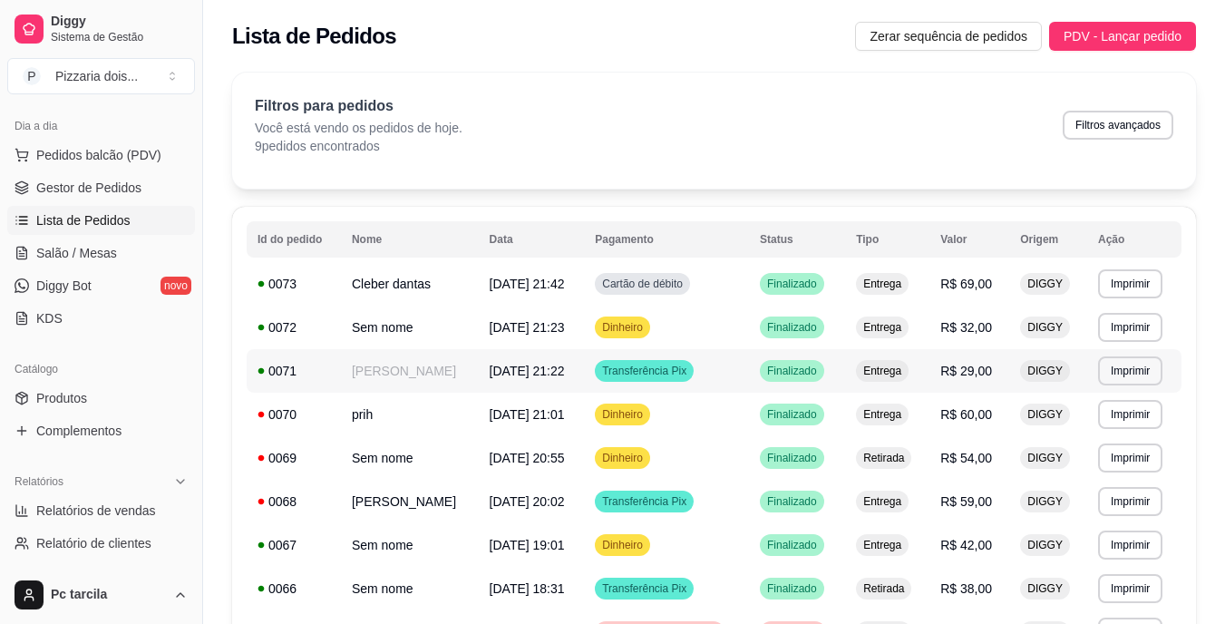
click at [361, 383] on td "[PERSON_NAME]" at bounding box center [410, 371] width 138 height 44
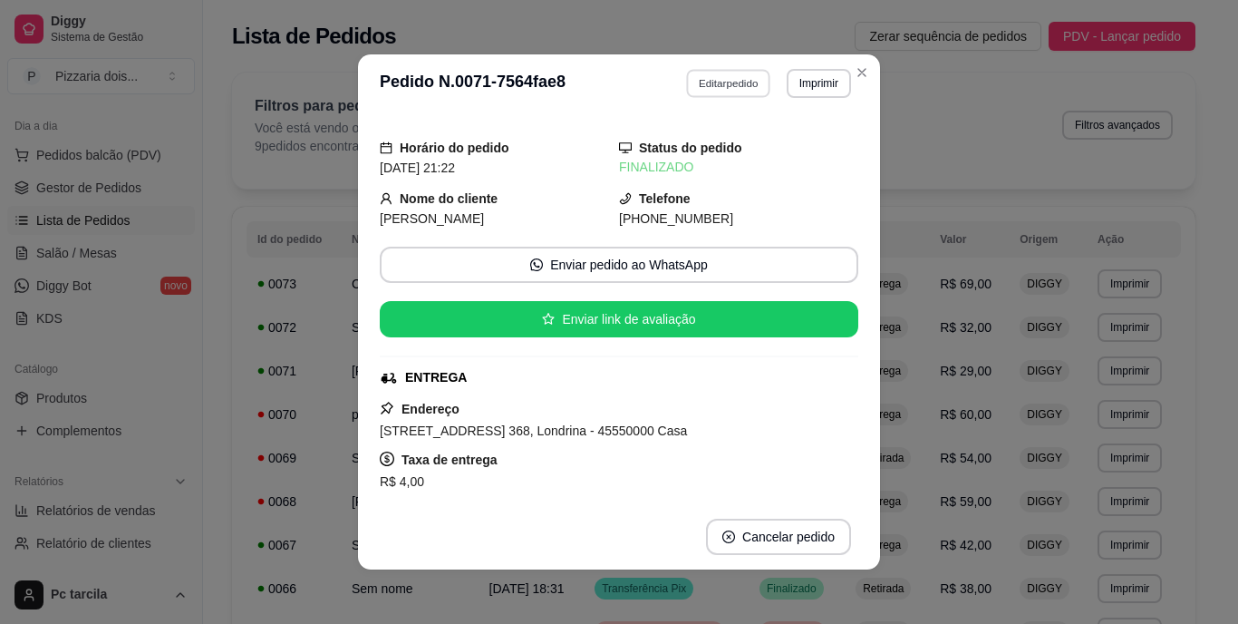
click at [687, 77] on button "Editar pedido" at bounding box center [729, 83] width 84 height 28
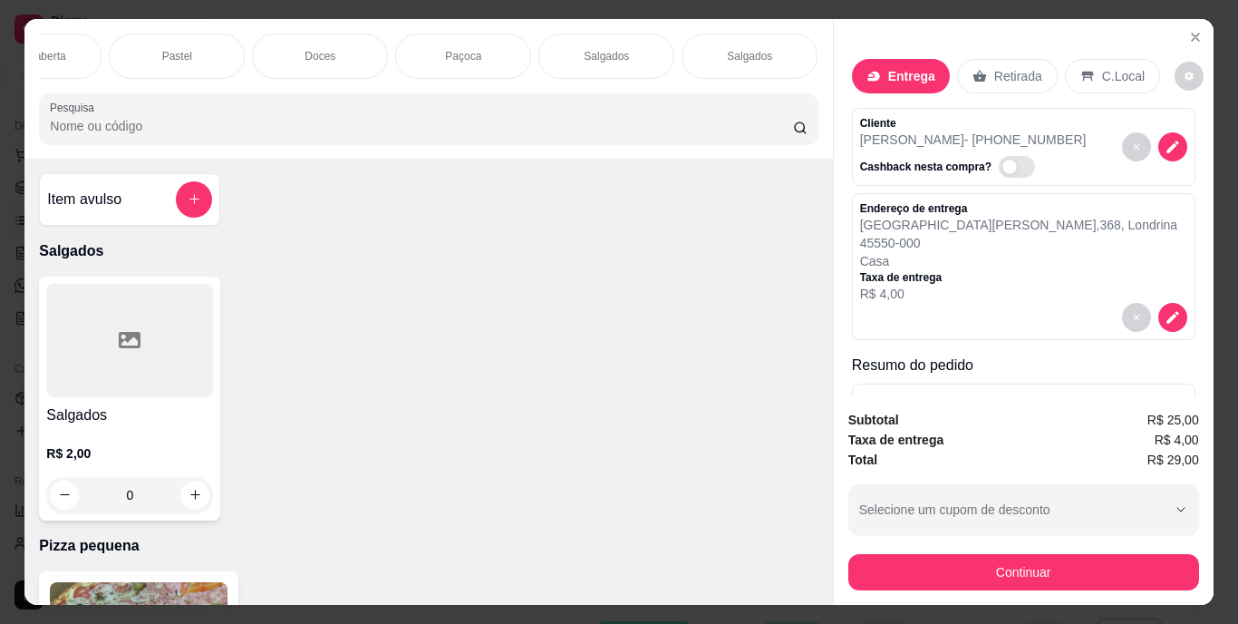
scroll to position [0, 682]
click at [275, 56] on p "Refrigerante" at bounding box center [285, 56] width 60 height 15
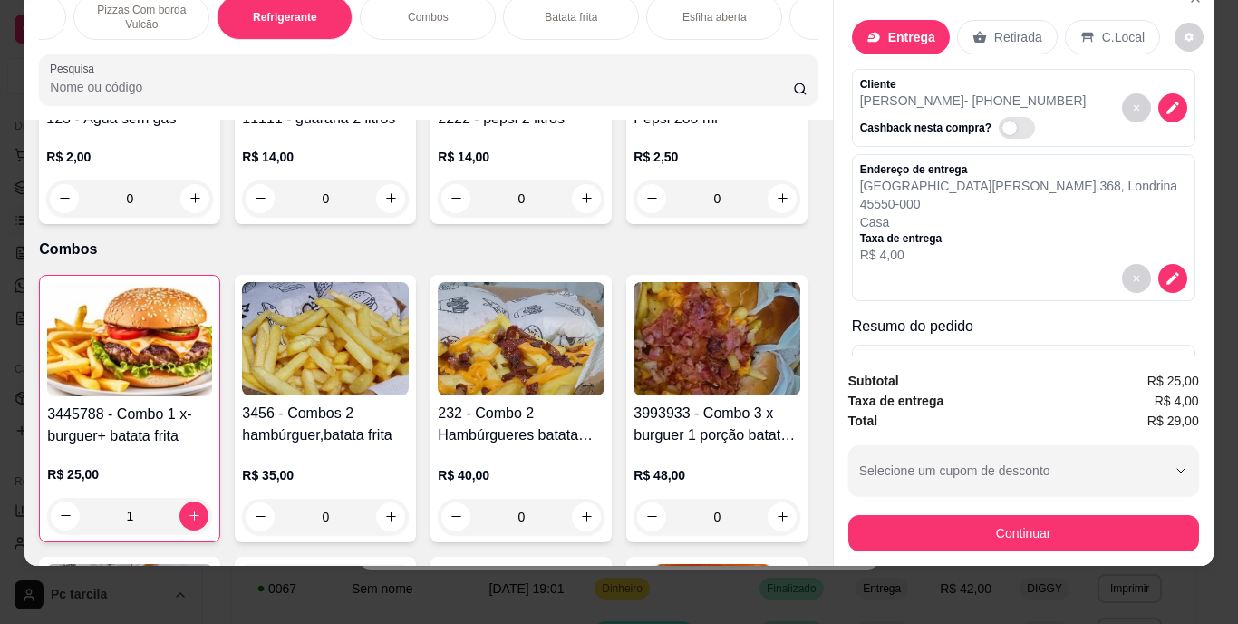
scroll to position [2339, 0]
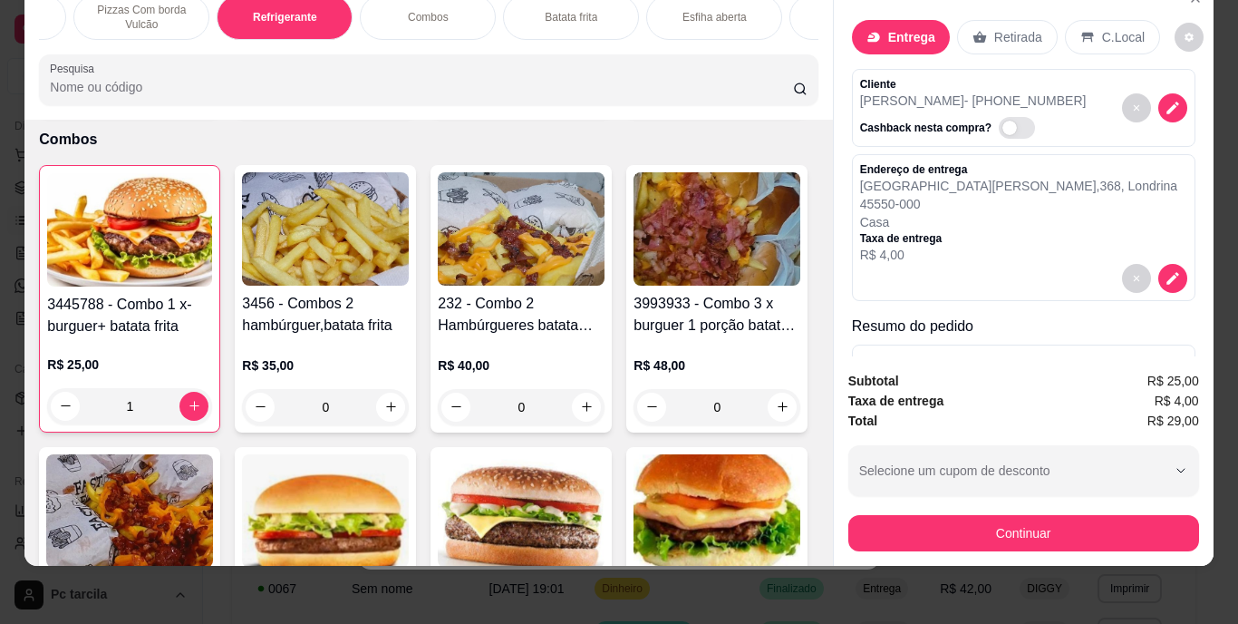
click at [776, 95] on icon "increase-product-quantity" at bounding box center [783, 89] width 14 height 14
type input "1"
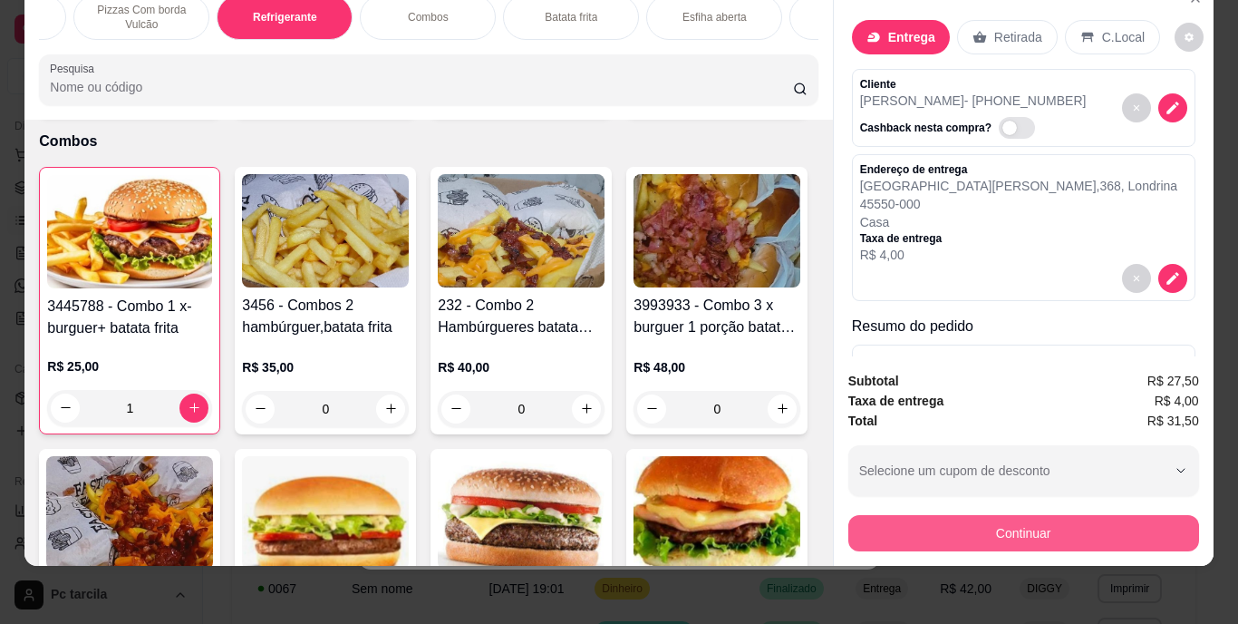
click at [852, 518] on button "Continuar" at bounding box center [1023, 533] width 351 height 36
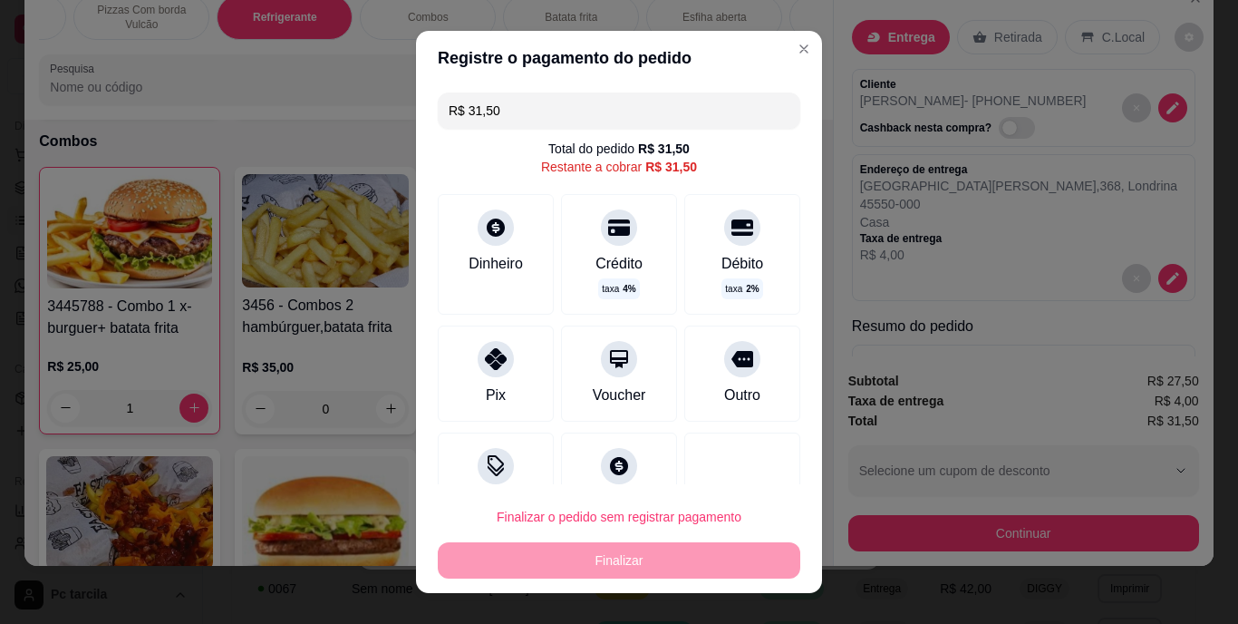
drag, startPoint x: 510, startPoint y: 111, endPoint x: 454, endPoint y: 114, distance: 56.3
click at [454, 114] on input "R$ 31,50" at bounding box center [619, 110] width 341 height 36
click at [467, 391] on div "Pix" at bounding box center [496, 370] width 128 height 106
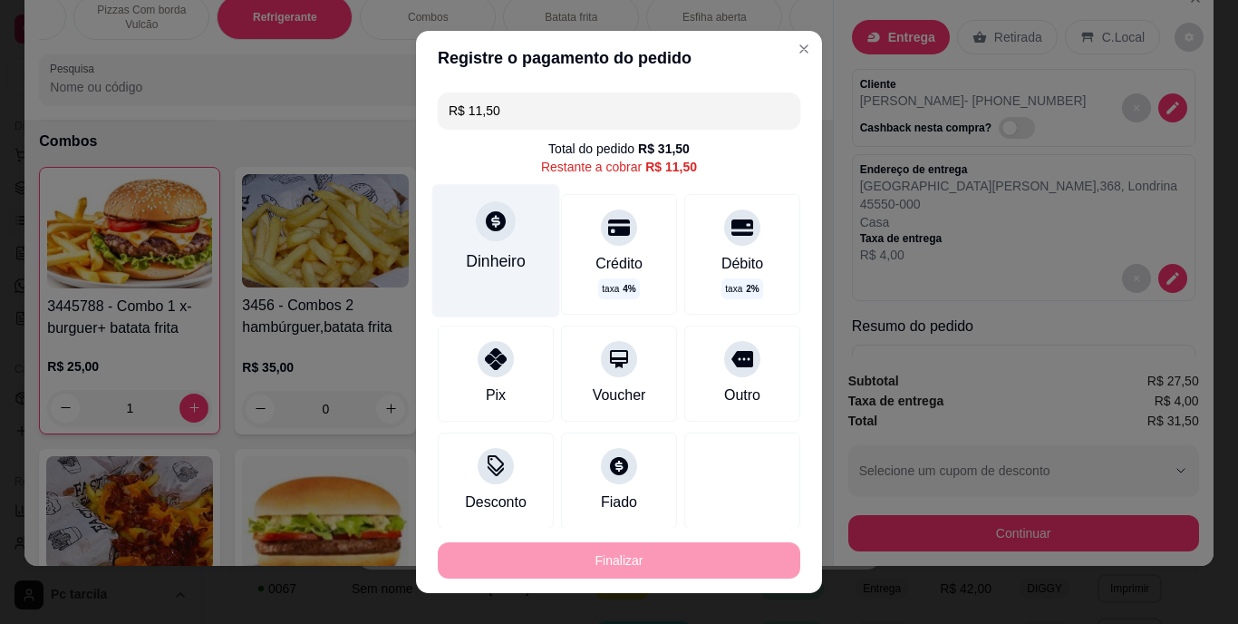
click at [481, 257] on div "Dinheiro" at bounding box center [496, 261] width 60 height 24
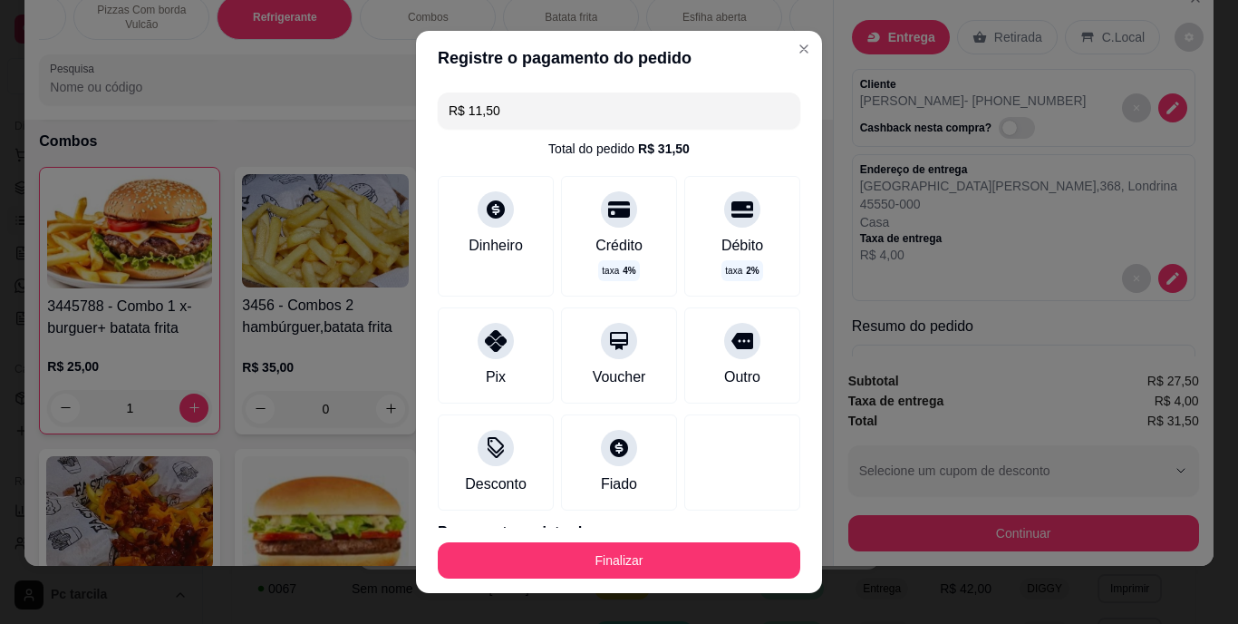
type input "R$ 0,00"
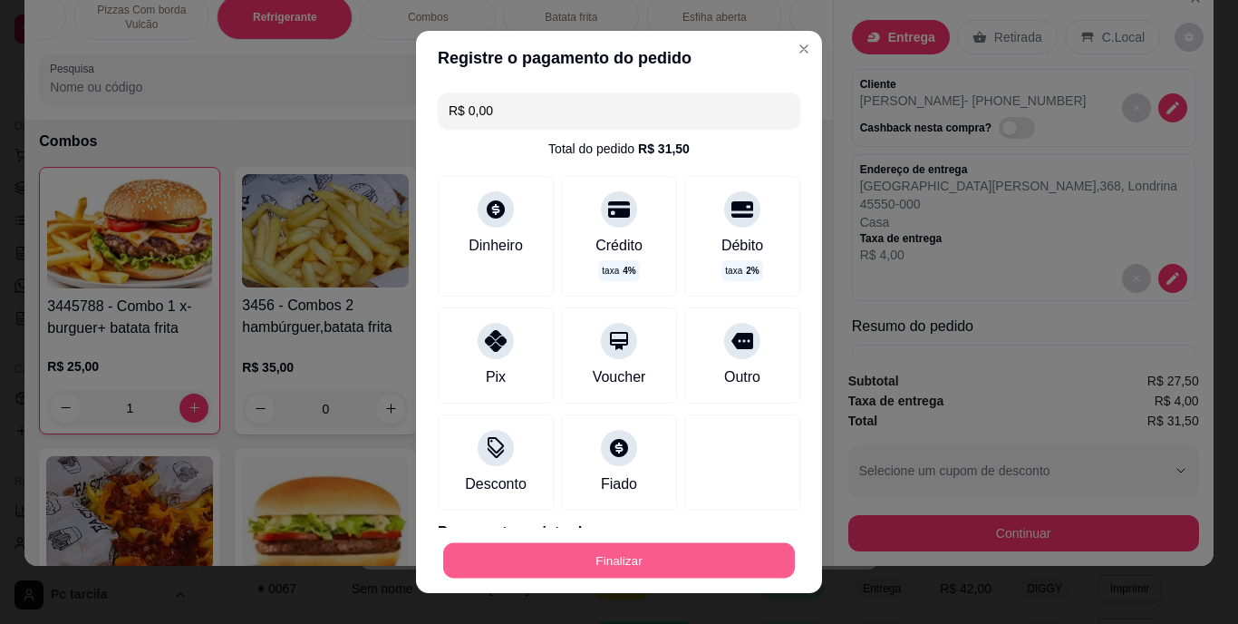
click at [664, 553] on button "Finalizar" at bounding box center [619, 559] width 352 height 35
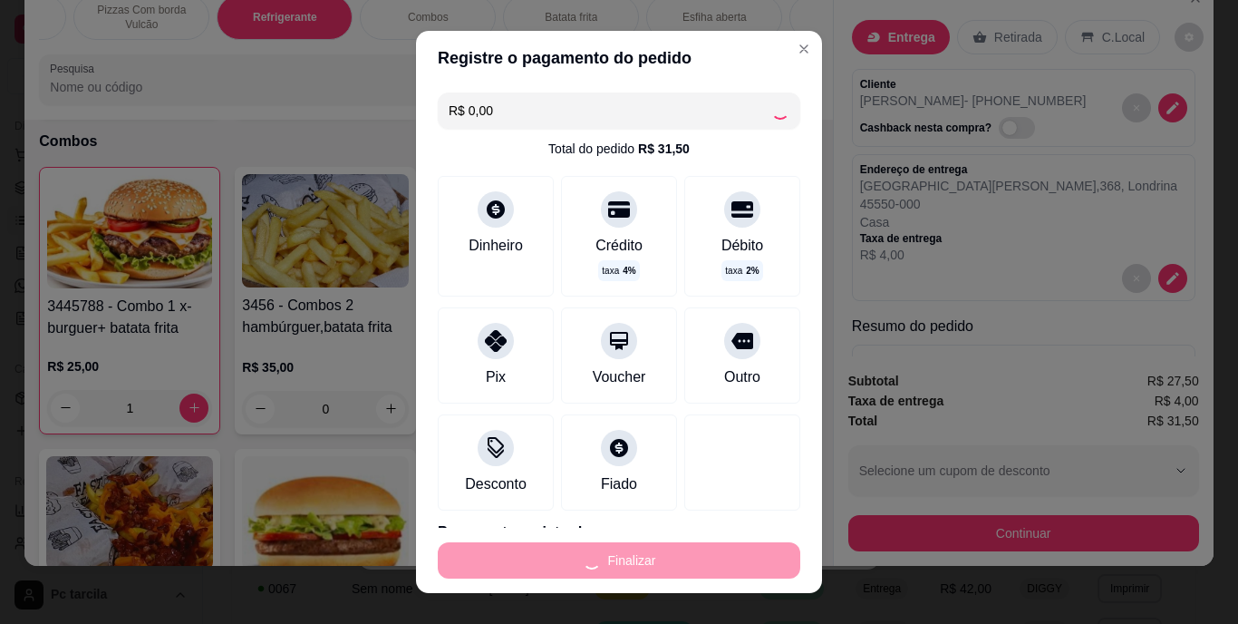
type input "0"
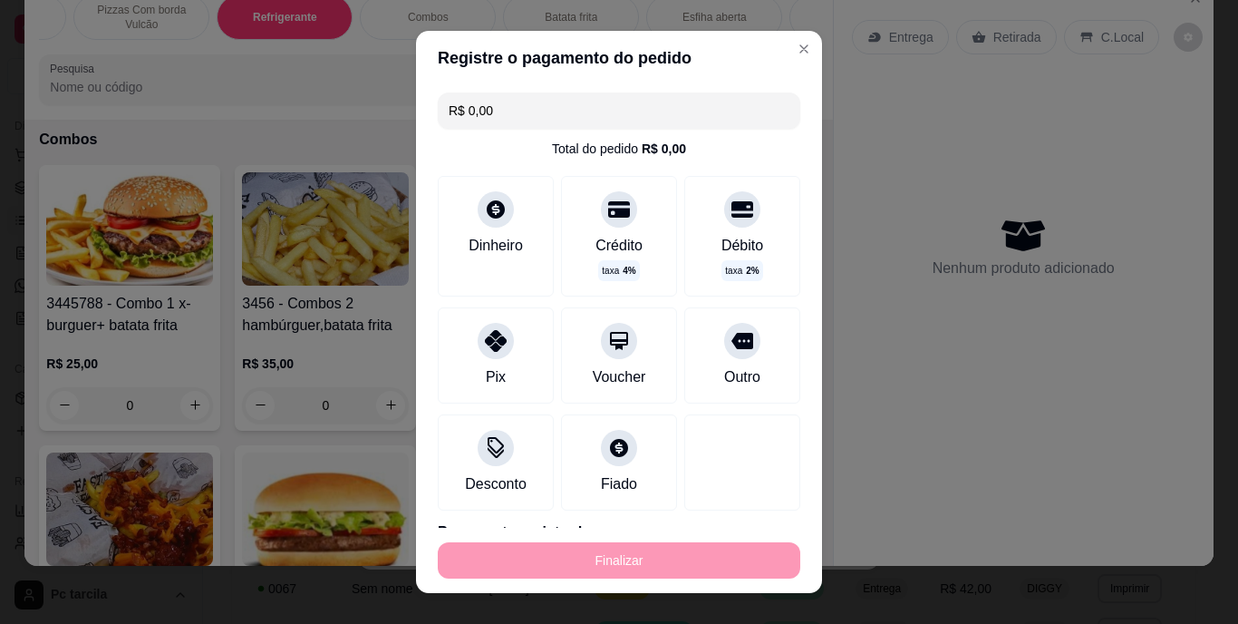
type input "-R$ 31,50"
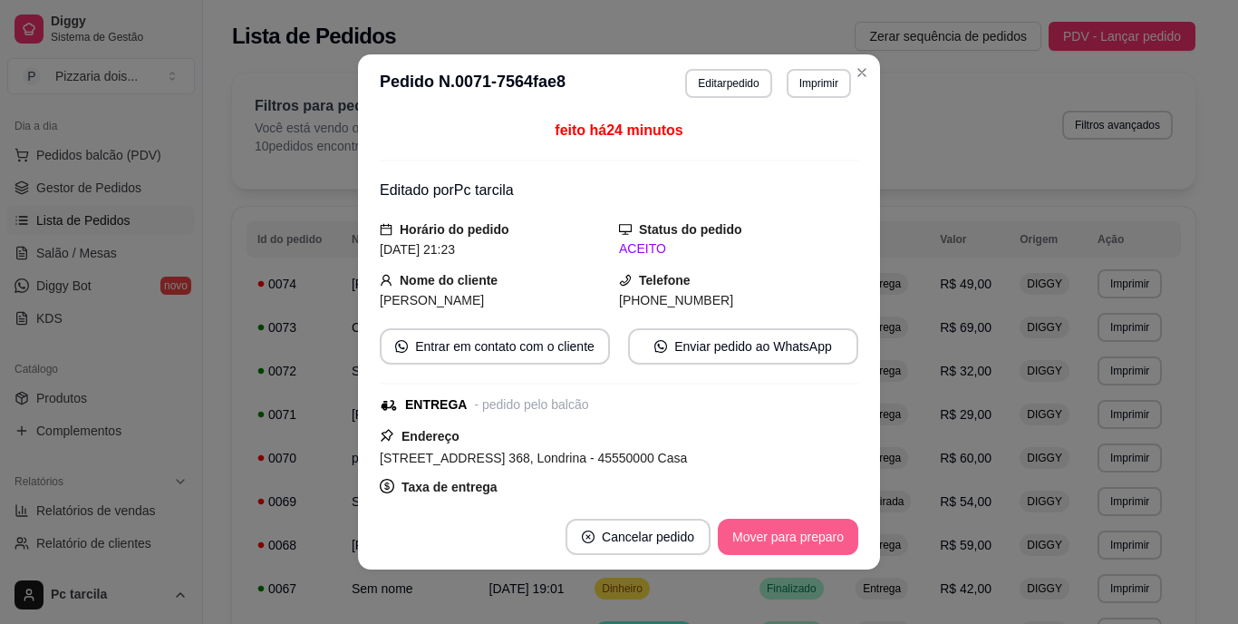
click at [742, 528] on button "Mover para preparo" at bounding box center [788, 536] width 140 height 36
click at [742, 528] on button "Mover para entrega" at bounding box center [789, 536] width 140 height 36
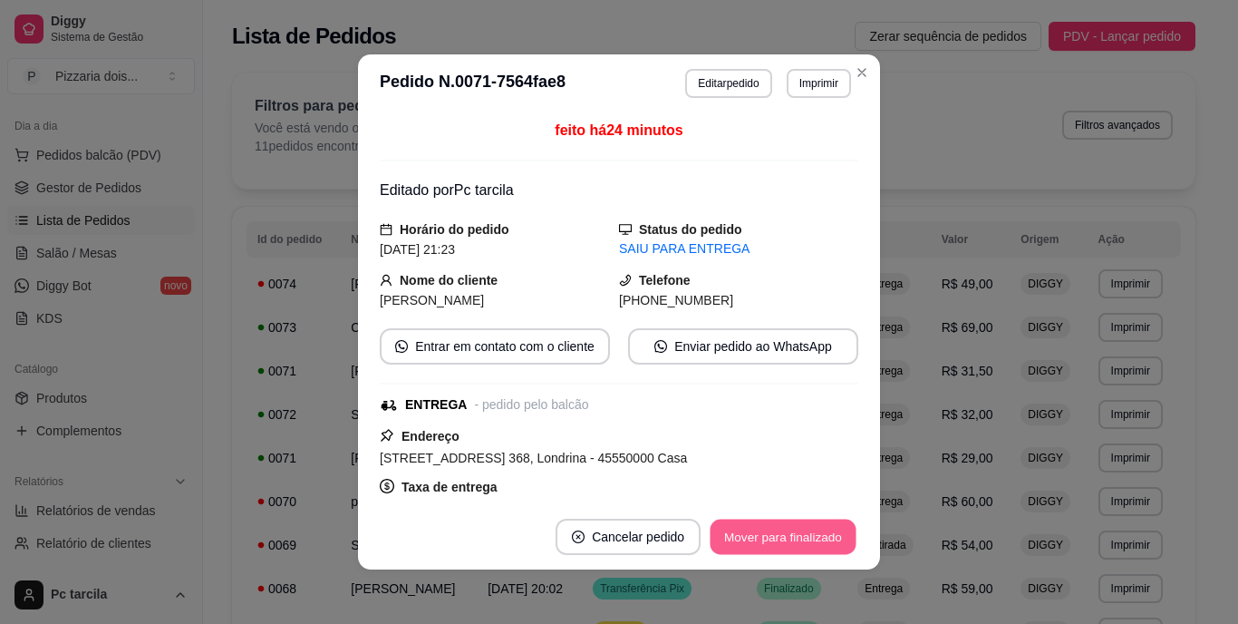
click at [742, 528] on button "Mover para finalizado" at bounding box center [784, 536] width 146 height 35
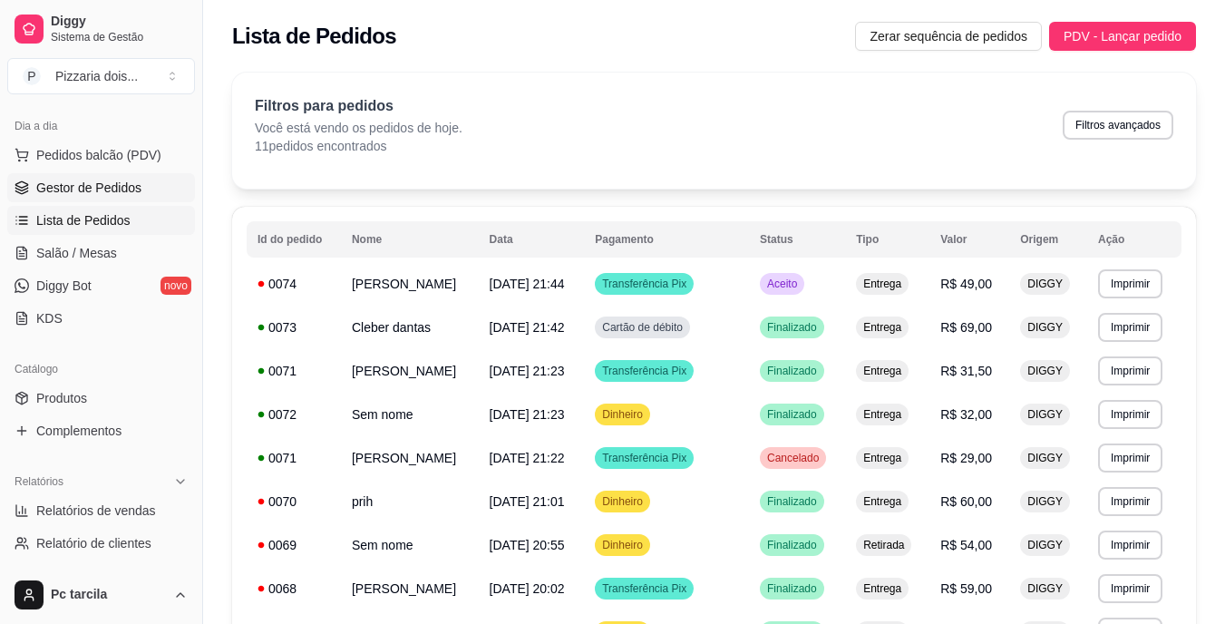
click at [54, 189] on span "Gestor de Pedidos" at bounding box center [88, 188] width 105 height 18
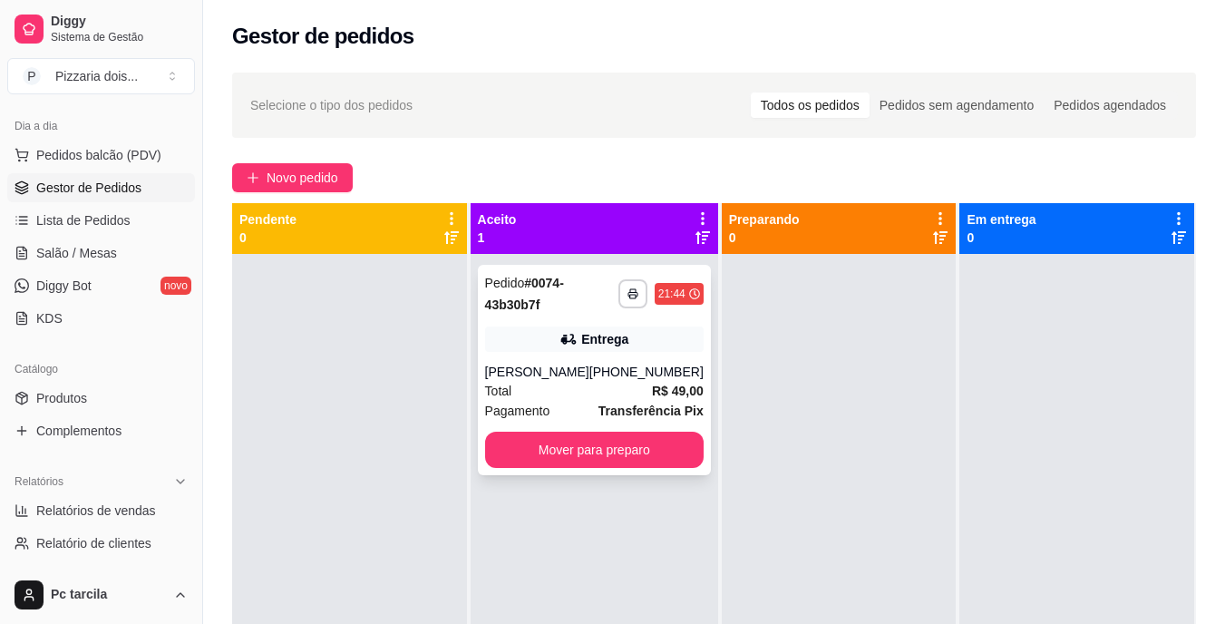
click at [631, 397] on div "Total R$ 49,00" at bounding box center [594, 391] width 218 height 20
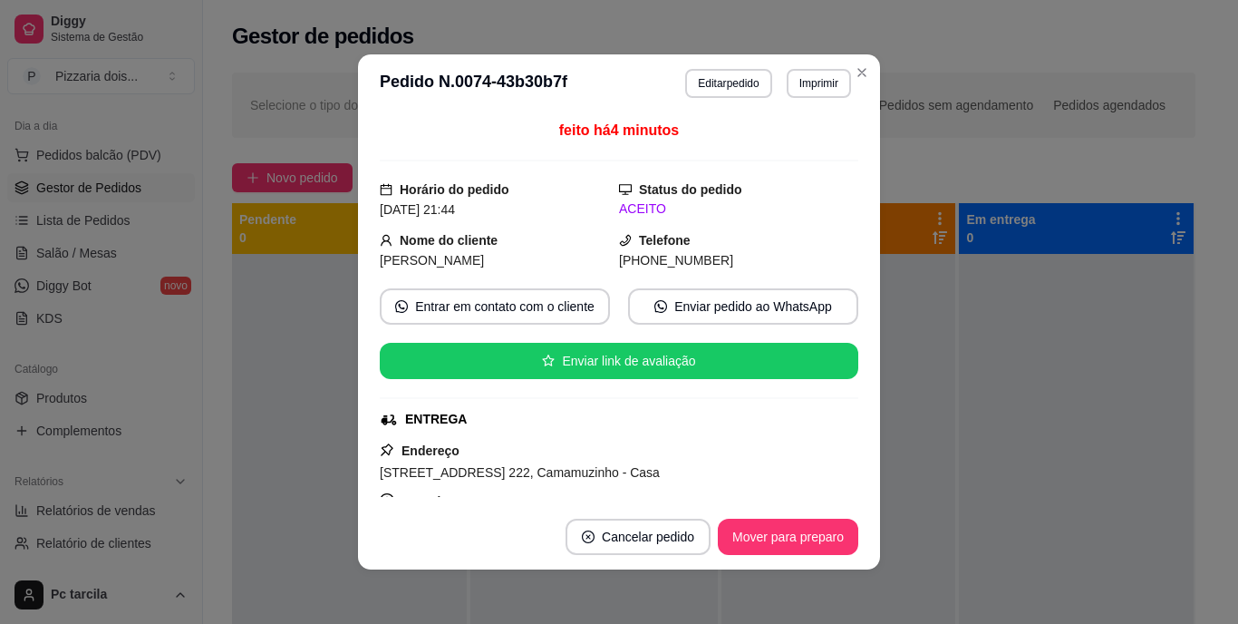
click at [739, 506] on footer "Cancelar pedido Mover para preparo" at bounding box center [619, 536] width 522 height 65
click at [746, 514] on footer "Cancelar pedido Mover para preparo" at bounding box center [619, 536] width 522 height 65
click at [742, 532] on button "Mover para preparo" at bounding box center [788, 536] width 140 height 36
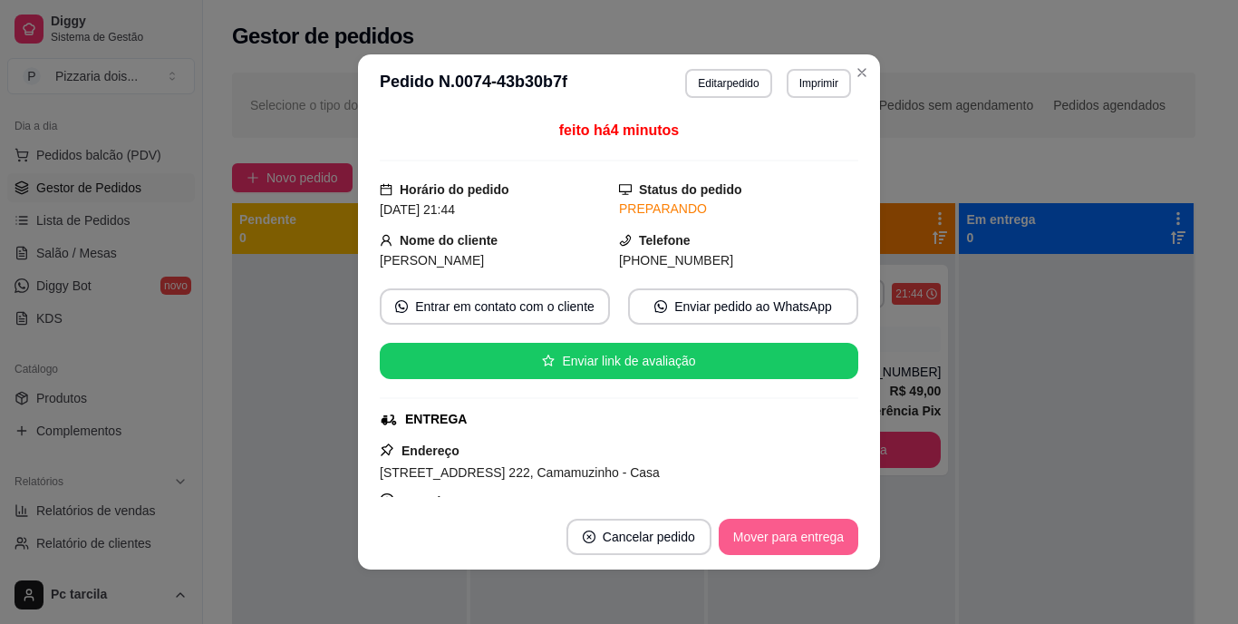
click at [742, 532] on button "Mover para entrega" at bounding box center [789, 536] width 140 height 36
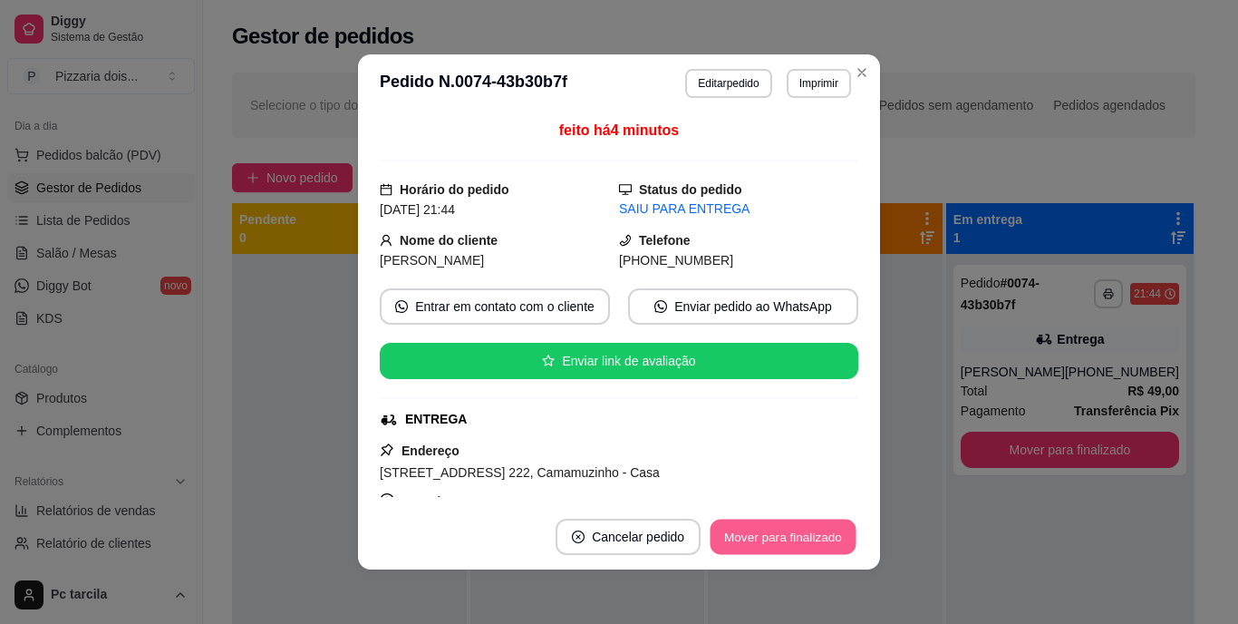
click at [742, 532] on button "Mover para finalizado" at bounding box center [784, 536] width 146 height 35
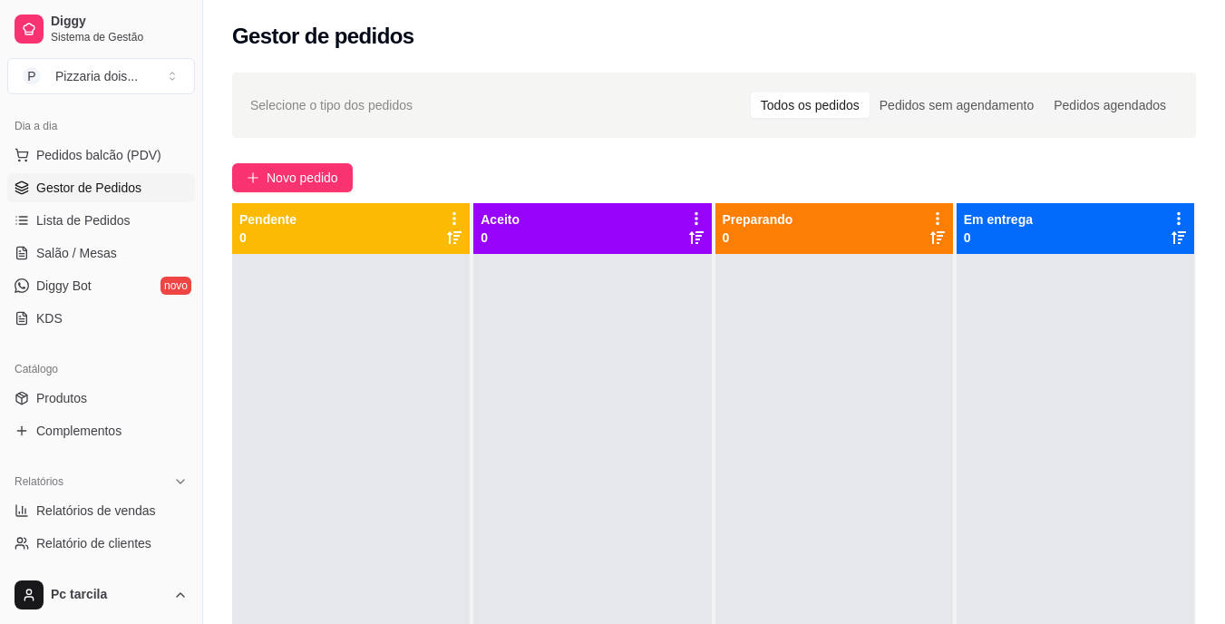
click at [305, 162] on div "Selecione o tipo dos pedidos Todos os pedidos Pedidos sem agendamento Pedidos a…" at bounding box center [714, 455] width 1022 height 787
click at [311, 190] on button "Novo pedido" at bounding box center [292, 177] width 121 height 29
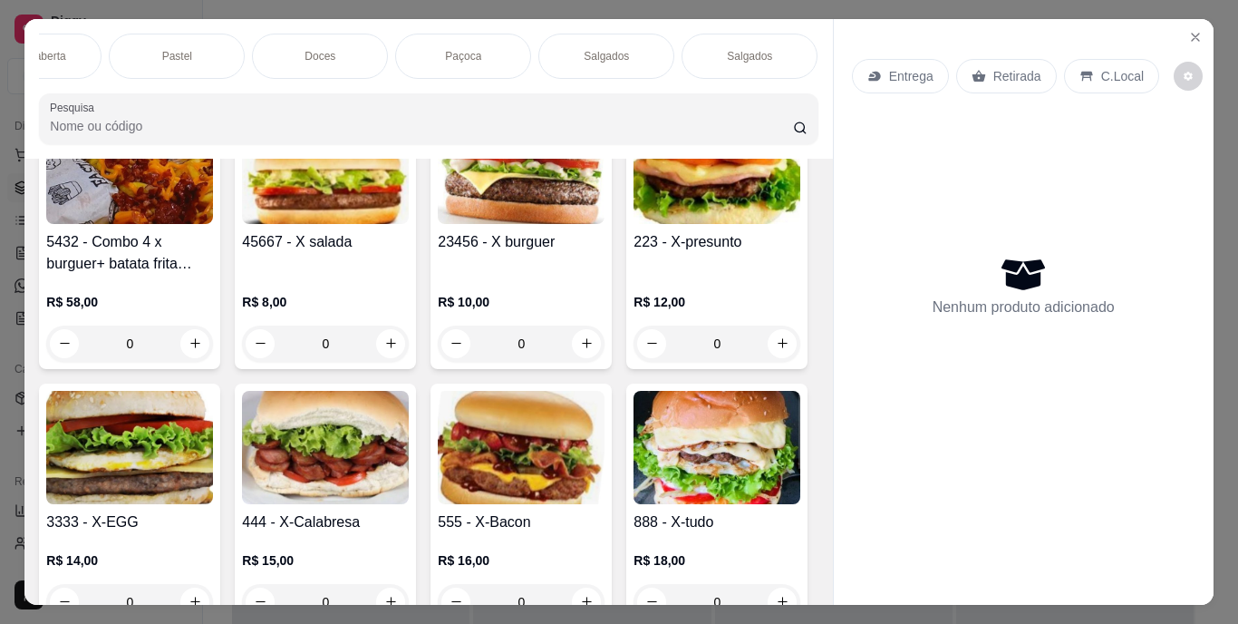
scroll to position [2991, 0]
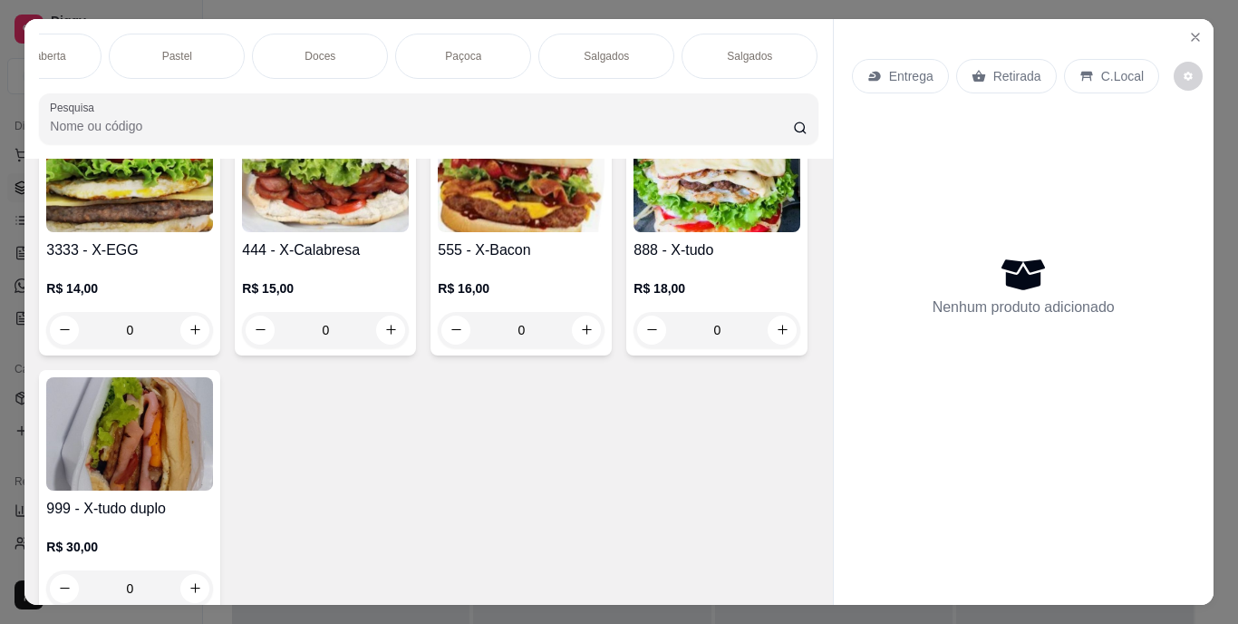
click at [405, 85] on button "increase-product-quantity" at bounding box center [391, 71] width 28 height 28
type input "1"
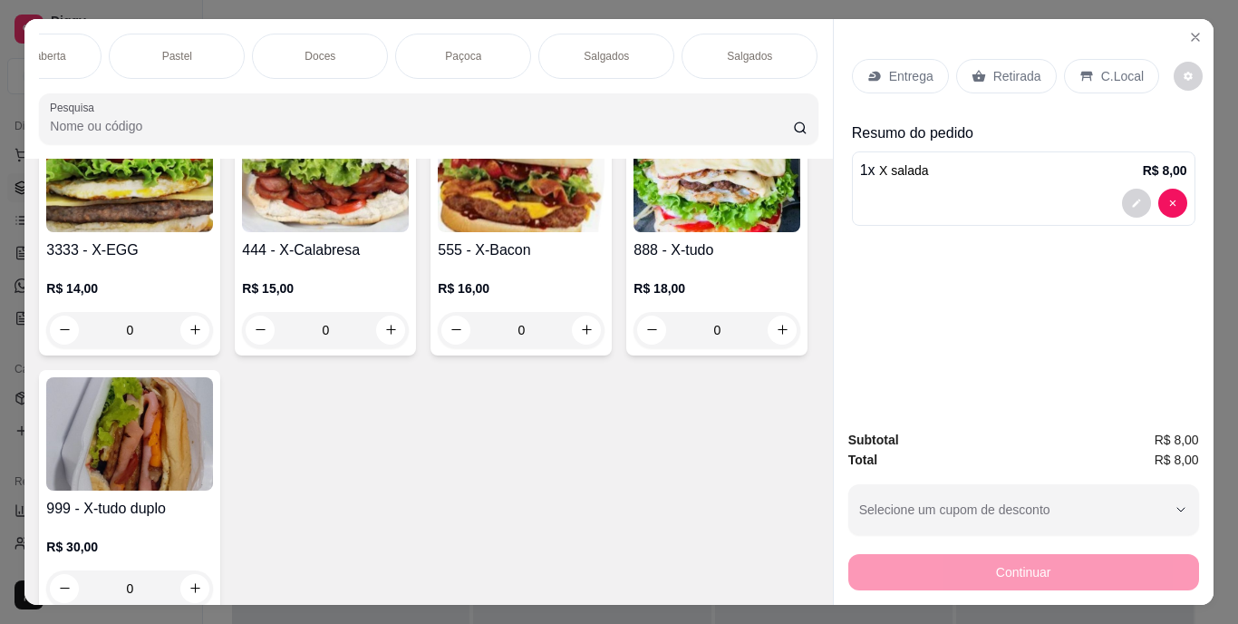
scroll to position [0, 682]
click at [277, 67] on div "Refrigerante" at bounding box center [285, 56] width 136 height 45
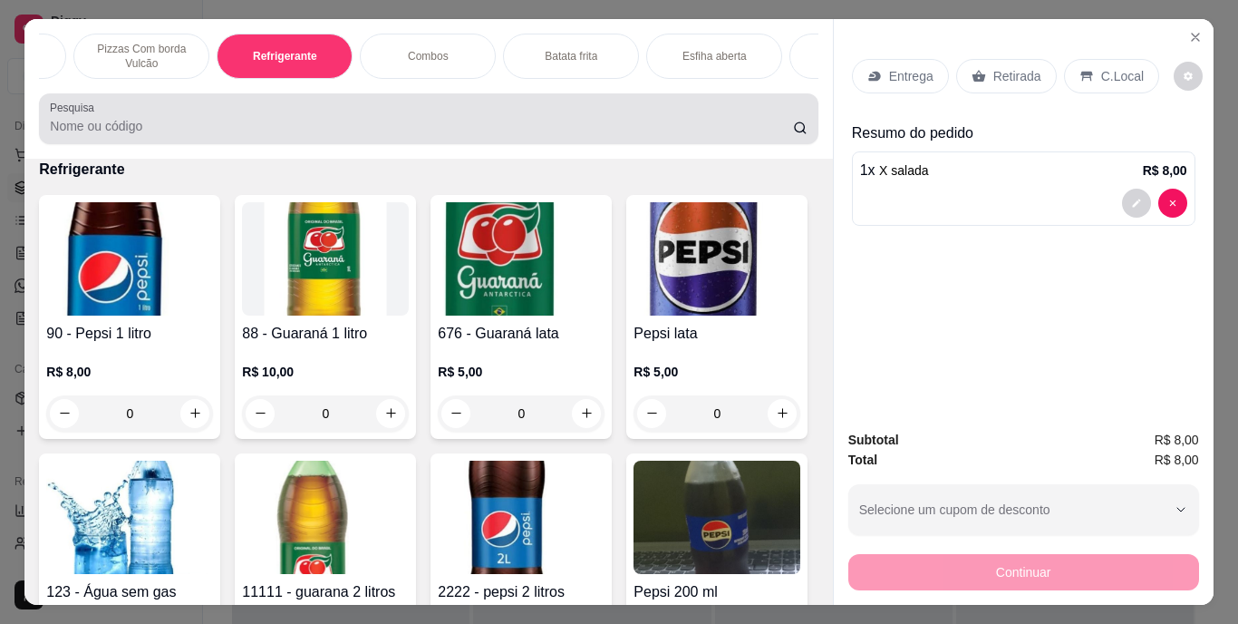
scroll to position [46, 0]
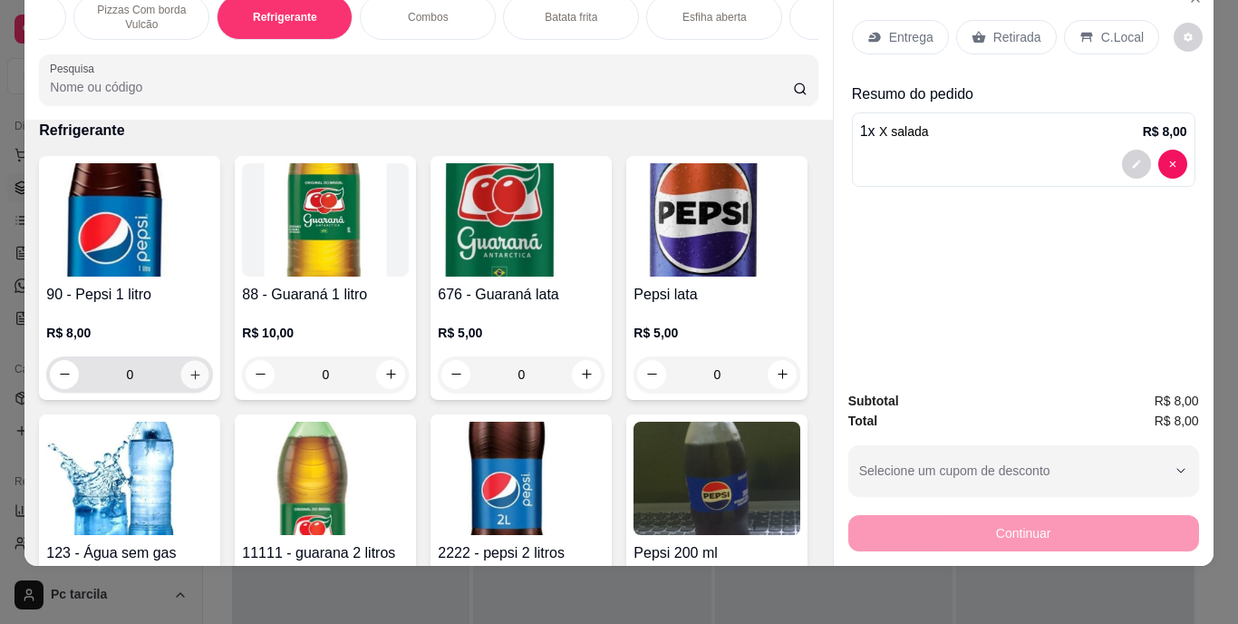
click at [189, 372] on icon "increase-product-quantity" at bounding box center [196, 374] width 14 height 14
type input "1"
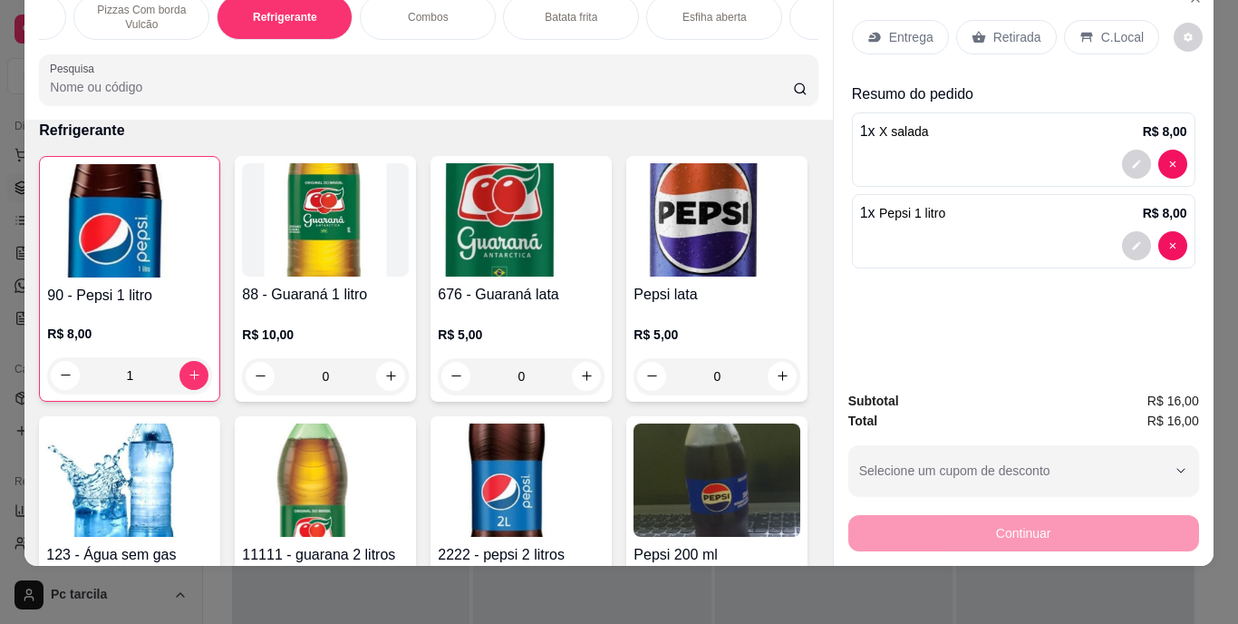
click at [993, 37] on div "Retirada" at bounding box center [1006, 37] width 101 height 34
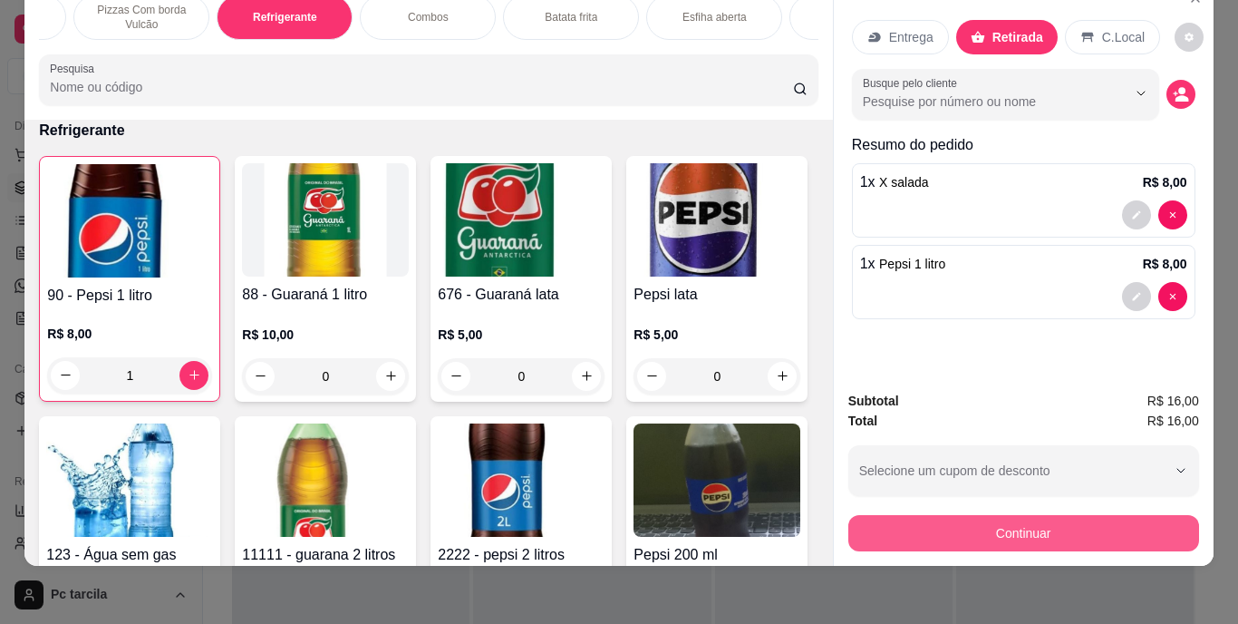
click at [964, 515] on button "Continuar" at bounding box center [1023, 533] width 351 height 36
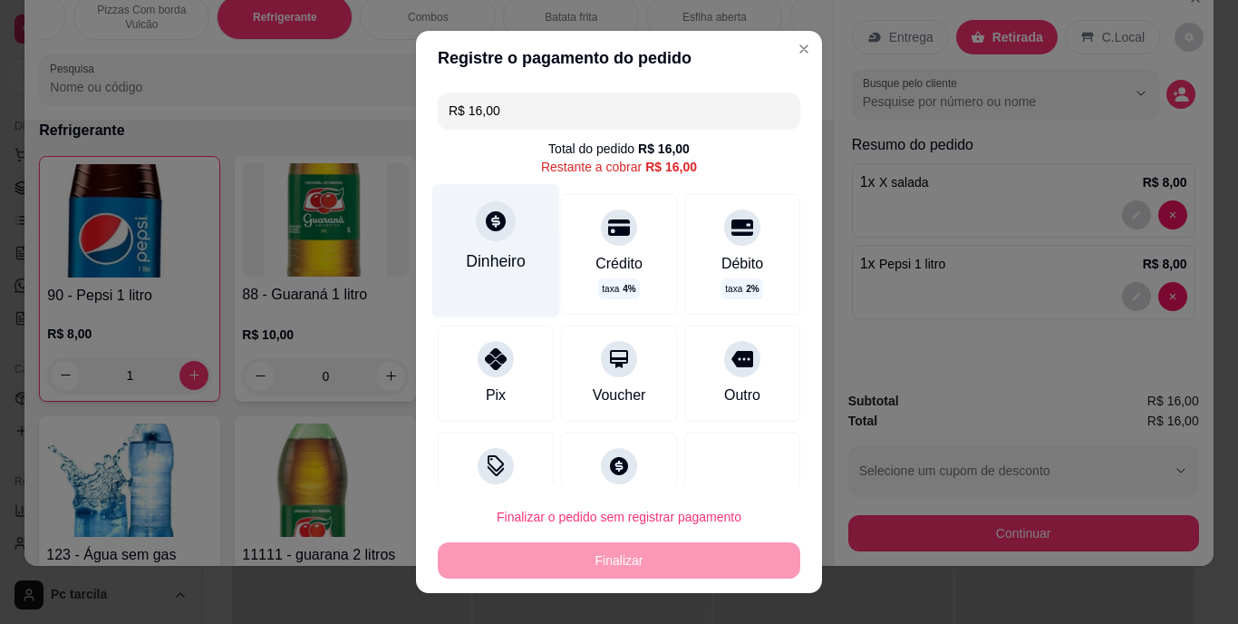
click at [484, 250] on div "Dinheiro" at bounding box center [496, 261] width 60 height 24
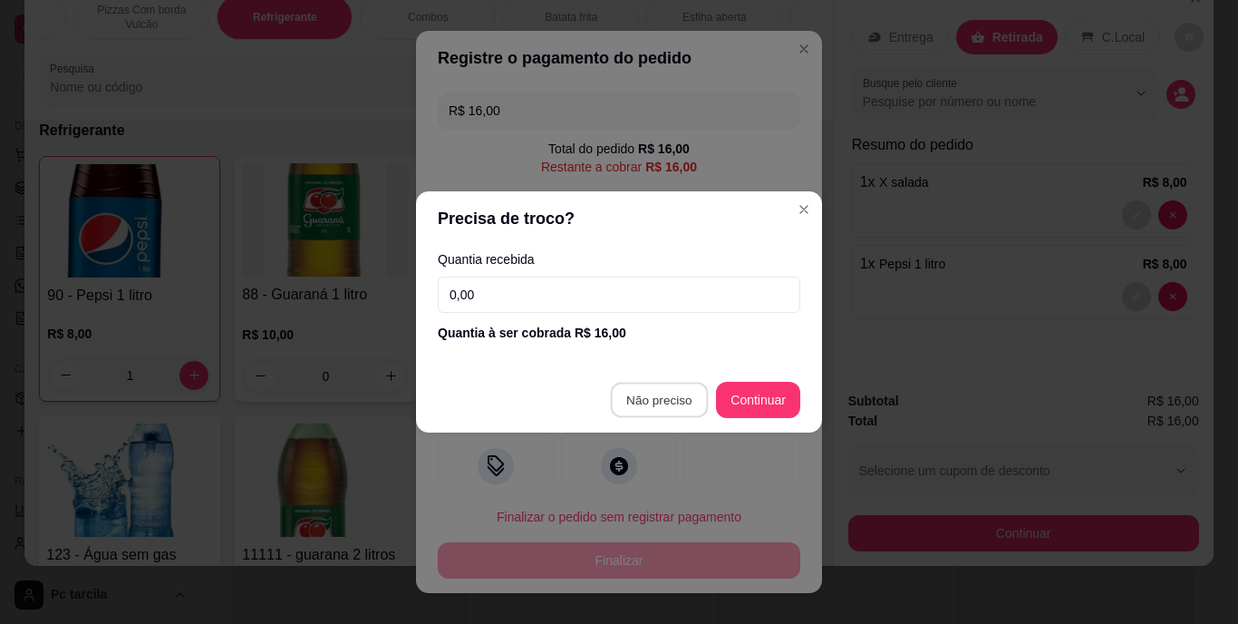
type input "R$ 0,00"
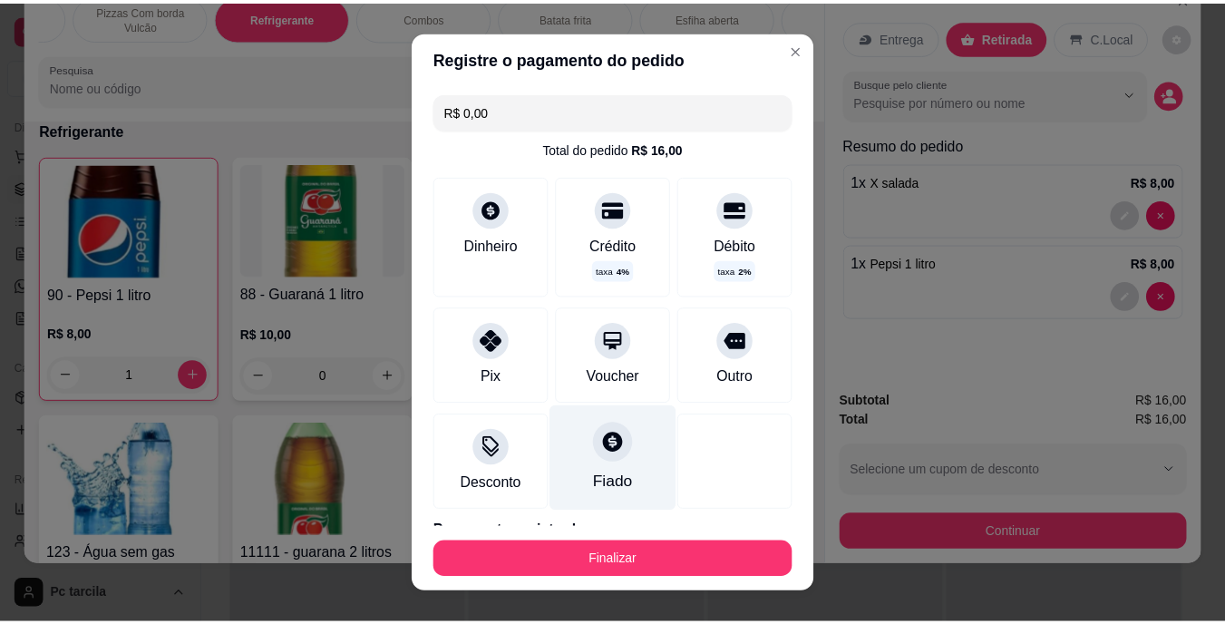
scroll to position [84, 0]
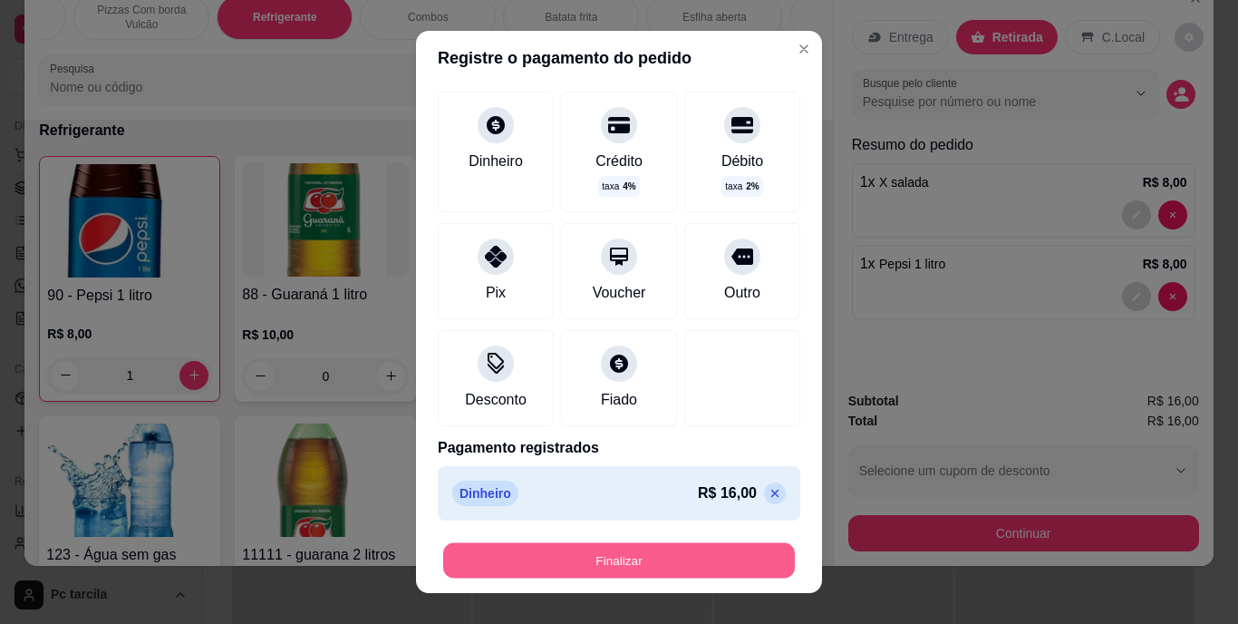
click at [569, 569] on button "Finalizar" at bounding box center [619, 559] width 352 height 35
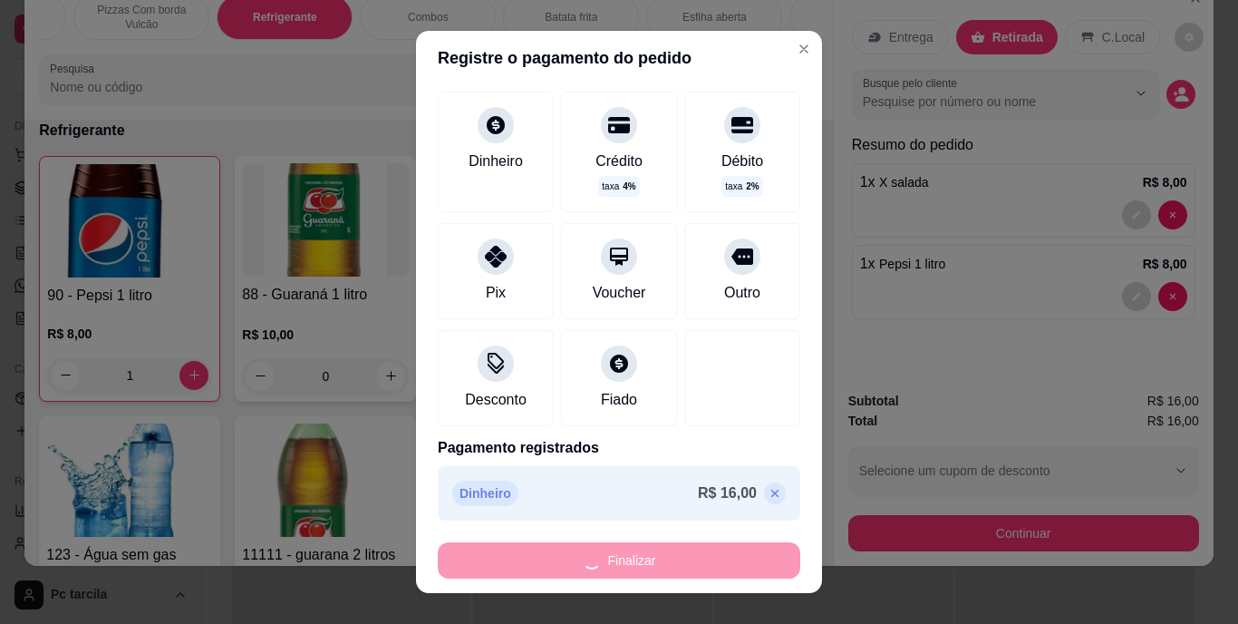
type input "0"
type input "-R$ 16,00"
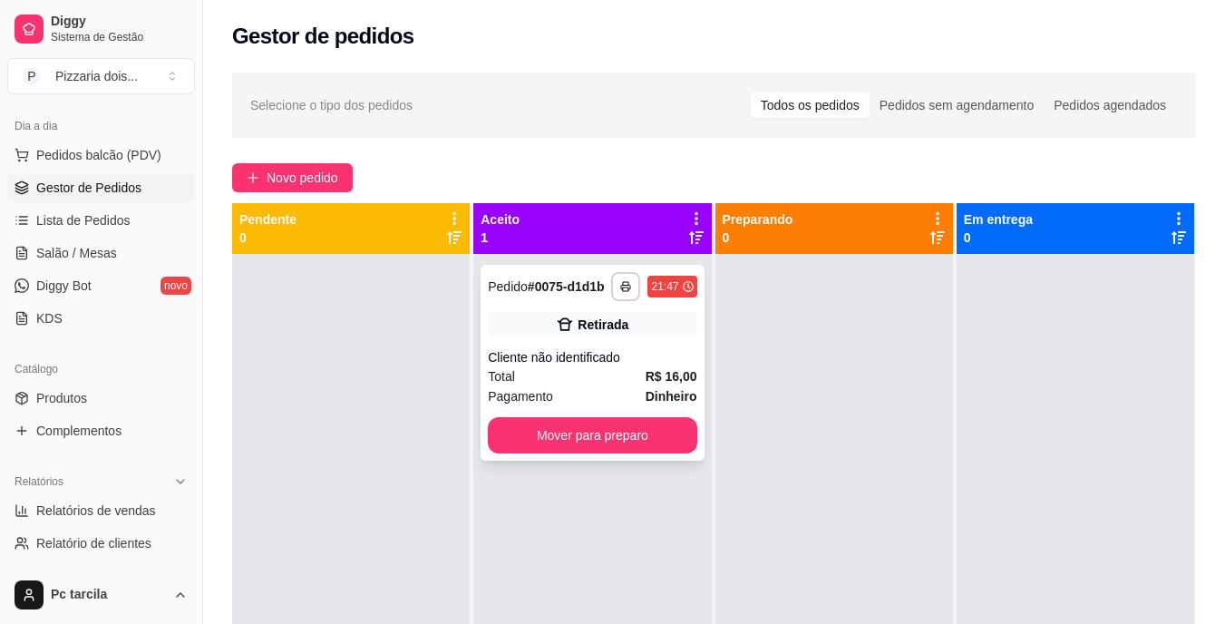
click at [637, 364] on div "Cliente não identificado" at bounding box center [592, 357] width 208 height 18
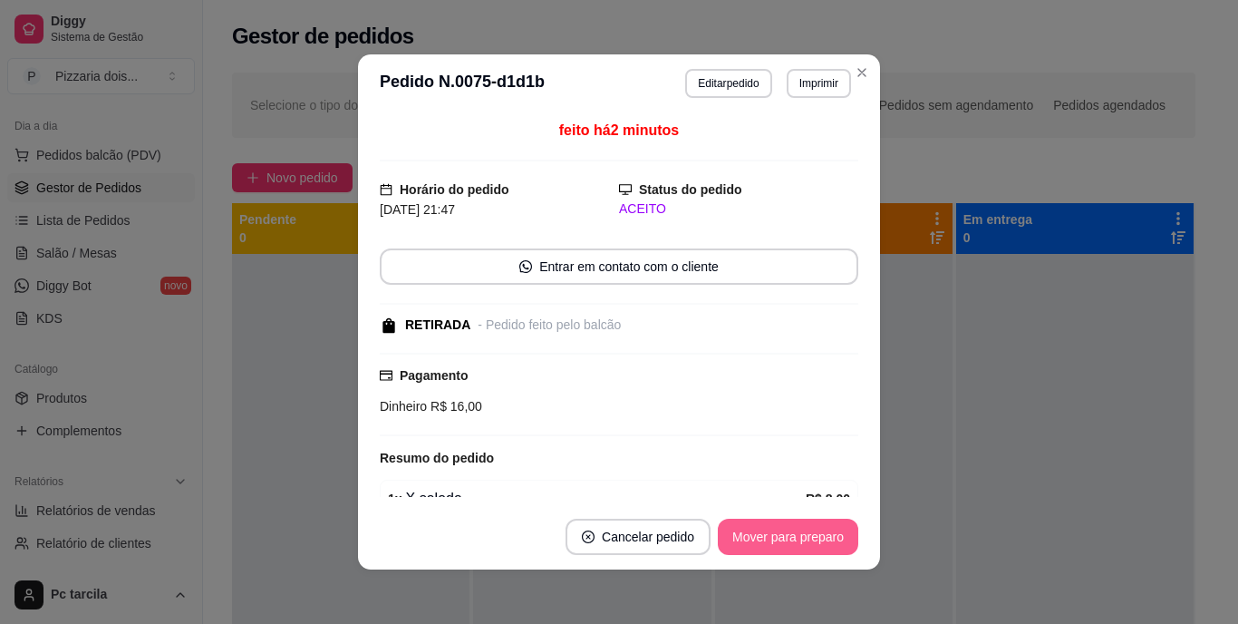
click at [749, 533] on button "Mover para preparo" at bounding box center [788, 536] width 140 height 36
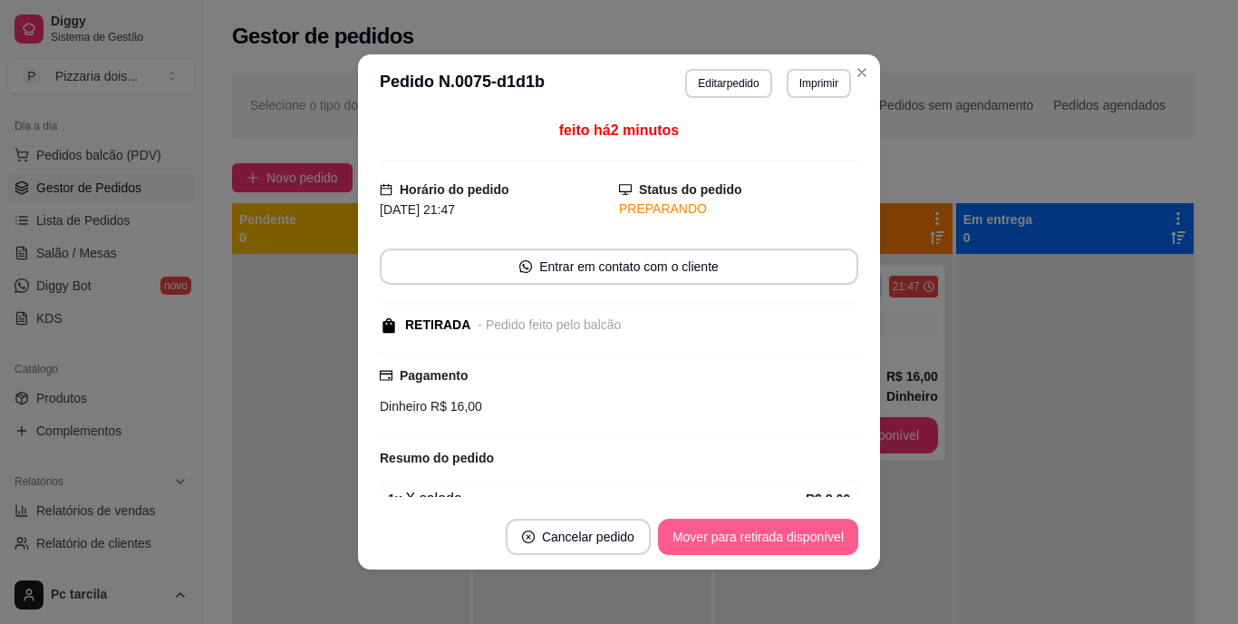
click at [752, 540] on button "Mover para retirada disponível" at bounding box center [758, 536] width 200 height 36
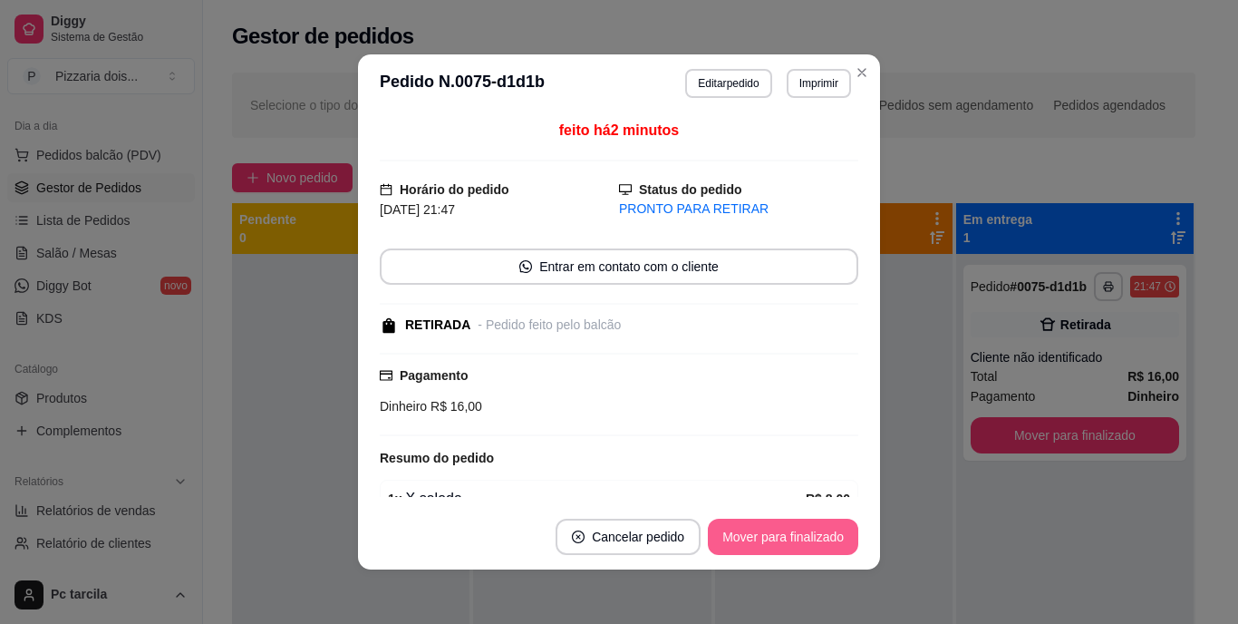
click at [752, 540] on button "Mover para finalizado" at bounding box center [783, 536] width 150 height 36
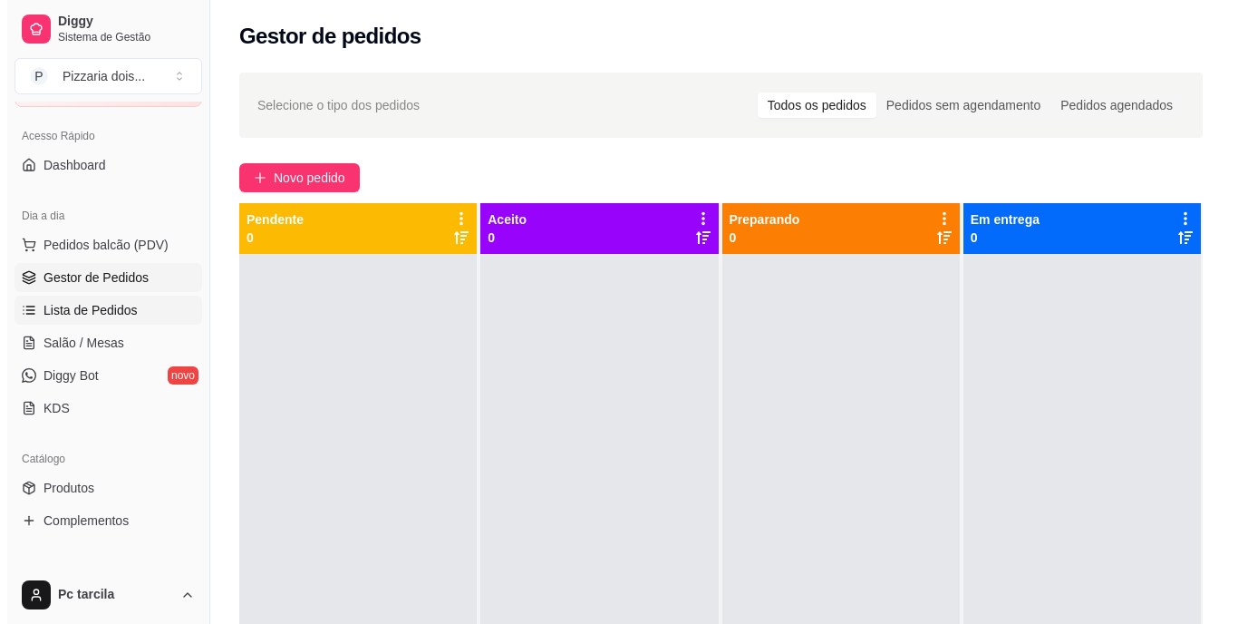
scroll to position [91, 0]
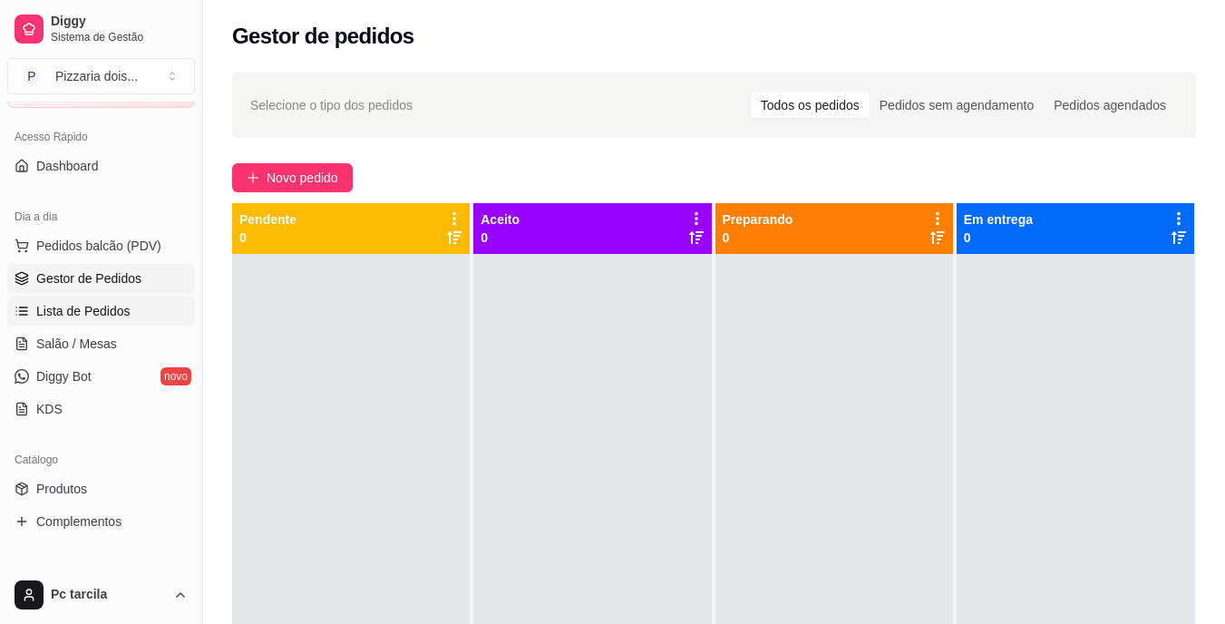
click at [71, 305] on span "Lista de Pedidos" at bounding box center [83, 311] width 94 height 18
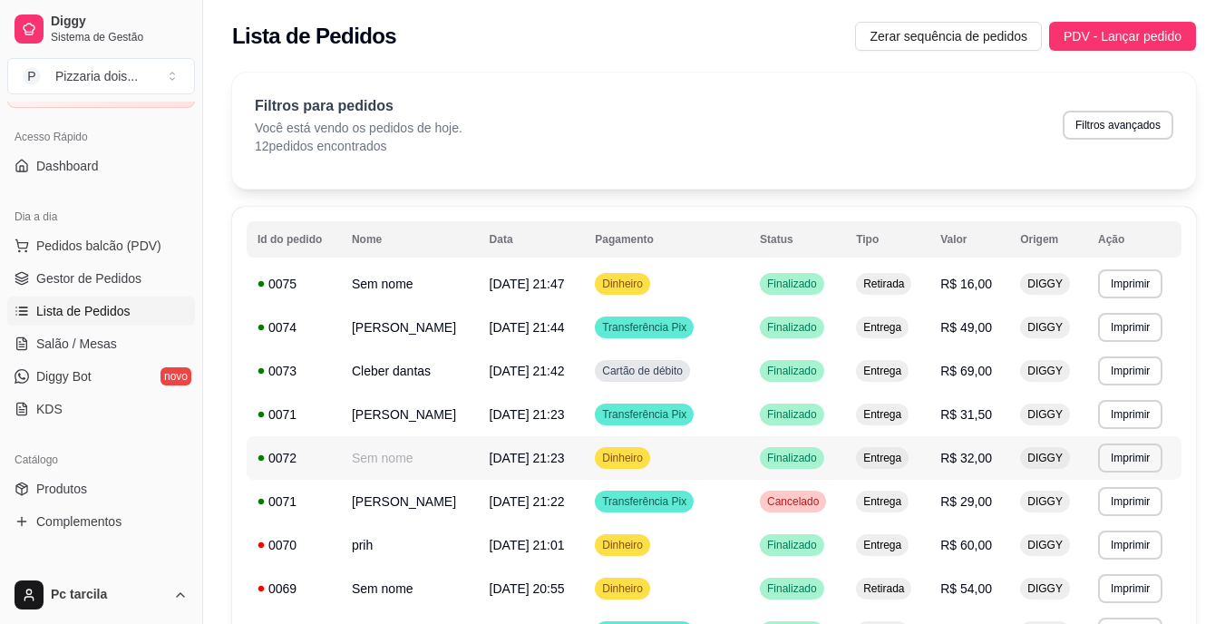
click at [397, 454] on td "Sem nome" at bounding box center [410, 458] width 138 height 44
click at [113, 289] on link "Gestor de Pedidos" at bounding box center [101, 278] width 188 height 29
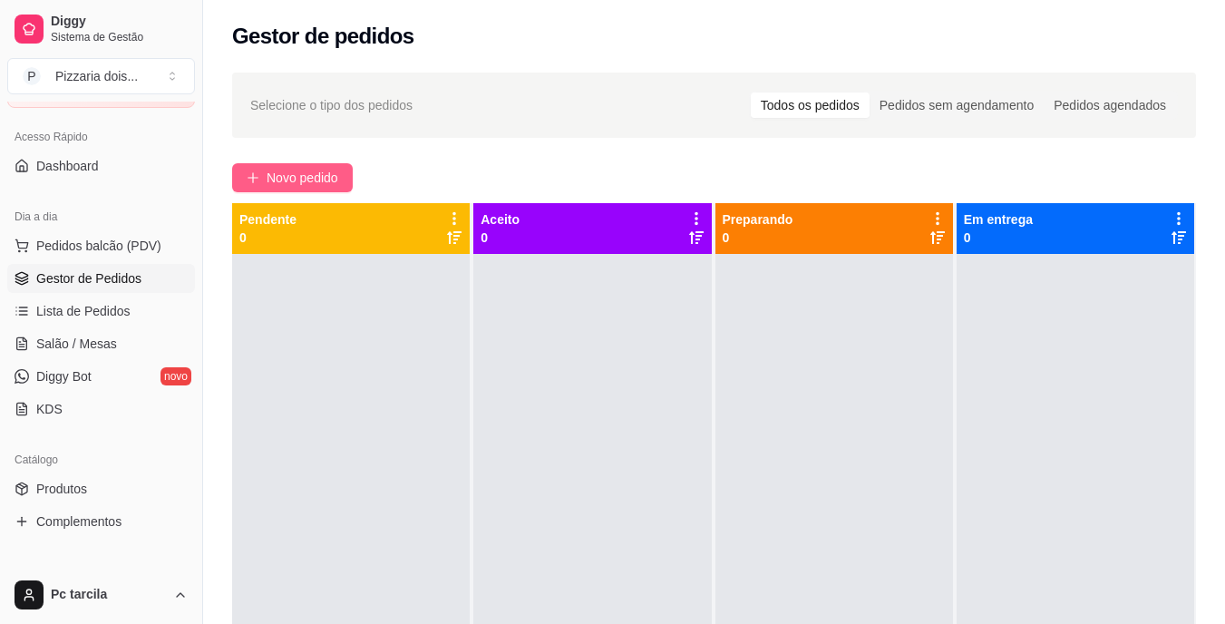
click at [252, 178] on icon "plus" at bounding box center [252, 177] width 10 height 1
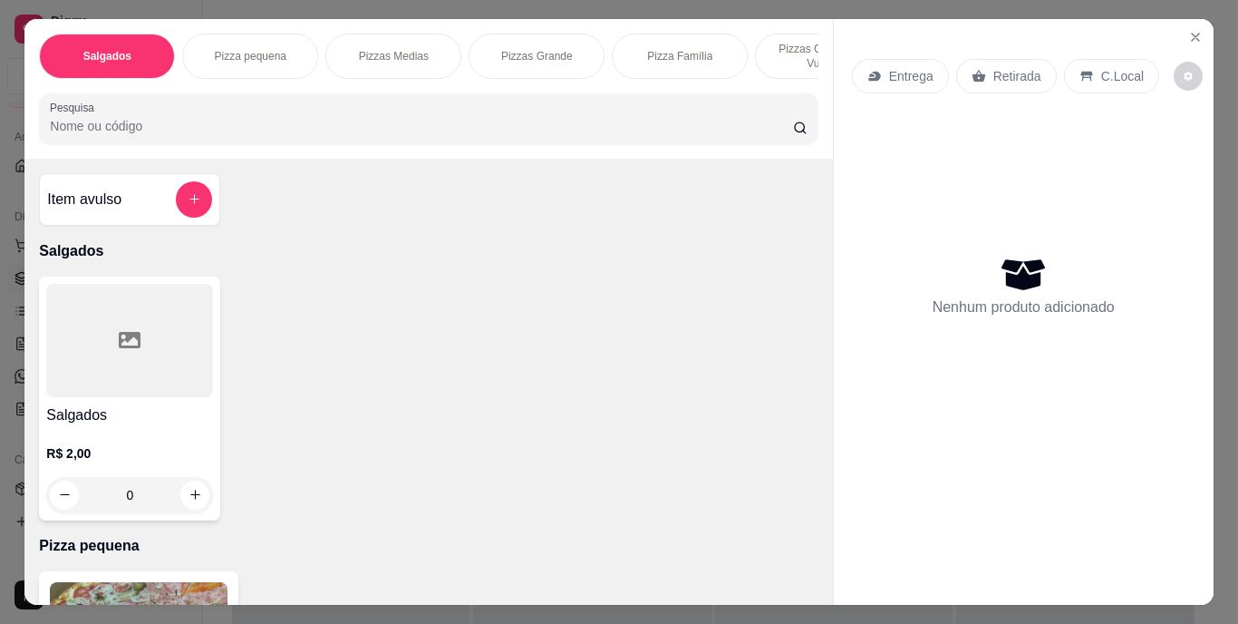
scroll to position [0, 682]
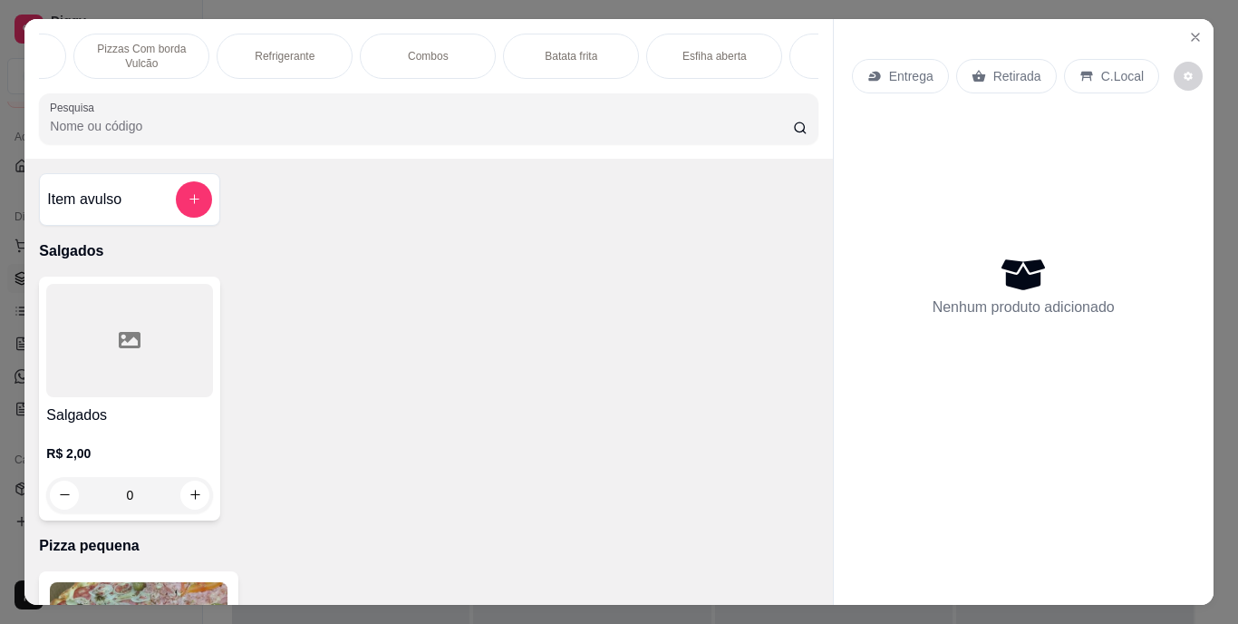
click at [255, 49] on p "Refrigerante" at bounding box center [285, 56] width 60 height 15
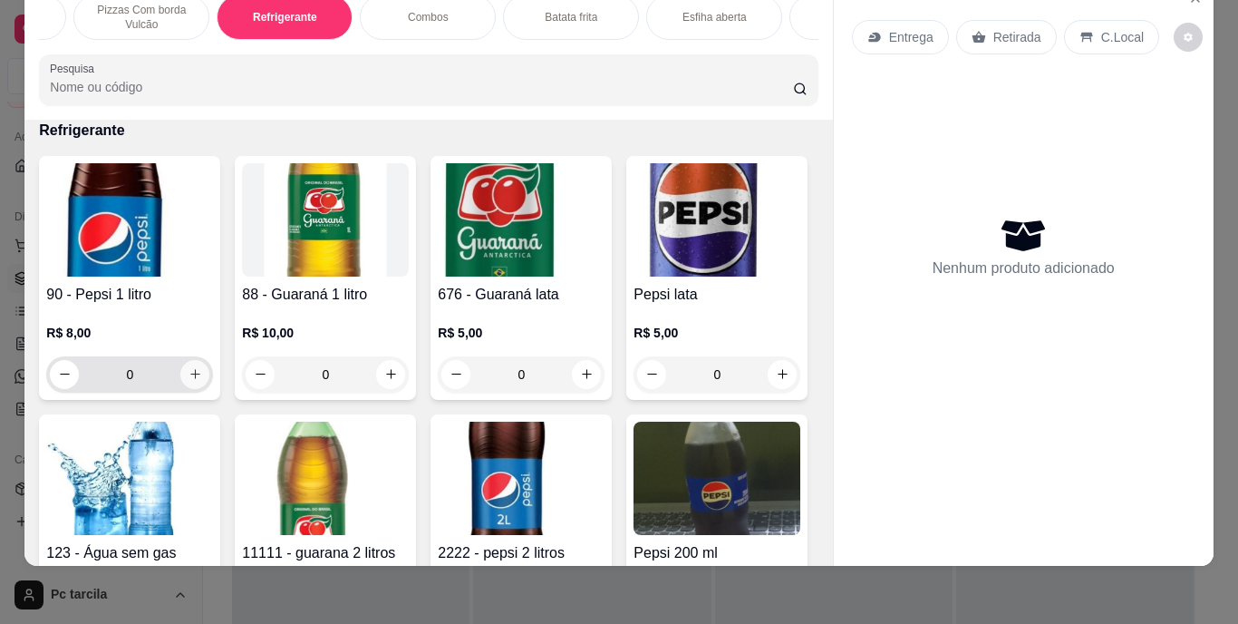
click at [195, 373] on icon "increase-product-quantity" at bounding box center [196, 374] width 14 height 14
type input "1"
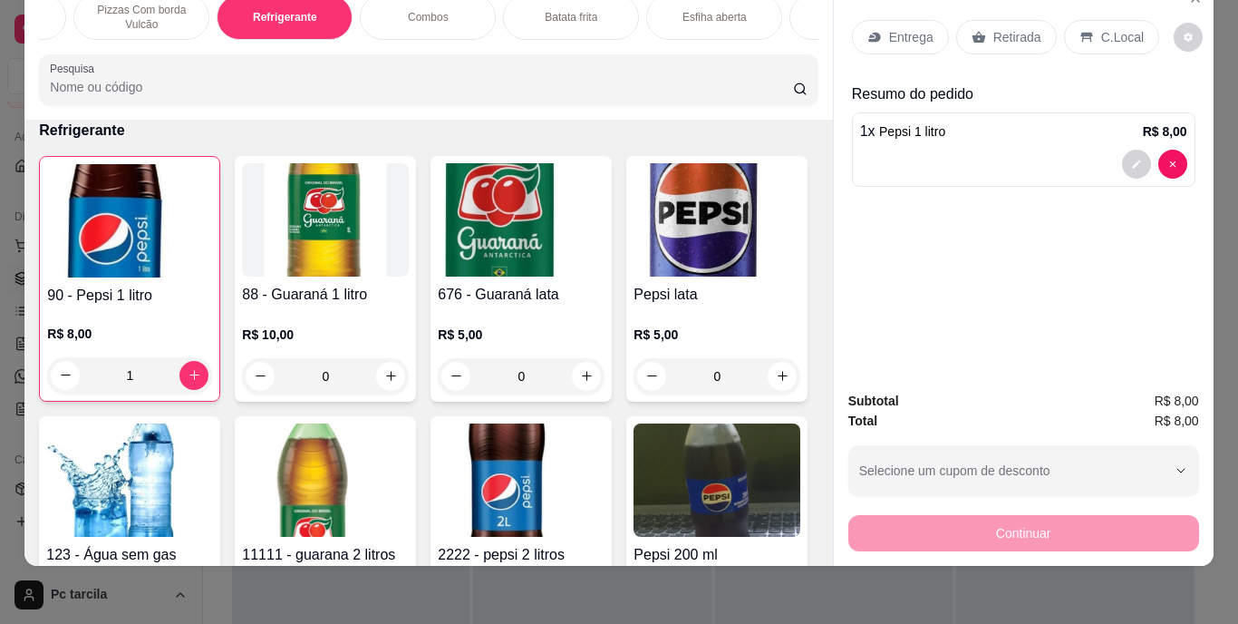
click at [119, 42] on div "Salgados Pizza pequena Pizzas Medias Pizzas Grande Pizza Família Pizzas Com bor…" at bounding box center [428, 50] width 808 height 140
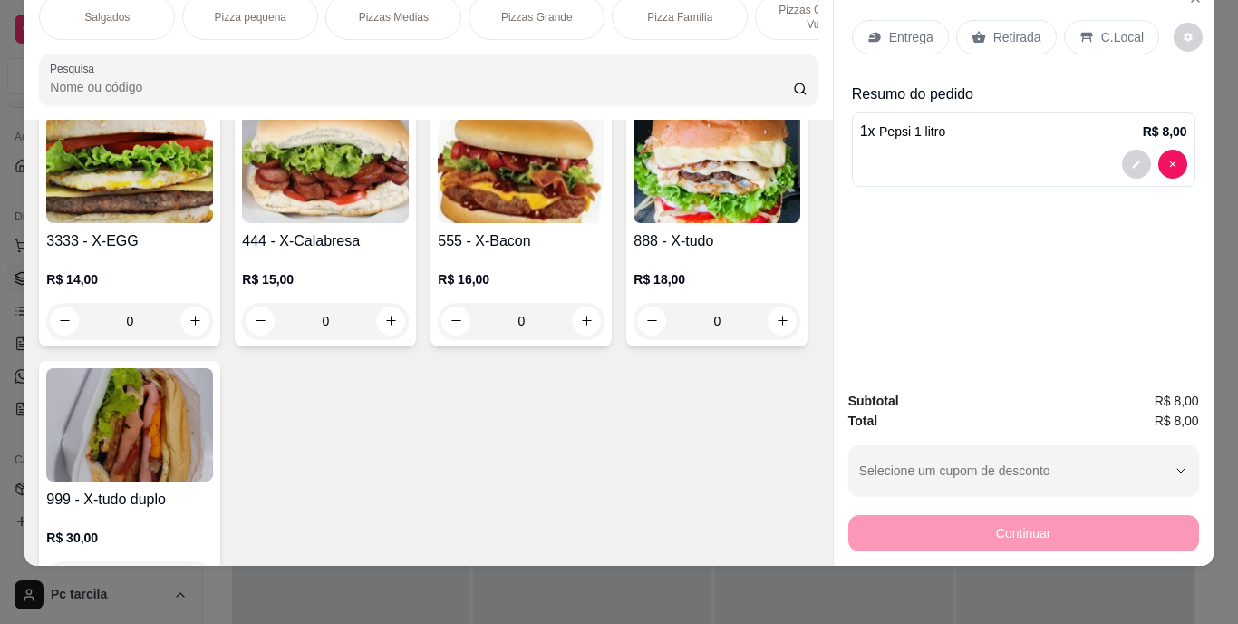
scroll to position [2973, 0]
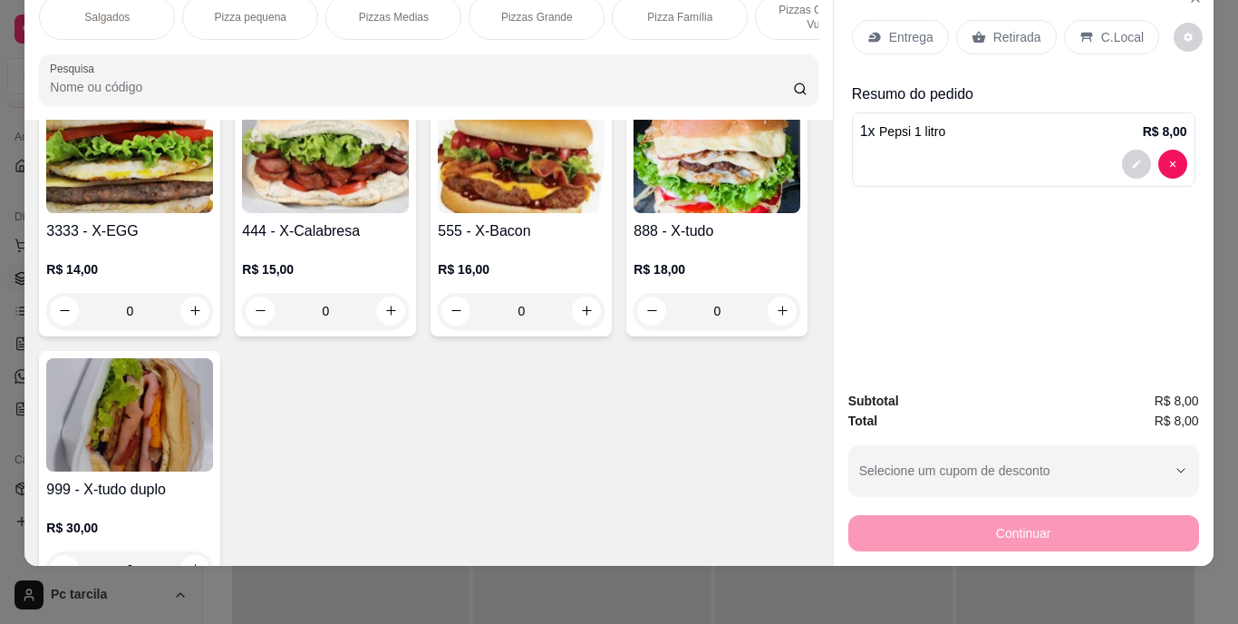
click at [405, 67] on button "increase-product-quantity" at bounding box center [390, 52] width 29 height 29
type input "1"
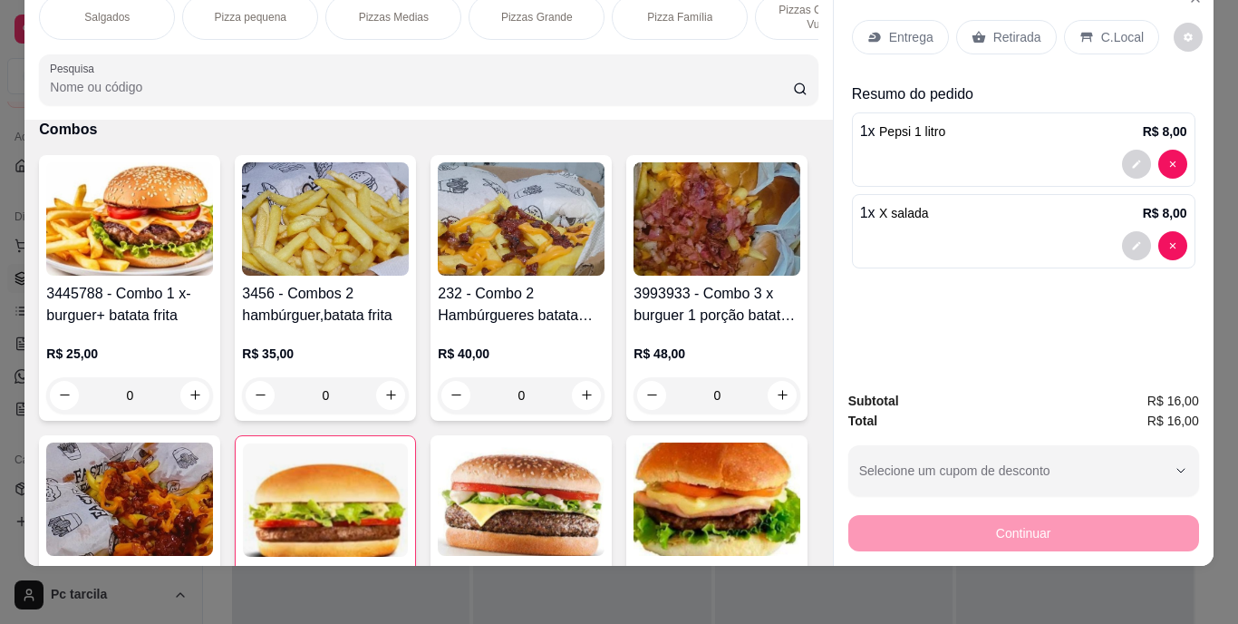
scroll to position [2067, 0]
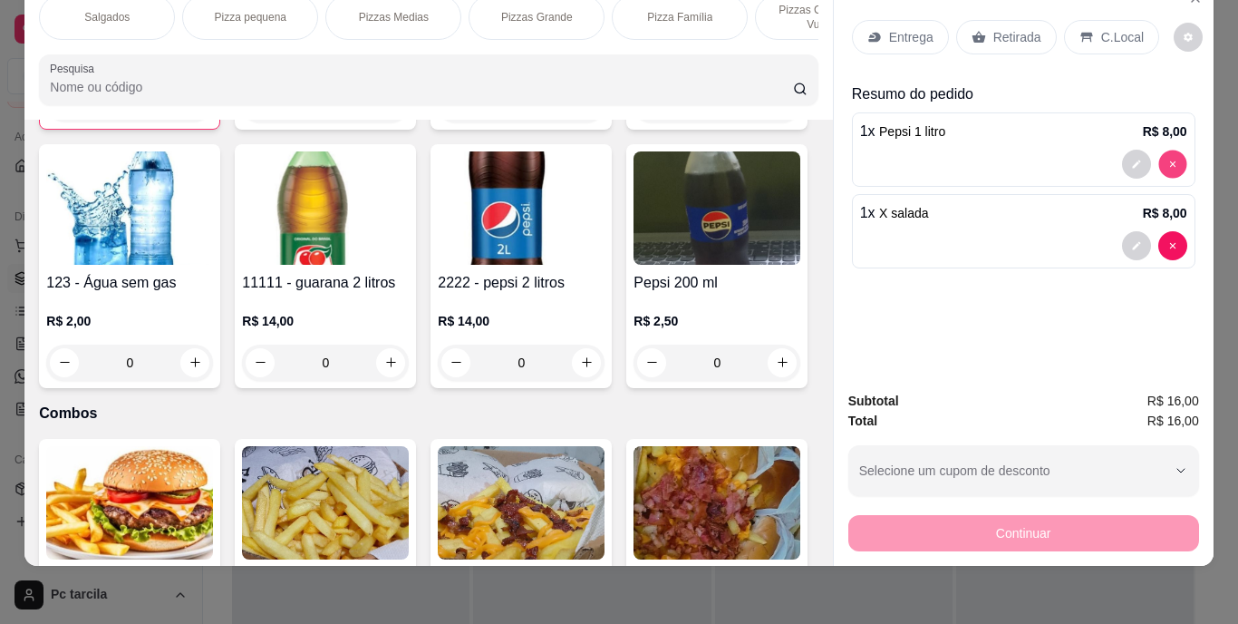
type input "0"
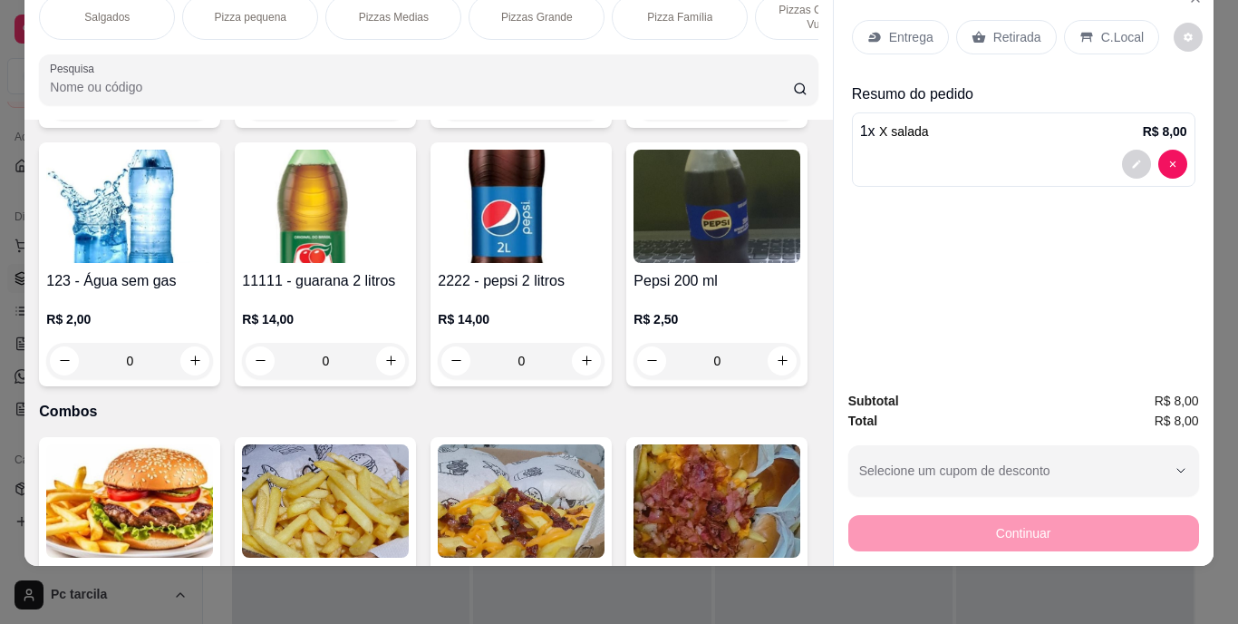
scroll to position [2066, 0]
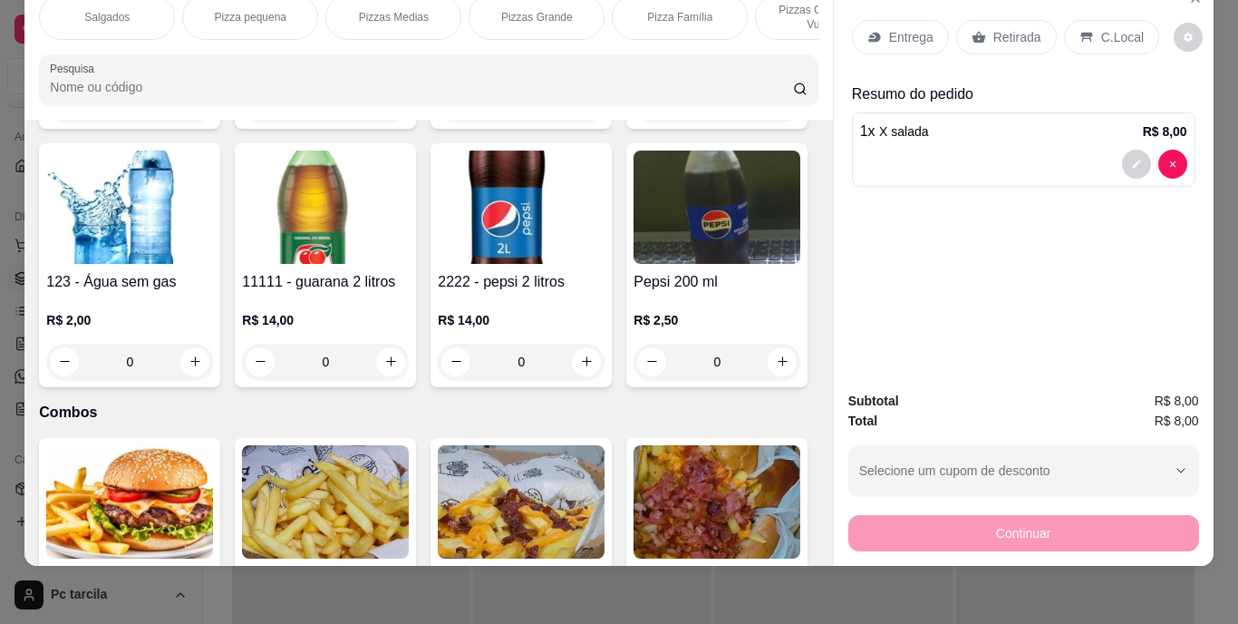
click at [911, 35] on div "Entrega" at bounding box center [900, 37] width 97 height 34
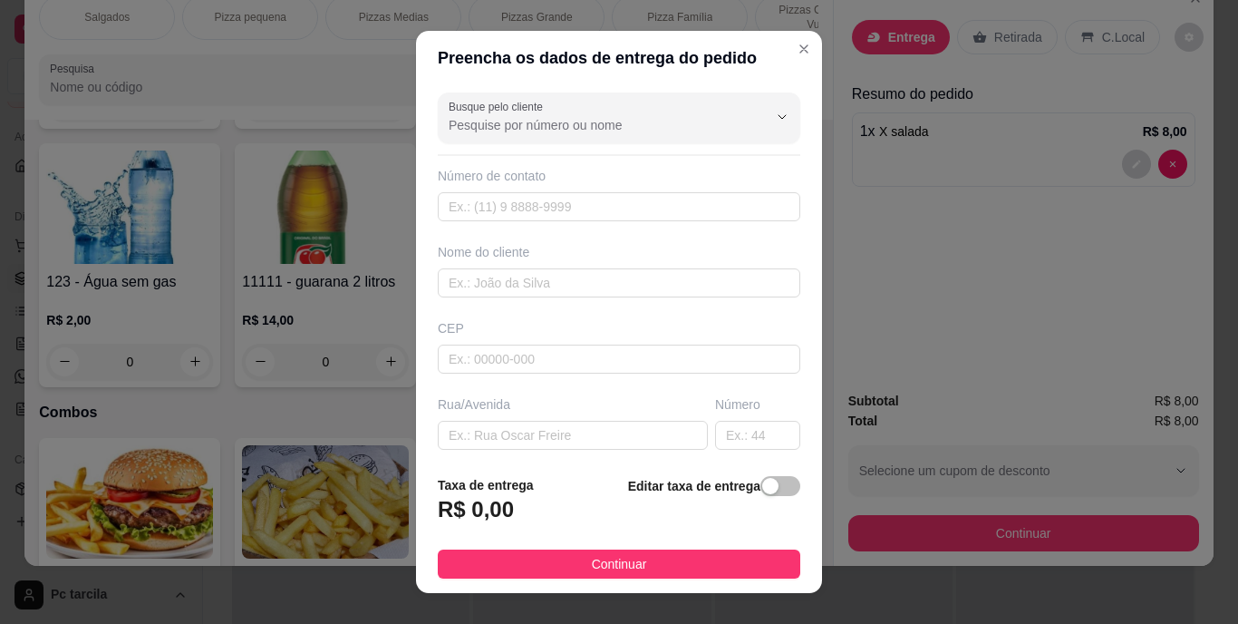
drag, startPoint x: 756, startPoint y: 477, endPoint x: 732, endPoint y: 493, distance: 28.7
click at [760, 477] on span "button" at bounding box center [780, 486] width 40 height 20
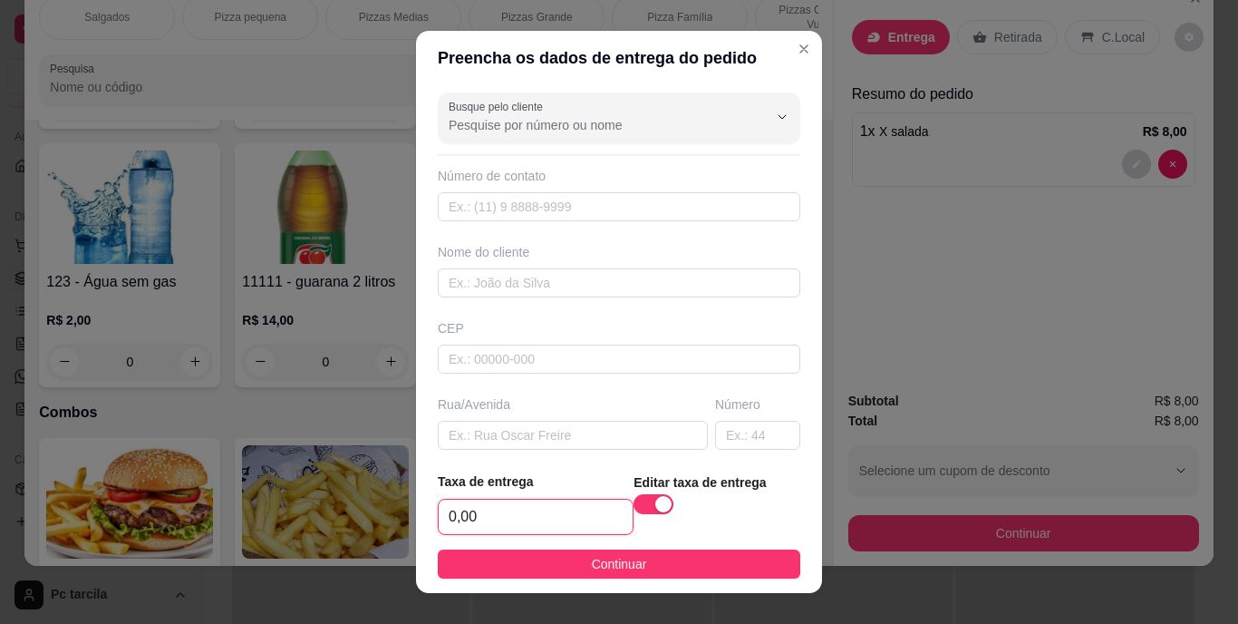
click at [602, 523] on input "0,00" at bounding box center [536, 516] width 194 height 34
type input "4,00"
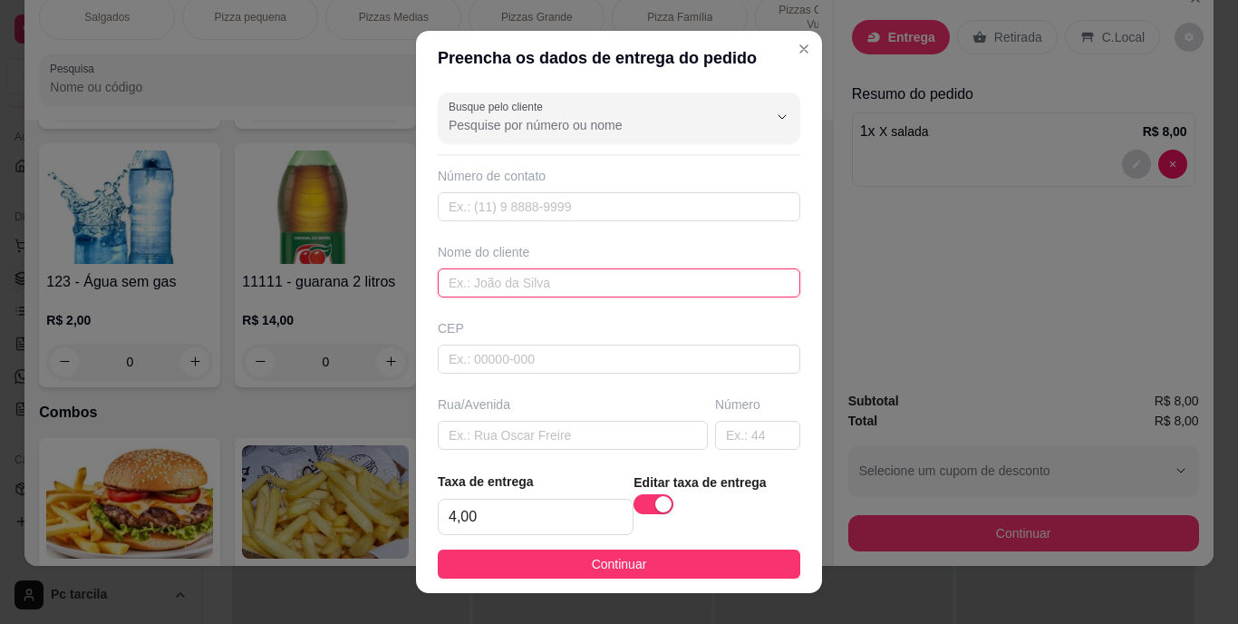
click at [570, 292] on input "text" at bounding box center [619, 282] width 363 height 29
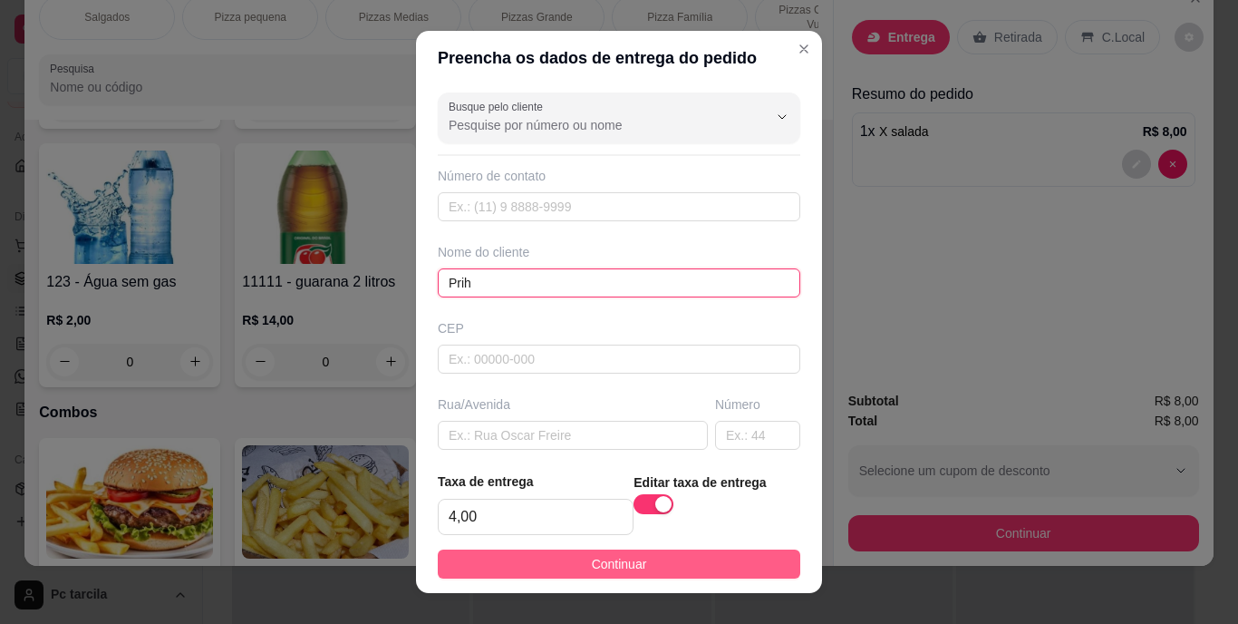
type input "Prih"
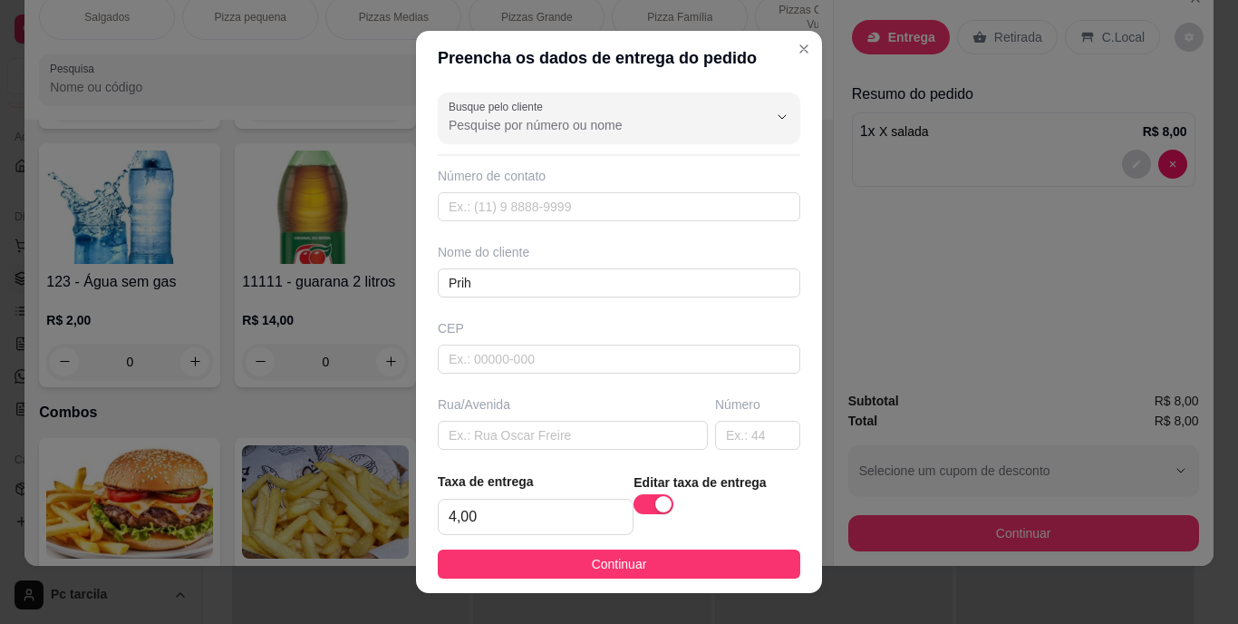
click at [644, 561] on button "Continuar" at bounding box center [619, 563] width 363 height 29
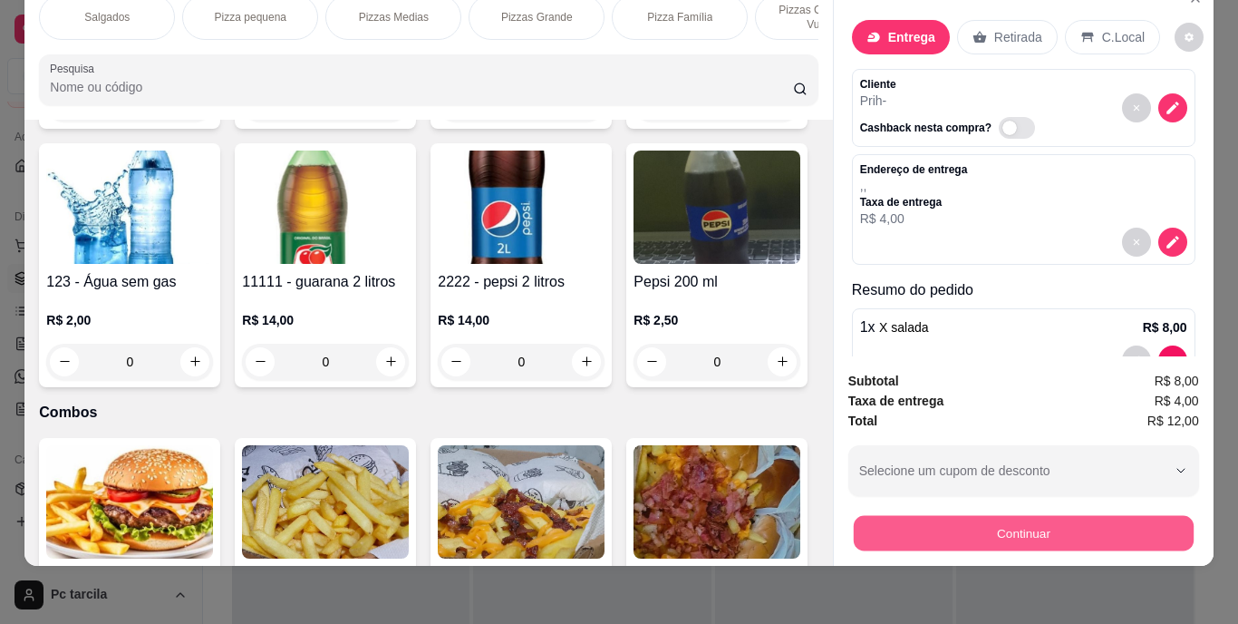
click at [863, 516] on button "Continuar" at bounding box center [1023, 533] width 340 height 35
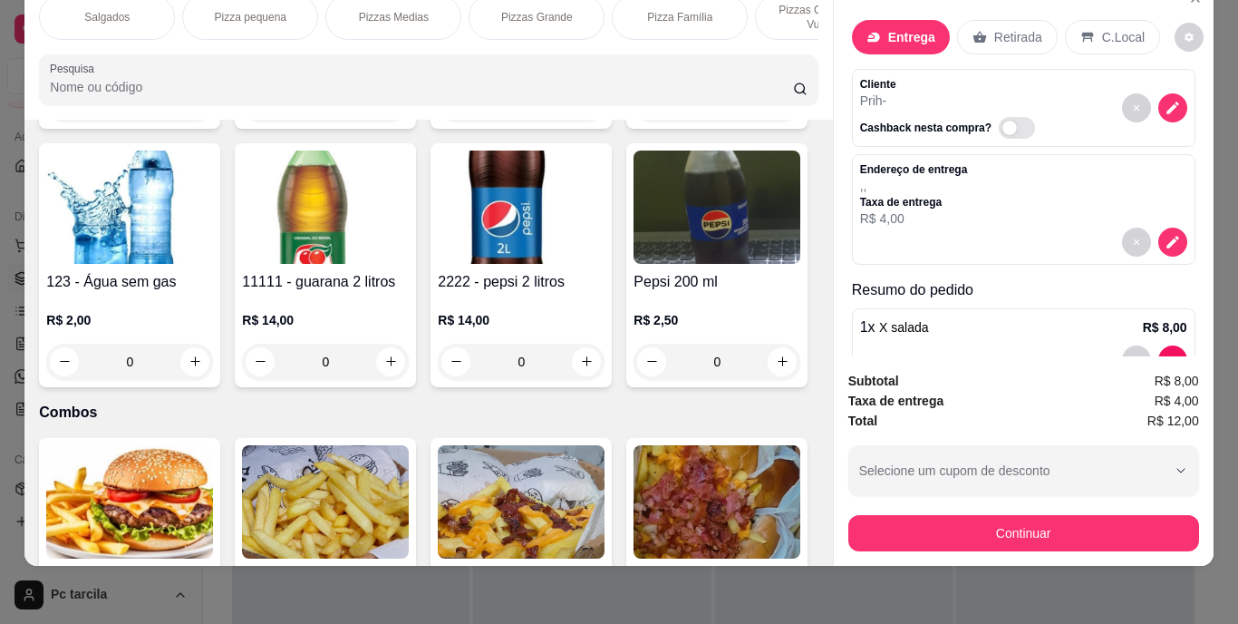
click at [519, 229] on div "Dinheiro" at bounding box center [496, 251] width 128 height 132
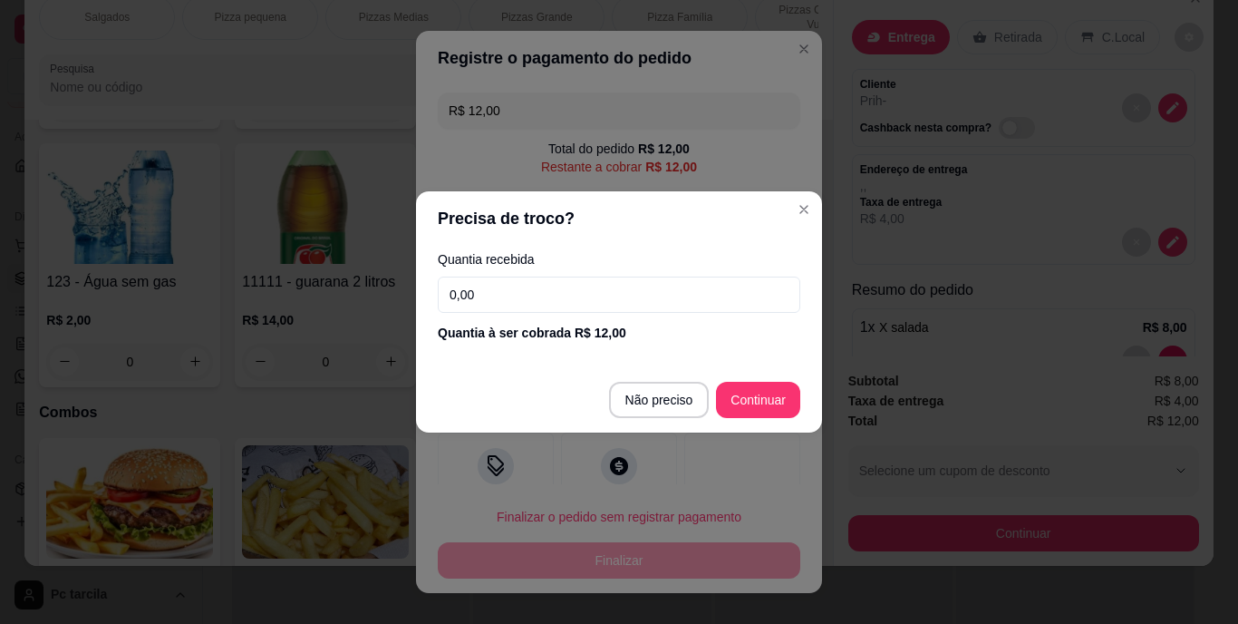
click at [626, 321] on div "Quantia recebida 0,00 Quantia à ser cobrada R$ 12,00" at bounding box center [619, 297] width 406 height 103
click at [606, 279] on input "0,00" at bounding box center [619, 294] width 363 height 36
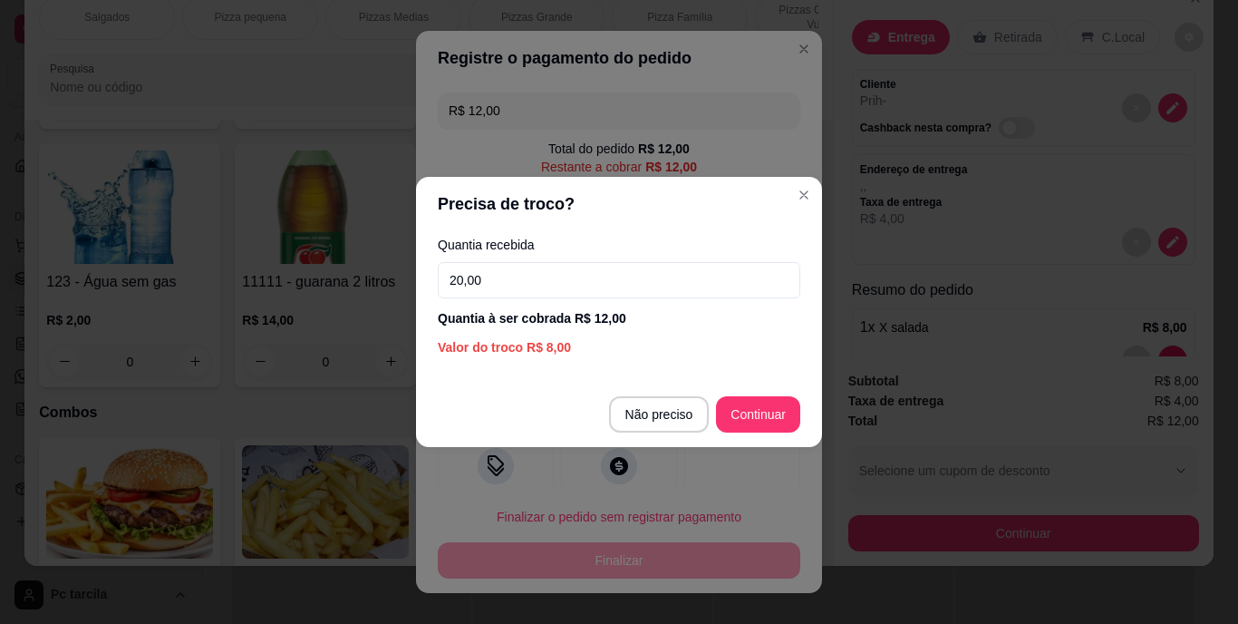
type input "20,00"
type input "R$ 0,00"
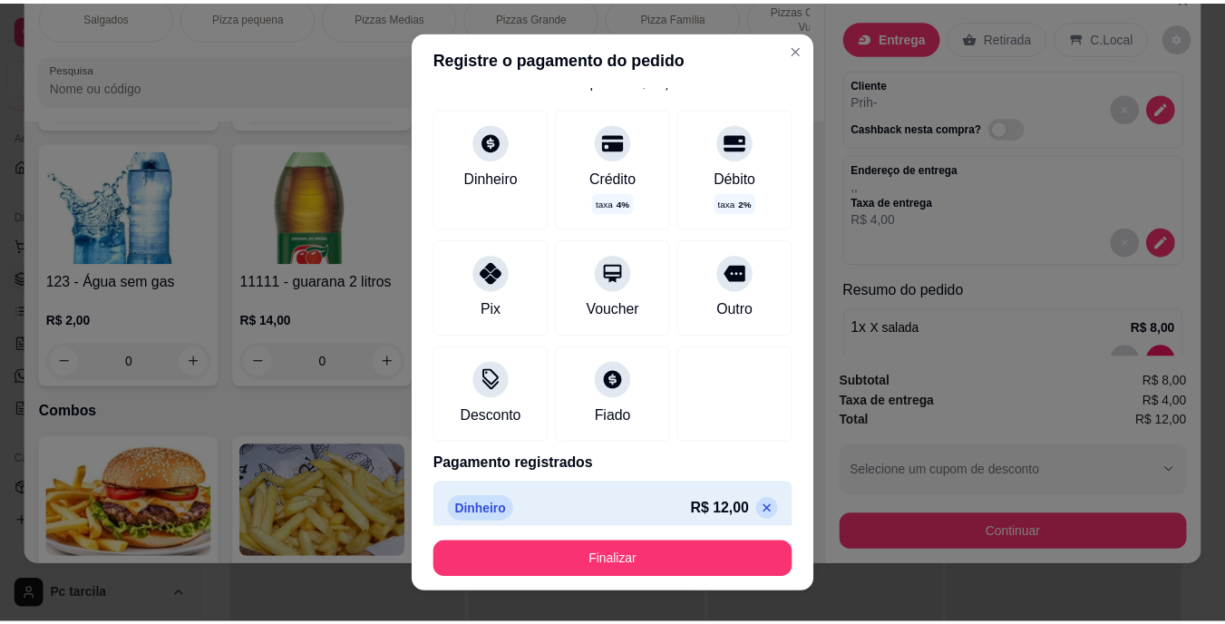
scroll to position [84, 0]
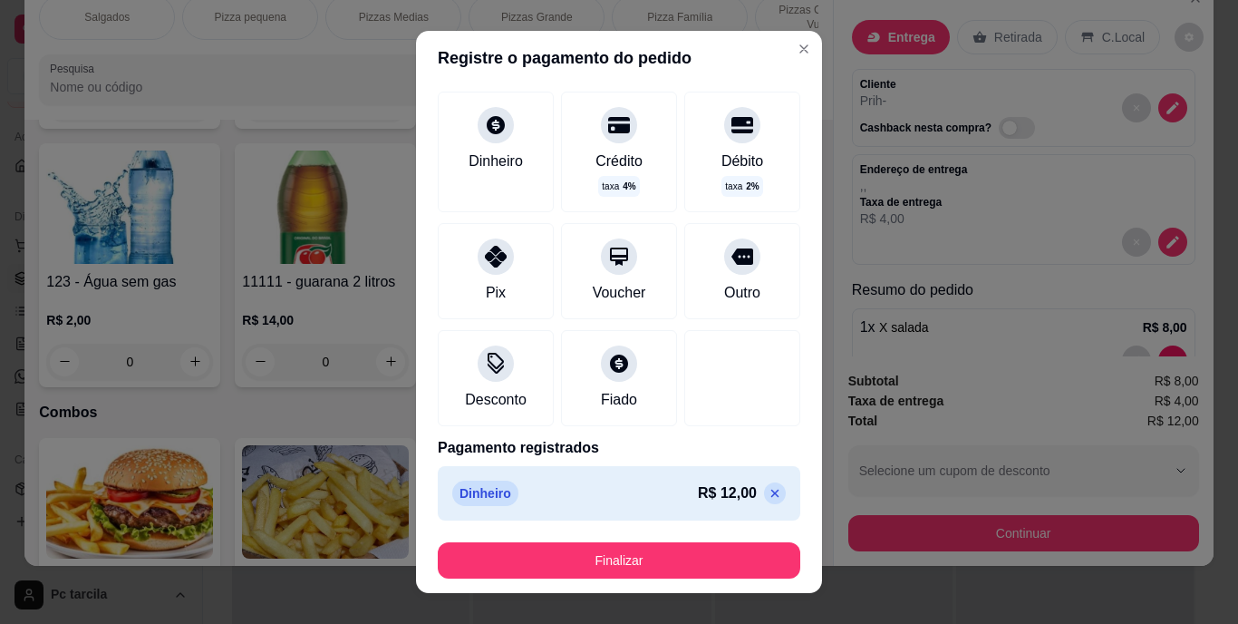
click at [706, 540] on footer "Finalizar" at bounding box center [619, 560] width 406 height 65
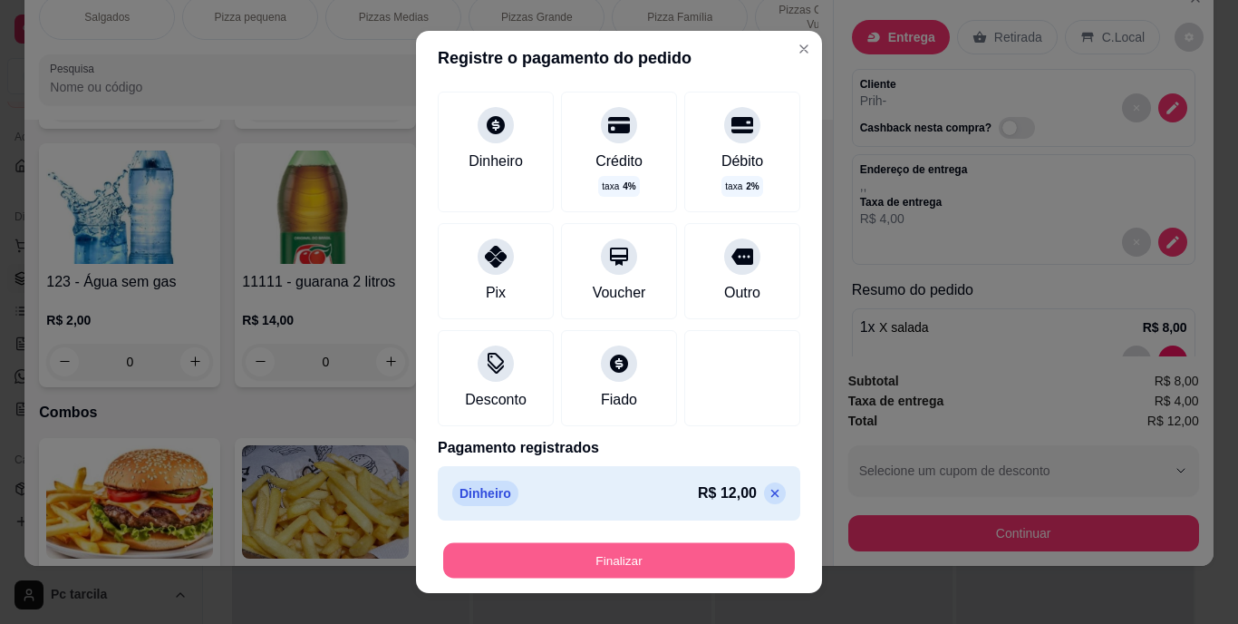
click at [710, 557] on button "Finalizar" at bounding box center [619, 559] width 352 height 35
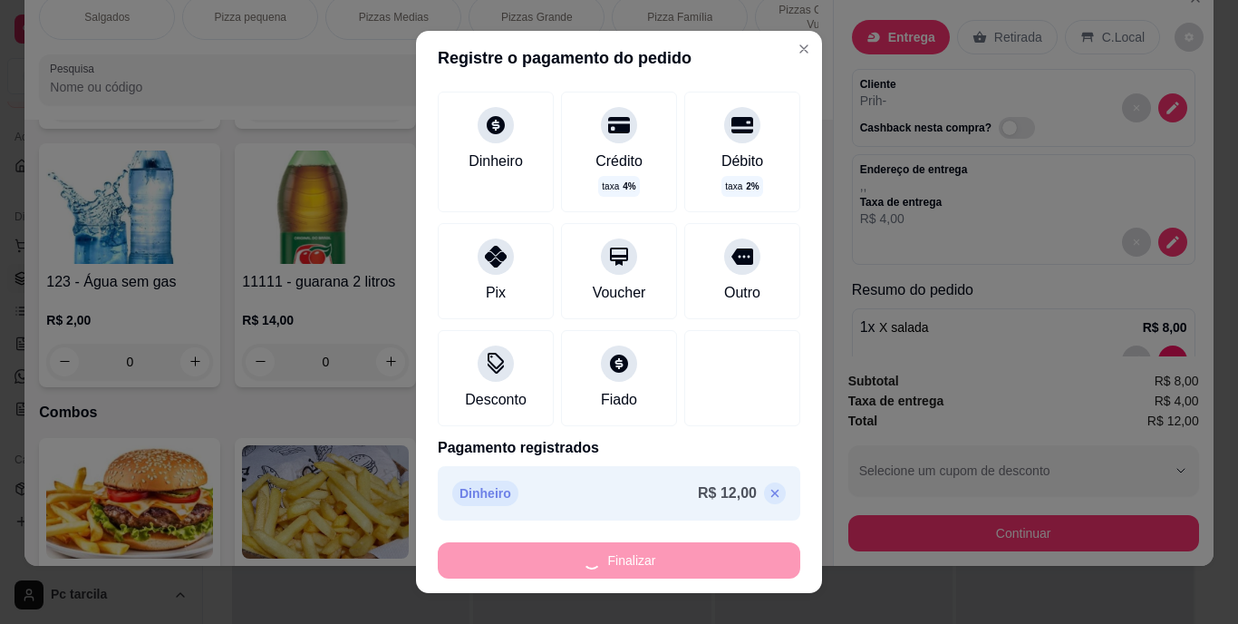
type input "0"
type input "-R$ 12,00"
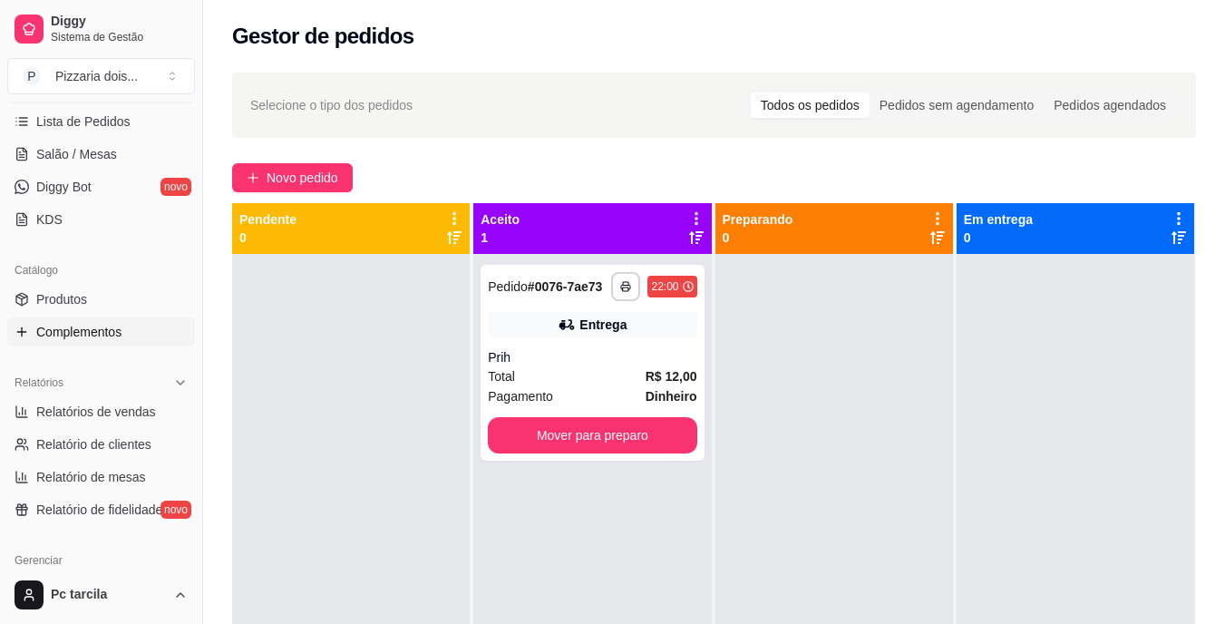
scroll to position [635, 0]
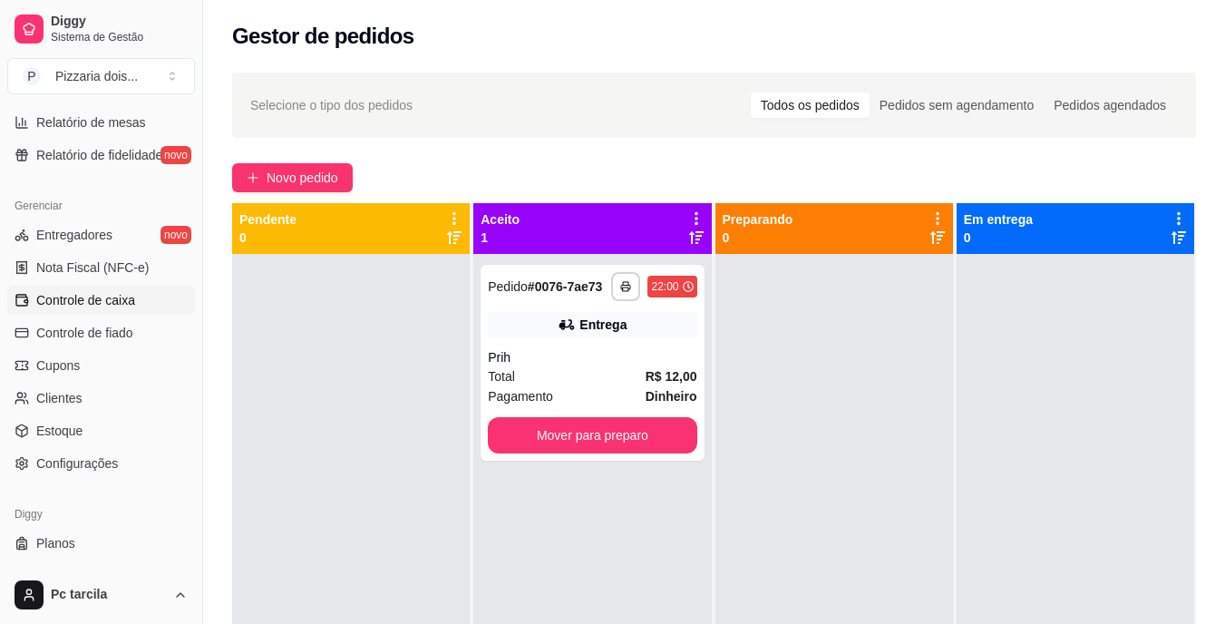
click at [119, 305] on span "Controle de caixa" at bounding box center [85, 300] width 99 height 18
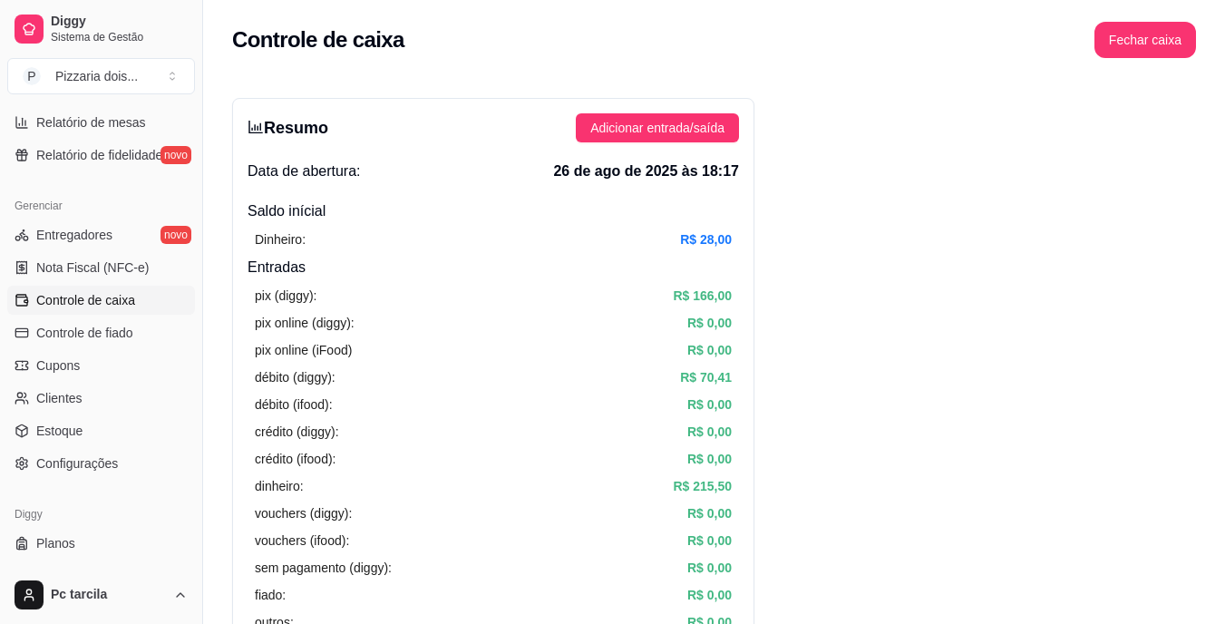
drag, startPoint x: 200, startPoint y: 353, endPoint x: 214, endPoint y: 225, distance: 128.5
click at [205, 271] on button "Toggle Sidebar" at bounding box center [202, 312] width 15 height 624
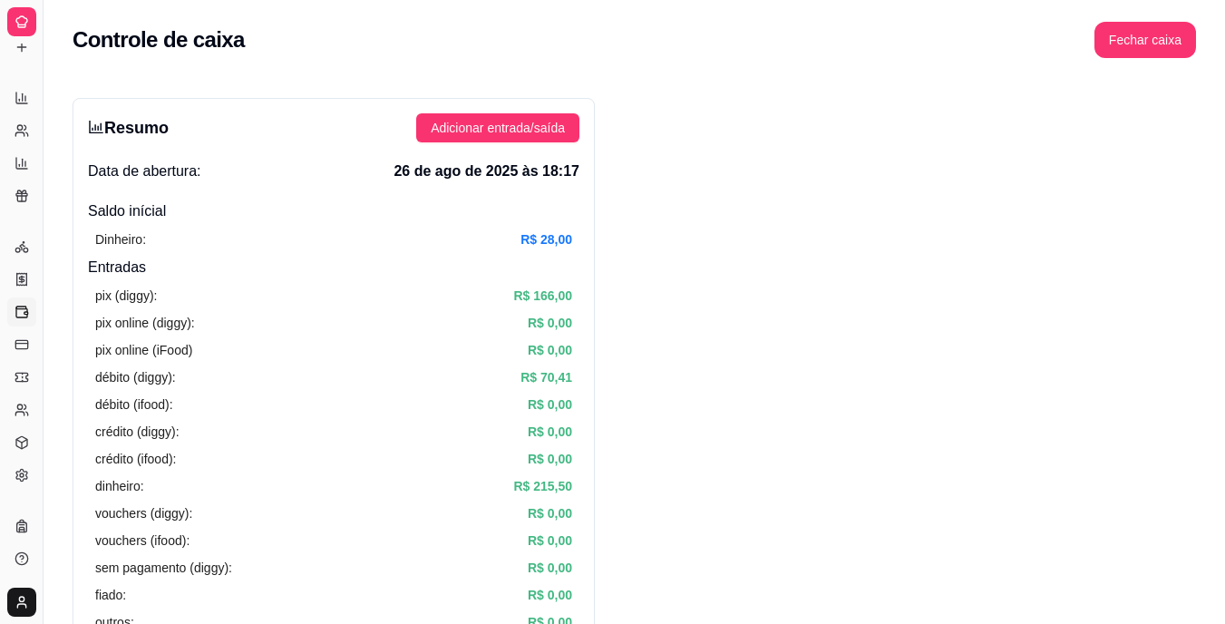
scroll to position [315, 0]
